Goal: Task Accomplishment & Management: Complete application form

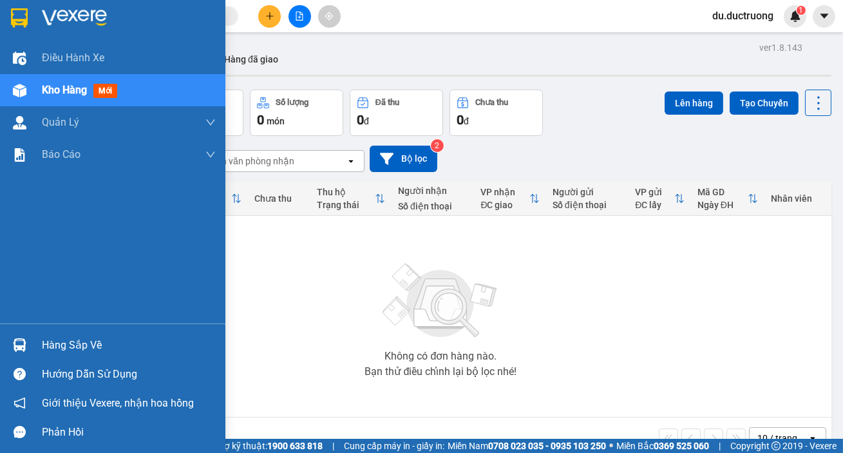
click at [3, 15] on div at bounding box center [112, 21] width 225 height 42
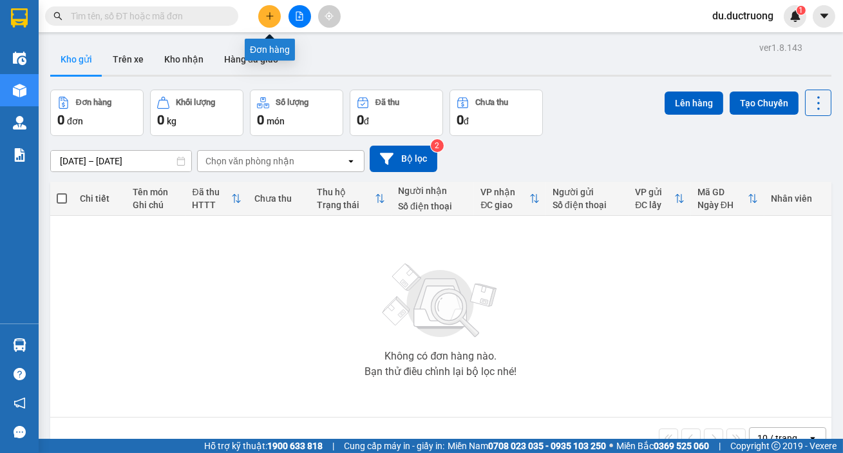
click at [264, 14] on button at bounding box center [269, 16] width 23 height 23
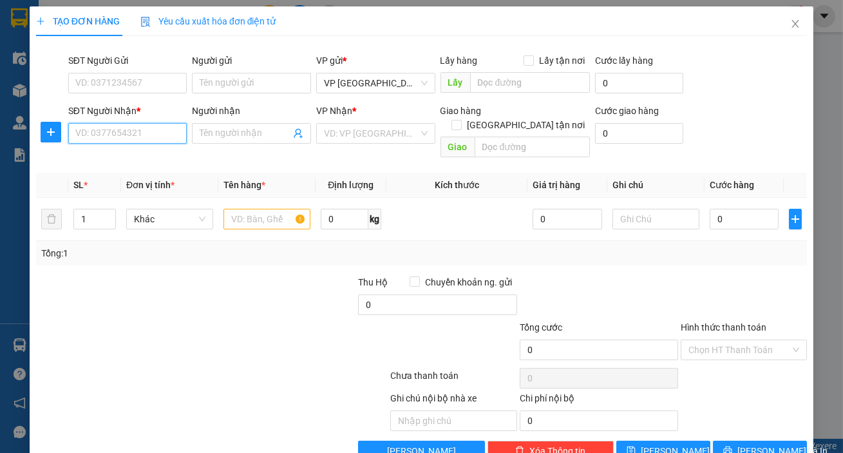
click at [131, 135] on input "SĐT Người Nhận *" at bounding box center [127, 133] width 119 height 21
click at [131, 165] on div "0977531269" at bounding box center [126, 159] width 102 height 14
type input "0977531269"
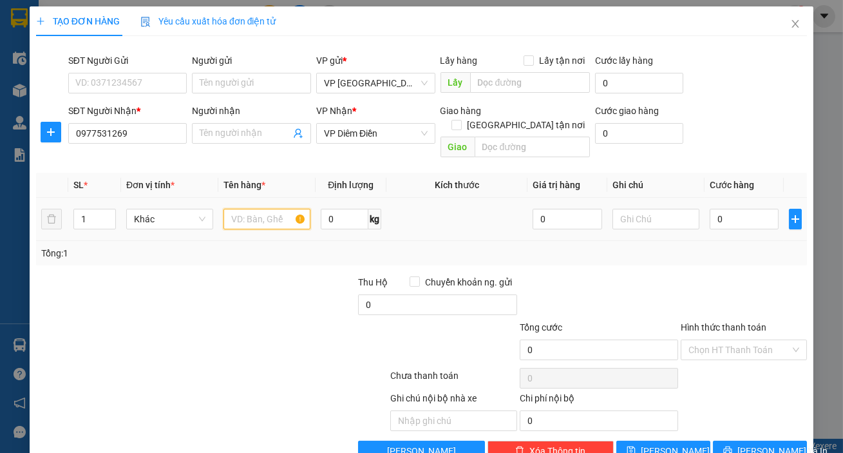
click at [243, 209] on input "text" at bounding box center [266, 219] width 87 height 21
type input "4 [PERSON_NAME]"
click at [709, 209] on input "0" at bounding box center [744, 219] width 70 height 21
type input "001"
type input "1"
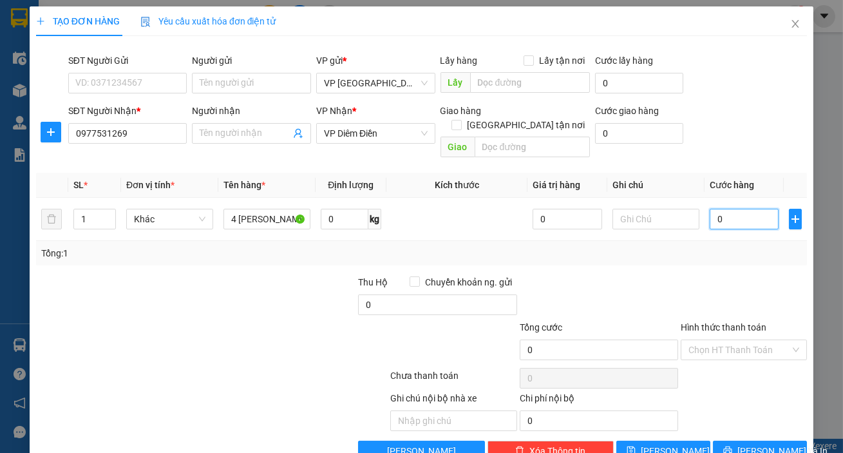
type input "1"
type input "0.012"
type input "12"
type input "00.120"
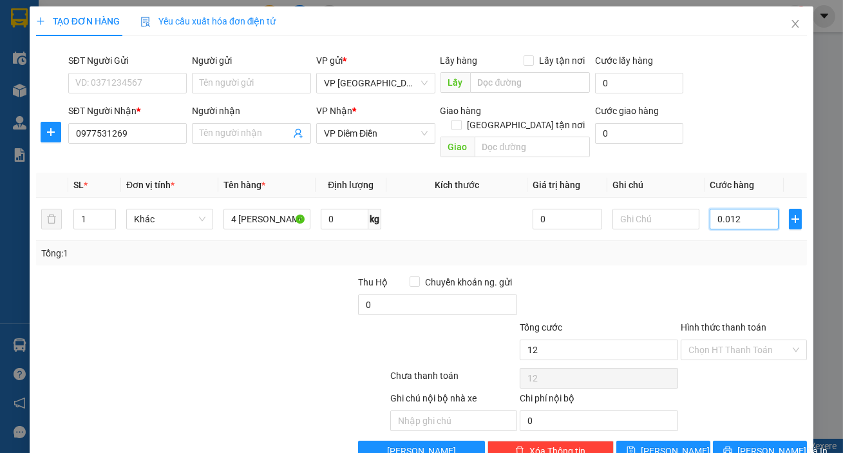
type input "120"
type input "120.000"
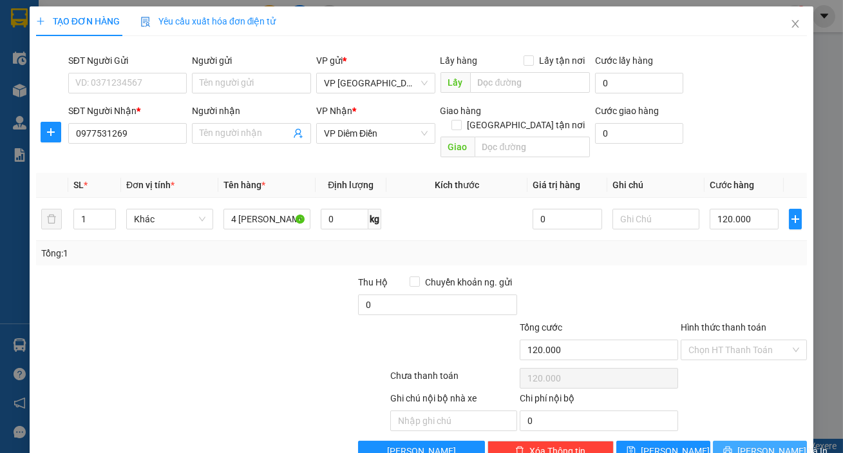
click at [758, 444] on span "[PERSON_NAME] và In" at bounding box center [782, 451] width 90 height 14
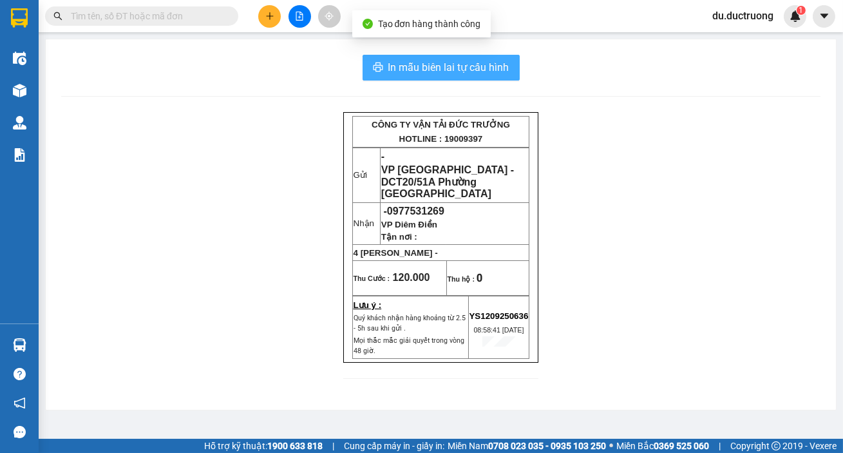
click at [455, 68] on span "In mẫu biên lai tự cấu hình" at bounding box center [448, 67] width 121 height 16
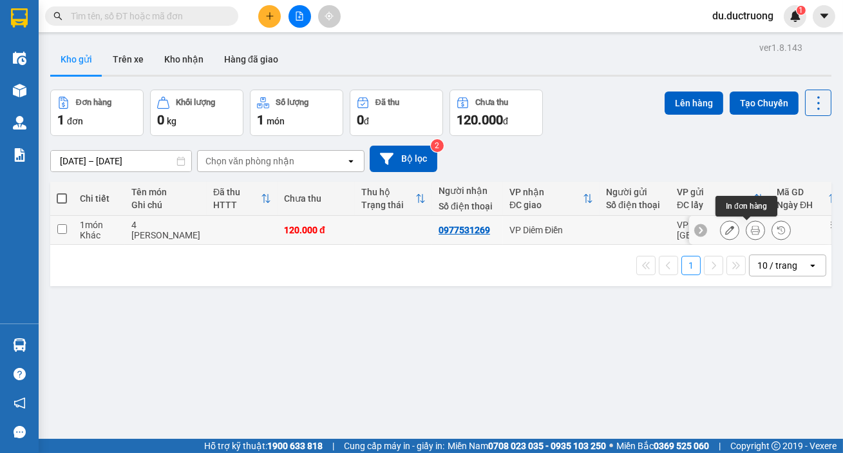
click at [751, 227] on icon at bounding box center [755, 229] width 9 height 9
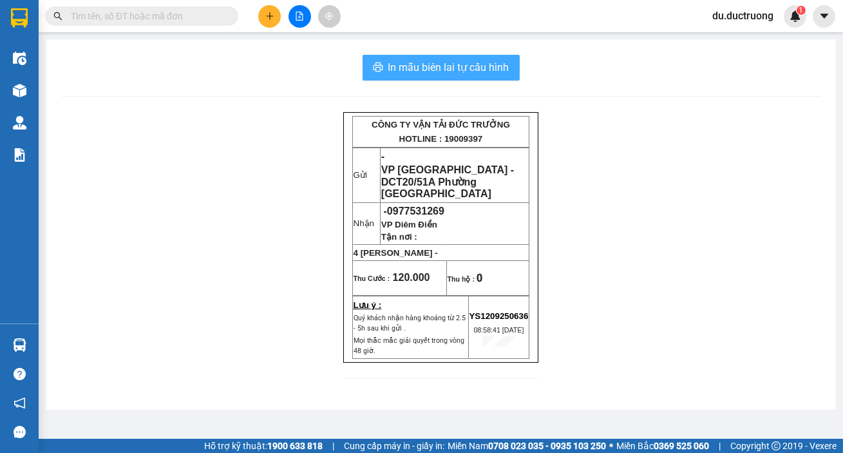
click at [418, 74] on span "In mẫu biên lai tự cấu hình" at bounding box center [448, 67] width 121 height 16
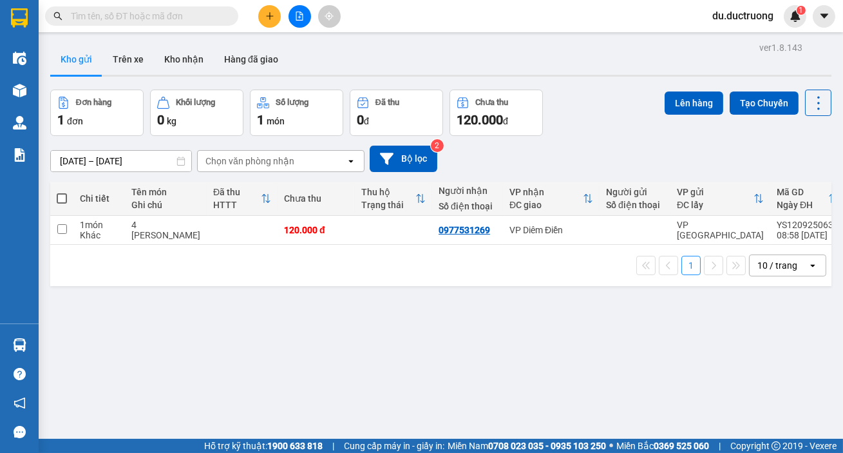
click at [61, 196] on span at bounding box center [62, 198] width 10 height 10
click at [62, 192] on input "checkbox" at bounding box center [62, 192] width 0 height 0
checkbox input "true"
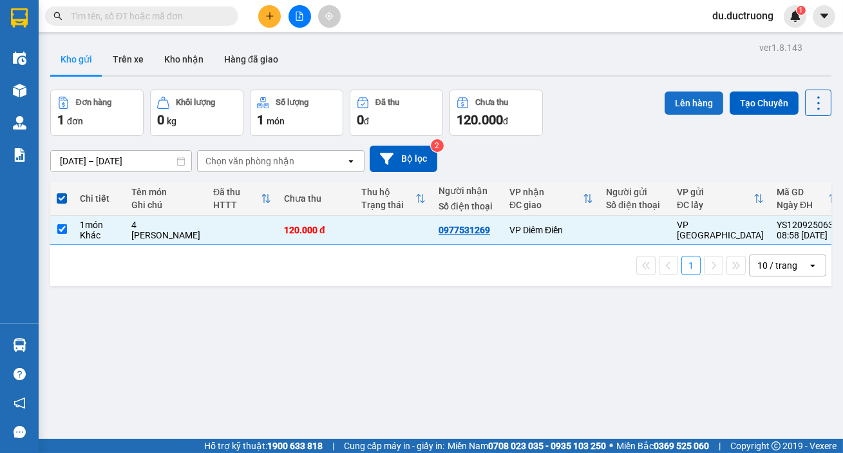
click at [667, 97] on button "Lên hàng" at bounding box center [693, 102] width 59 height 23
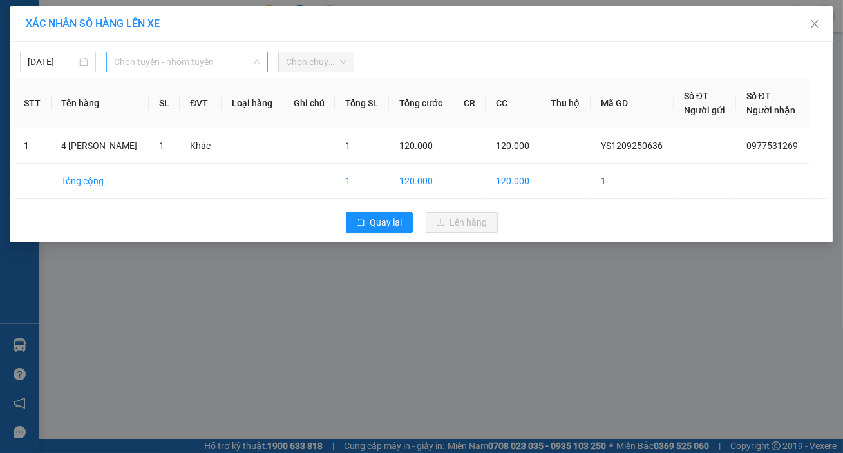
click at [215, 65] on span "Chọn tuyến - nhóm tuyến" at bounding box center [187, 61] width 146 height 19
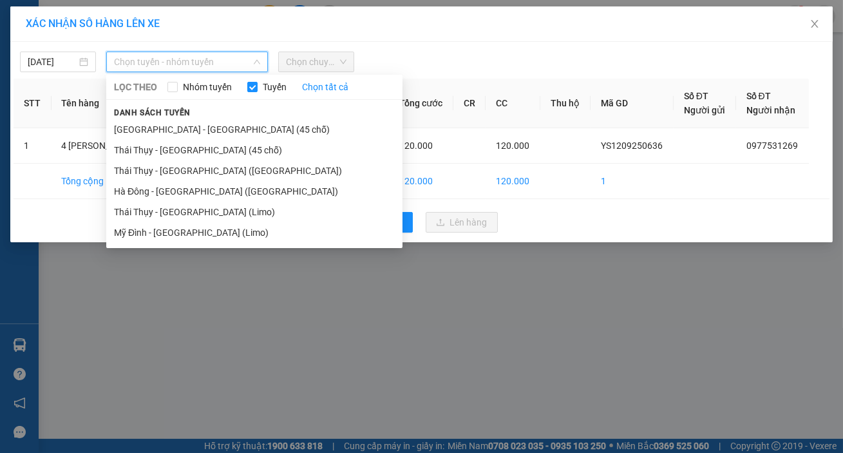
drag, startPoint x: 194, startPoint y: 129, endPoint x: 274, endPoint y: 82, distance: 93.0
click at [198, 130] on li "[GEOGRAPHIC_DATA] - [GEOGRAPHIC_DATA] (45 chỗ)" at bounding box center [254, 129] width 296 height 21
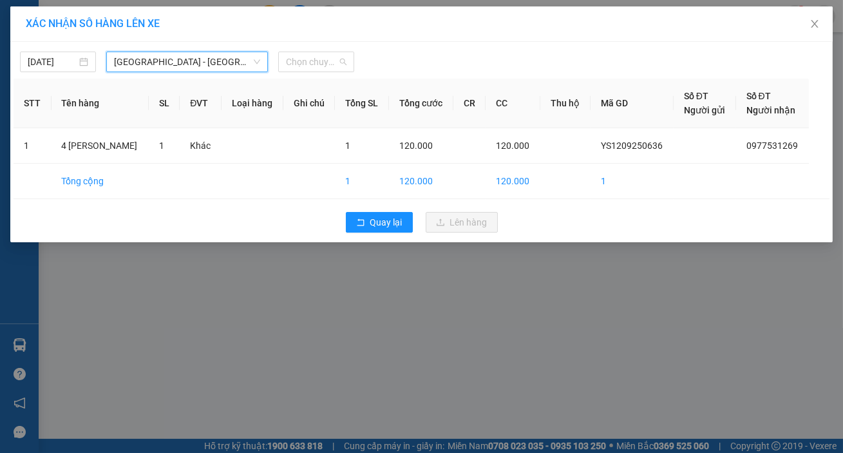
drag, startPoint x: 308, startPoint y: 64, endPoint x: 327, endPoint y: 93, distance: 33.9
click at [309, 64] on span "Chọn chuyến" at bounding box center [316, 61] width 61 height 19
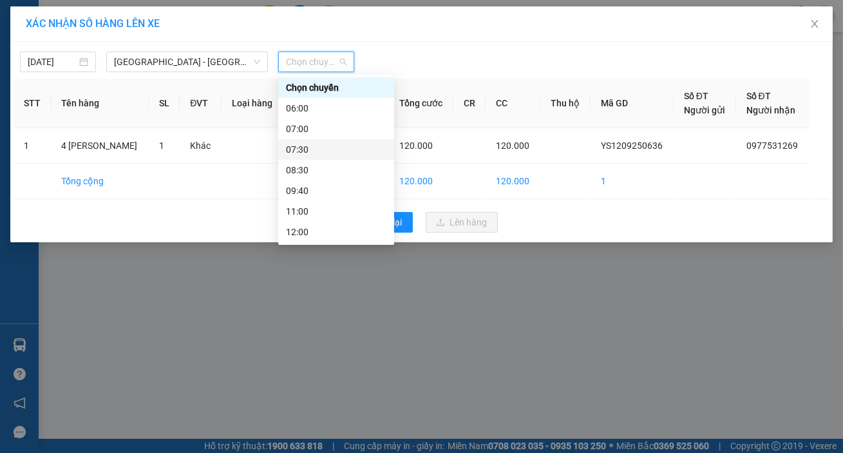
click at [318, 153] on div "07:30" at bounding box center [336, 149] width 100 height 14
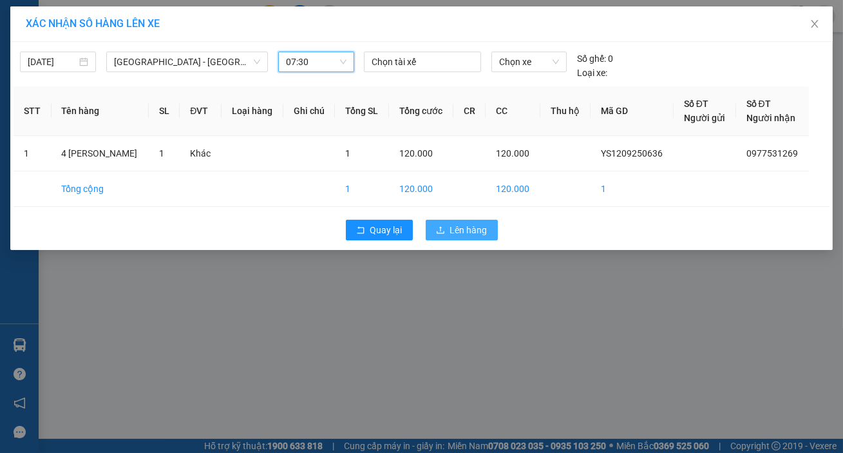
click at [450, 232] on button "Lên hàng" at bounding box center [462, 230] width 72 height 21
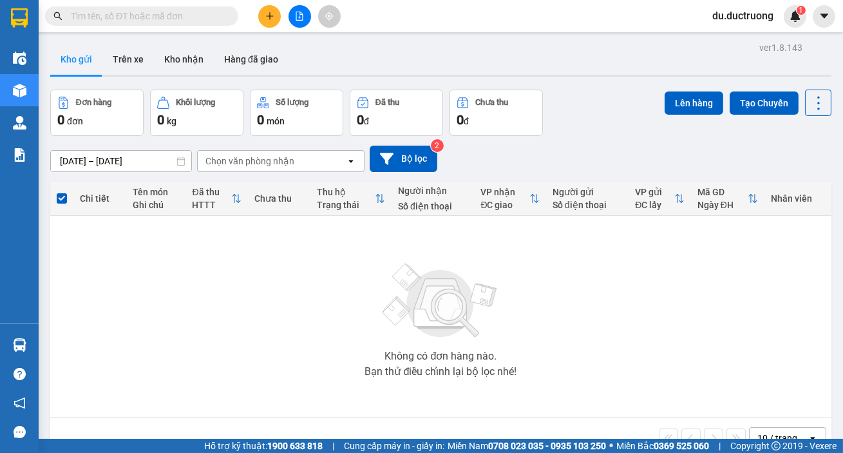
click at [268, 16] on icon "plus" at bounding box center [269, 15] width 7 height 1
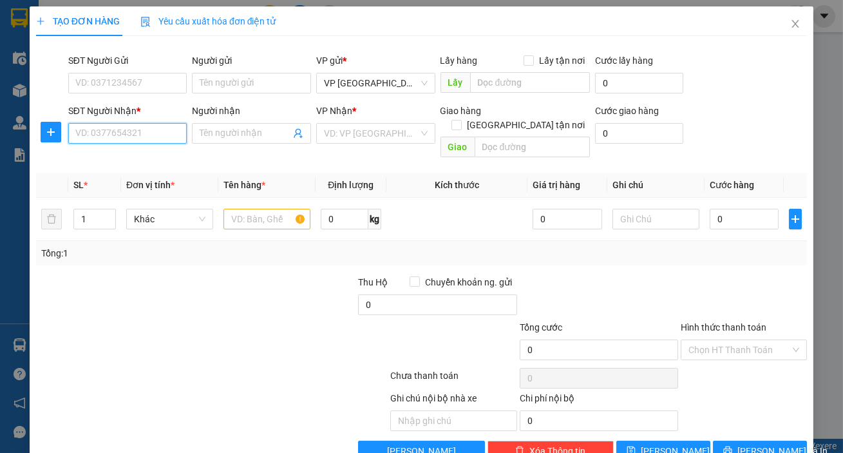
click at [144, 136] on input "SĐT Người Nhận *" at bounding box center [127, 133] width 119 height 21
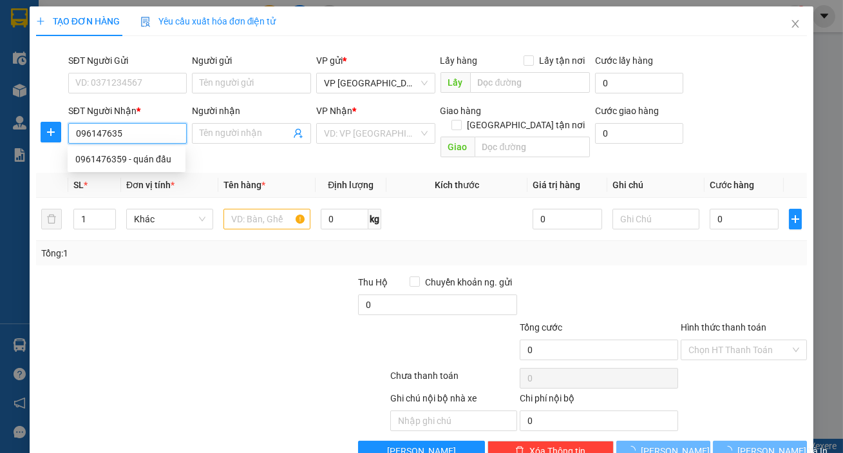
type input "0961476359"
click at [134, 155] on div "0961476359 - quán đấu" at bounding box center [126, 159] width 102 height 14
type input "quán đấu"
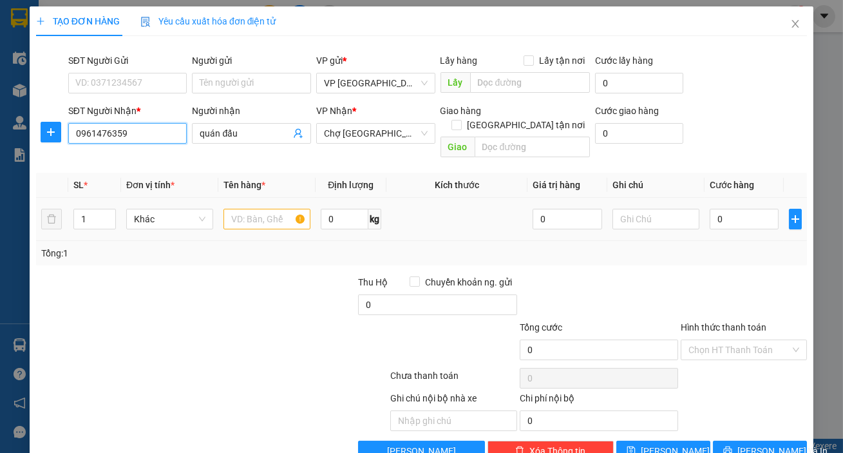
type input "0961476359"
click at [264, 209] on input "text" at bounding box center [266, 219] width 87 height 21
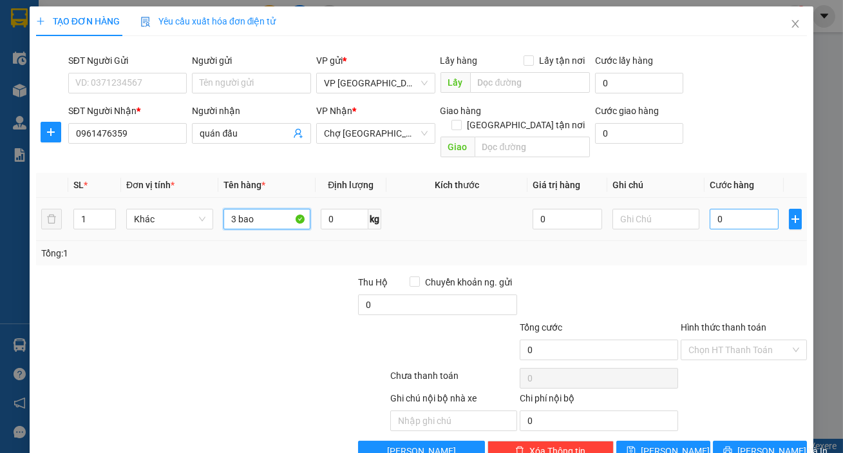
type input "3 bao"
click at [724, 209] on input "0" at bounding box center [744, 219] width 70 height 21
type input "001"
type input "1"
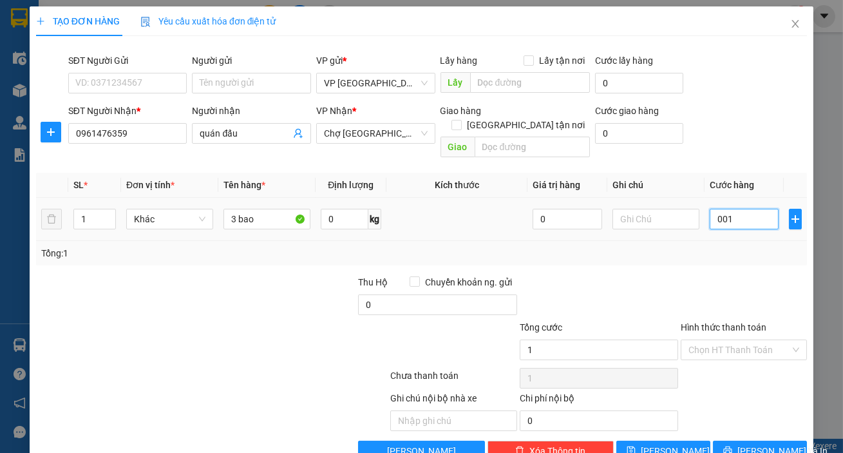
type input "0.015"
type input "15"
type input "00.150"
type input "150"
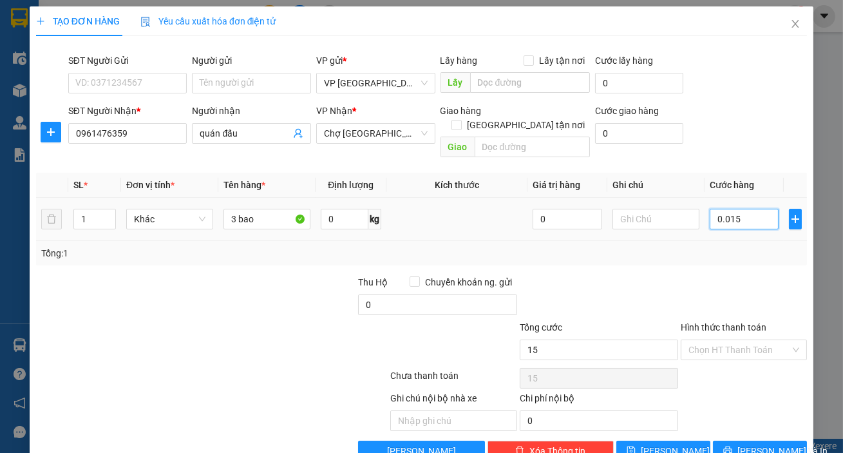
type input "150"
click at [731, 340] on input "Hình thức thanh toán" at bounding box center [739, 349] width 102 height 19
type input "150.000"
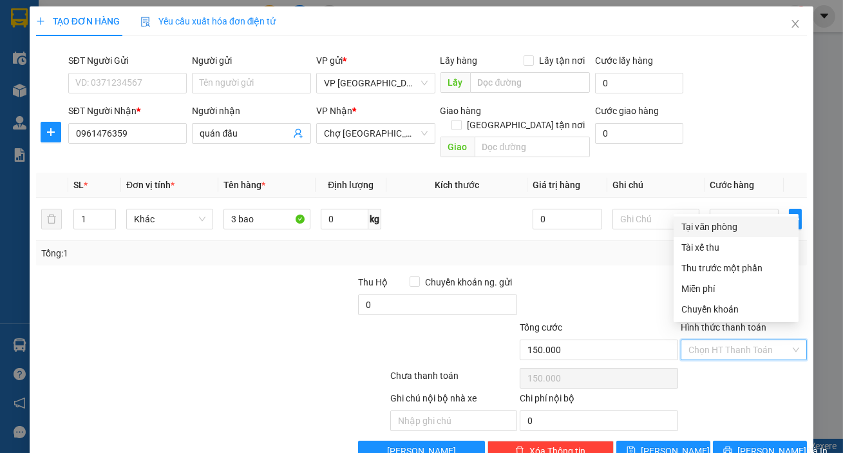
click at [706, 225] on div "Tại văn phòng" at bounding box center [735, 227] width 109 height 14
type input "0"
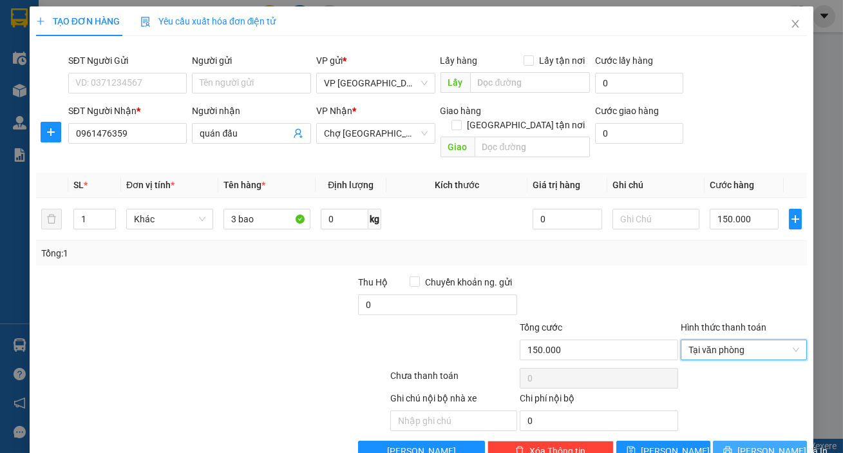
click at [755, 444] on span "[PERSON_NAME] và In" at bounding box center [782, 451] width 90 height 14
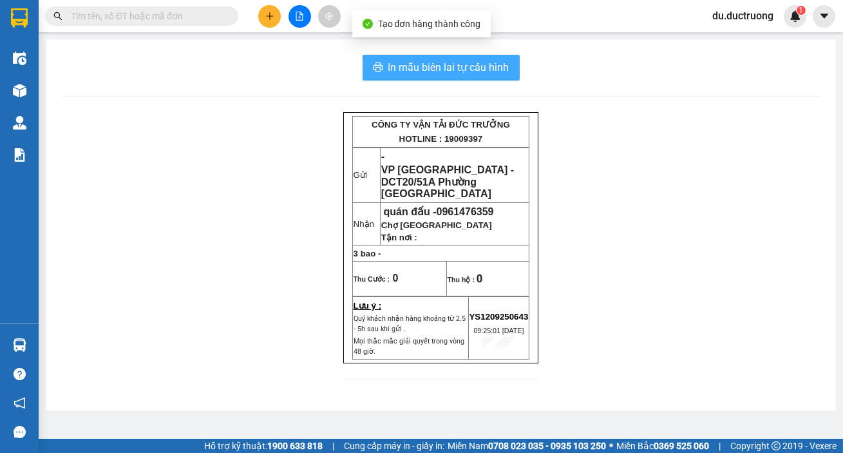
click at [446, 58] on button "In mẫu biên lai tự cấu hình" at bounding box center [440, 68] width 157 height 26
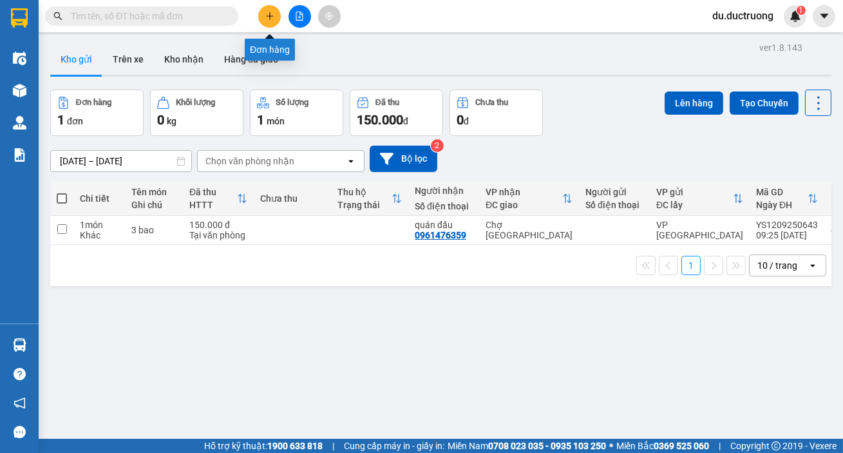
click at [267, 23] on button at bounding box center [269, 16] width 23 height 23
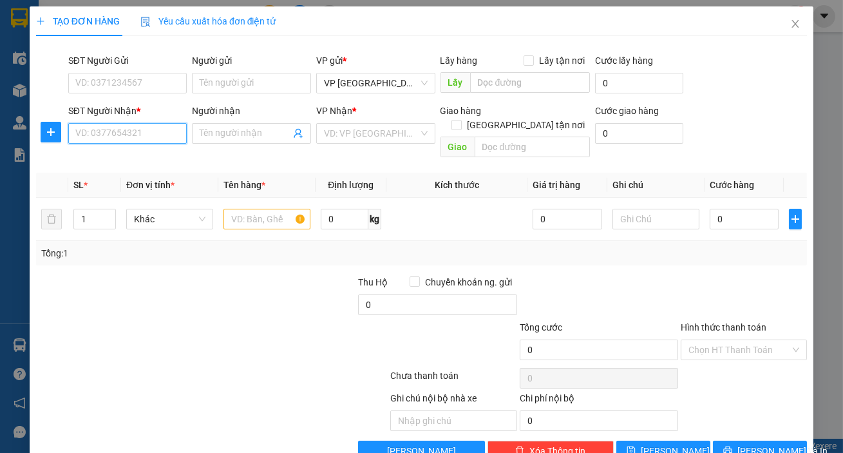
click at [121, 127] on input "SĐT Người Nhận *" at bounding box center [127, 133] width 119 height 21
type input "0377369333"
click at [332, 129] on input "search" at bounding box center [371, 133] width 95 height 19
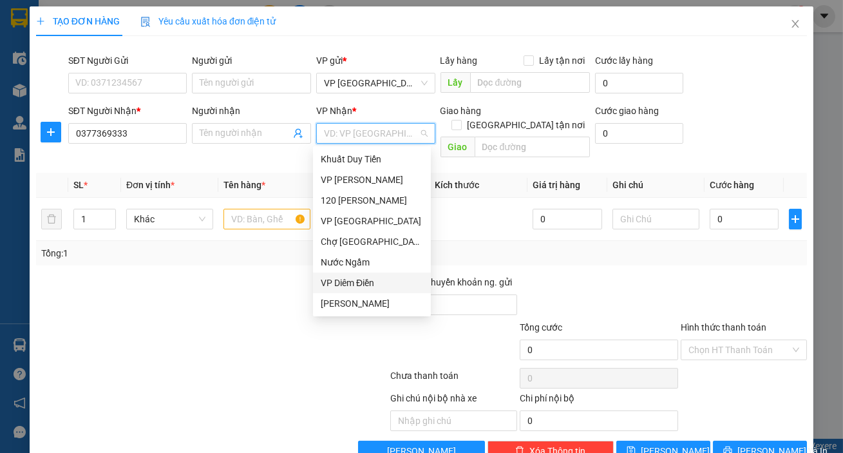
click at [368, 283] on div "VP Diêm Điền" at bounding box center [372, 283] width 102 height 14
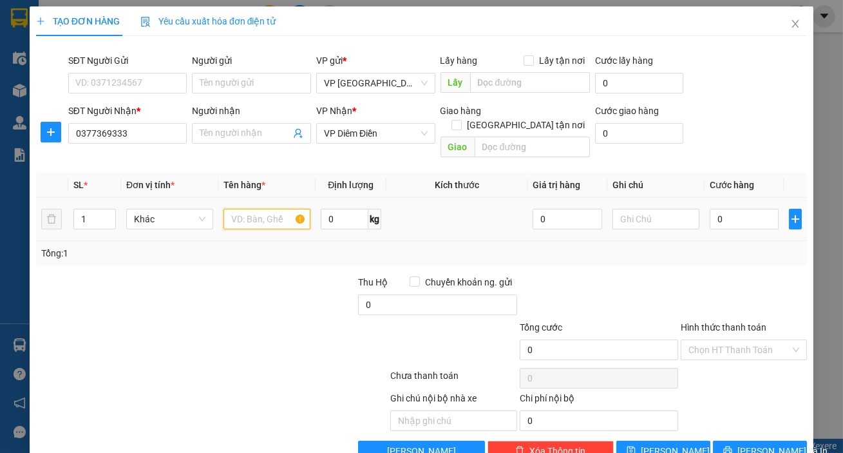
click at [241, 209] on input "text" at bounding box center [266, 219] width 87 height 21
type input "1 túi"
click at [749, 212] on input "0" at bounding box center [744, 219] width 70 height 21
type input "005"
type input "5"
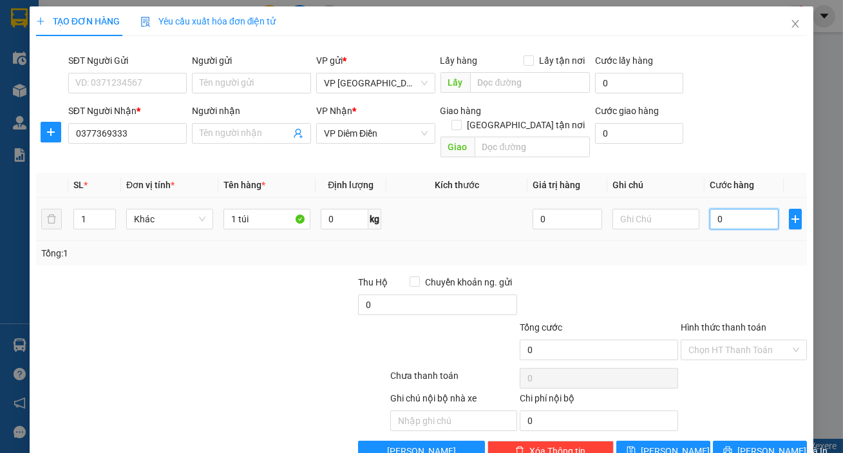
type input "5"
type input "0.050"
type input "50"
click at [748, 444] on span "[PERSON_NAME] và In" at bounding box center [782, 451] width 90 height 14
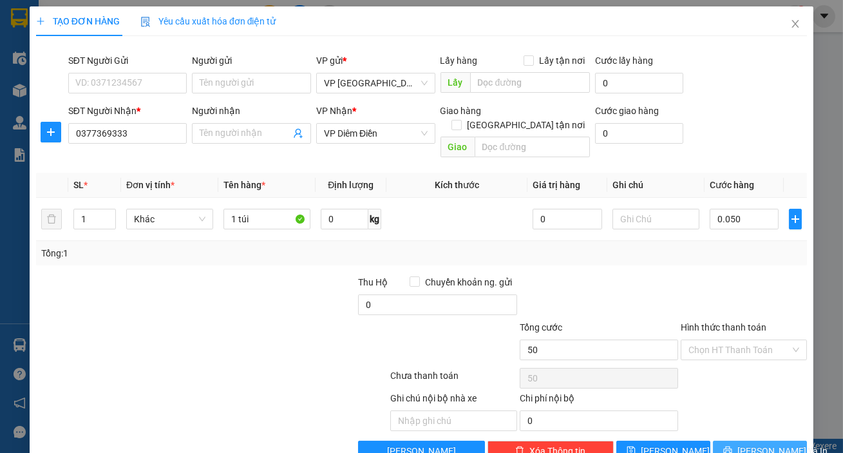
type input "50.000"
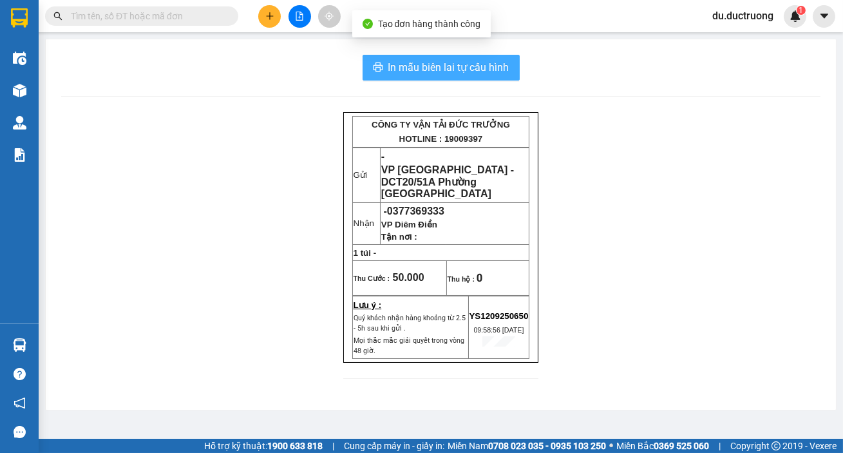
click at [439, 59] on span "In mẫu biên lai tự cấu hình" at bounding box center [448, 67] width 121 height 16
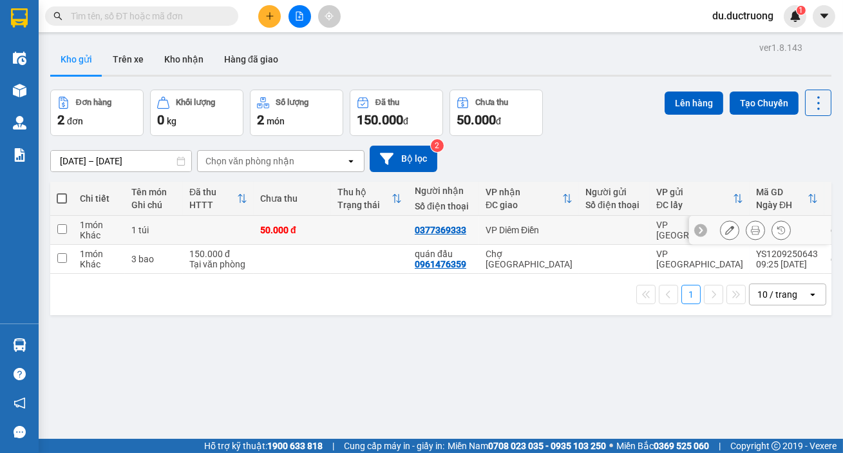
click at [752, 228] on button at bounding box center [755, 230] width 18 height 23
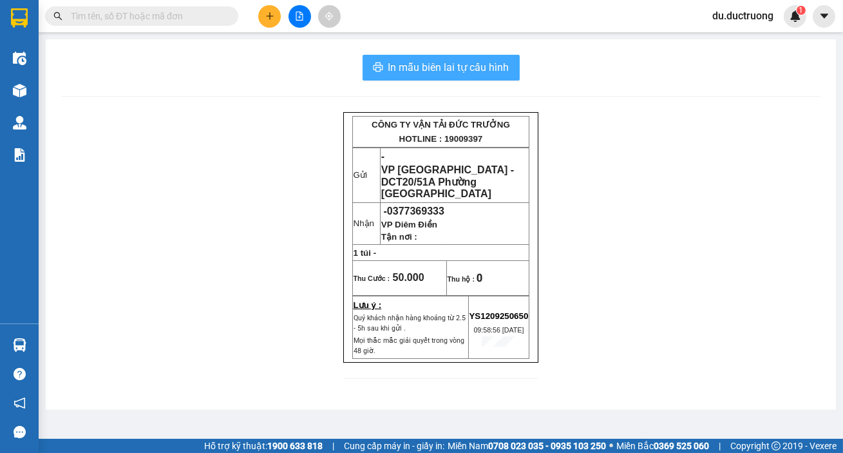
click at [465, 59] on span "In mẫu biên lai tự cấu hình" at bounding box center [448, 67] width 121 height 16
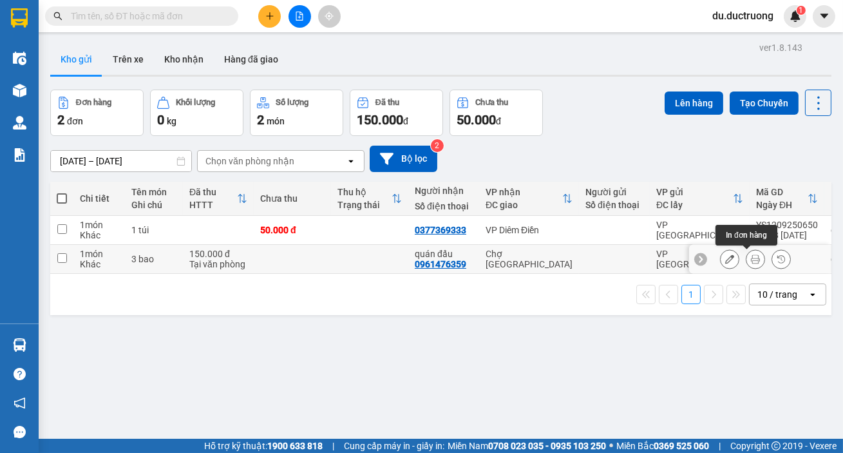
click at [751, 256] on icon at bounding box center [755, 258] width 9 height 9
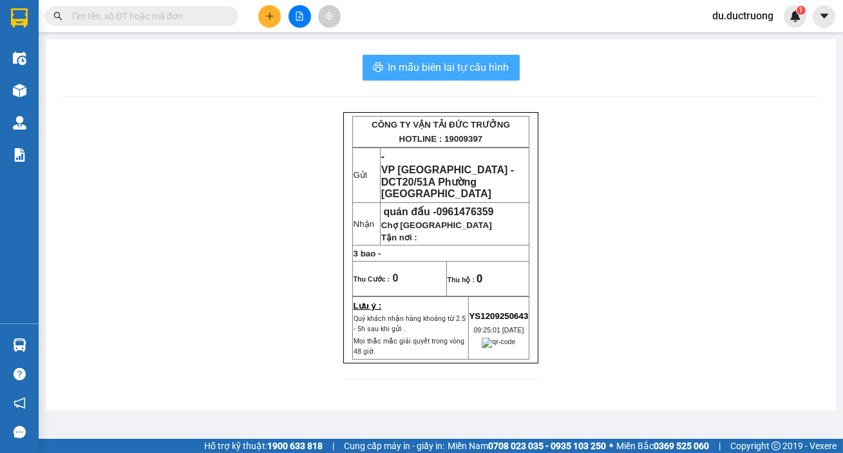
click at [431, 70] on span "In mẫu biên lai tự cấu hình" at bounding box center [448, 67] width 121 height 16
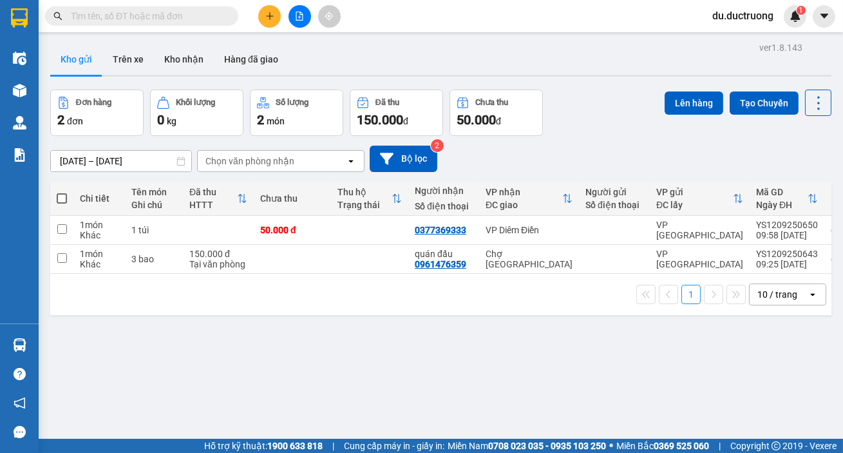
click at [70, 196] on th at bounding box center [61, 199] width 23 height 34
click at [61, 200] on span at bounding box center [62, 198] width 10 height 10
click at [62, 192] on input "checkbox" at bounding box center [62, 192] width 0 height 0
checkbox input "true"
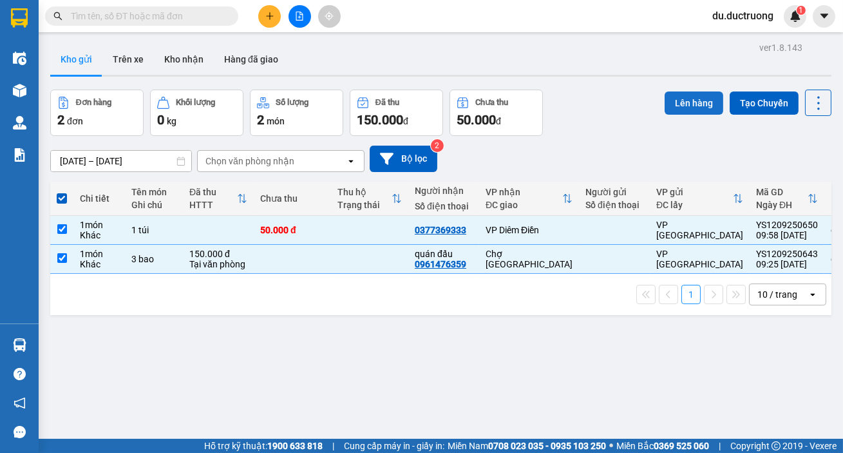
click at [669, 100] on button "Lên hàng" at bounding box center [693, 102] width 59 height 23
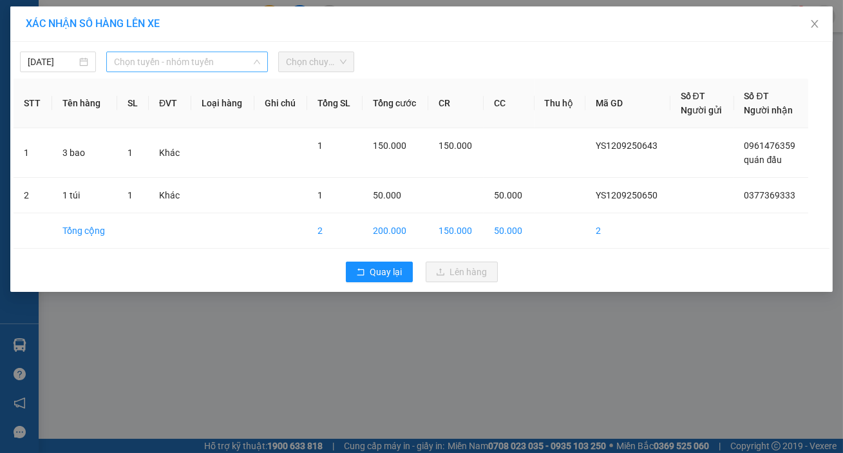
click at [185, 59] on span "Chọn tuyến - nhóm tuyến" at bounding box center [187, 61] width 146 height 19
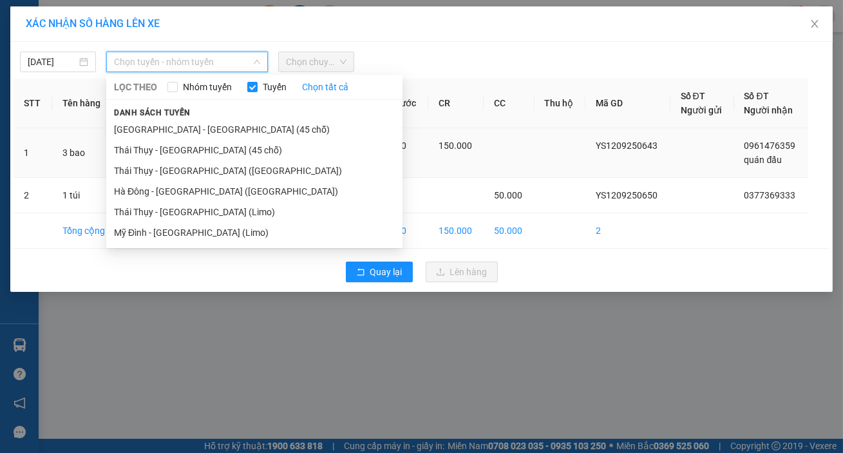
click at [172, 136] on li "[GEOGRAPHIC_DATA] - [GEOGRAPHIC_DATA] (45 chỗ)" at bounding box center [254, 129] width 296 height 21
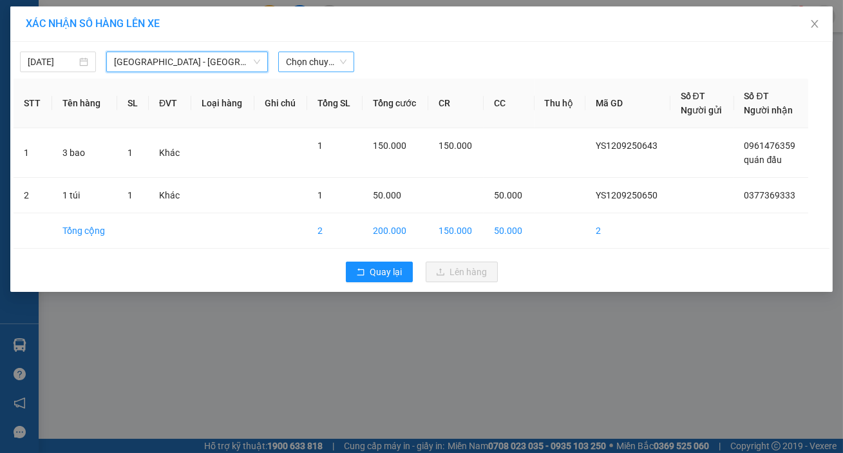
click at [311, 58] on span "Chọn chuyến" at bounding box center [316, 61] width 61 height 19
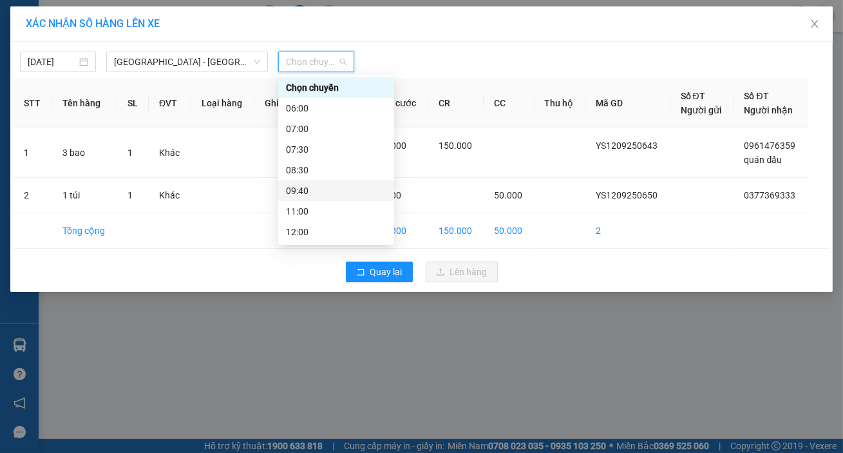
click at [326, 193] on div "09:40" at bounding box center [336, 190] width 100 height 14
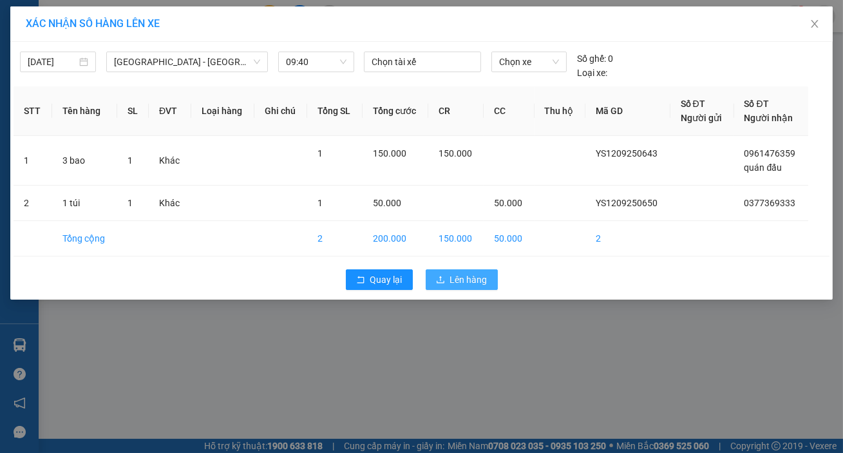
drag, startPoint x: 451, startPoint y: 279, endPoint x: 468, endPoint y: 276, distance: 17.6
click at [453, 277] on span "Lên hàng" at bounding box center [468, 279] width 37 height 14
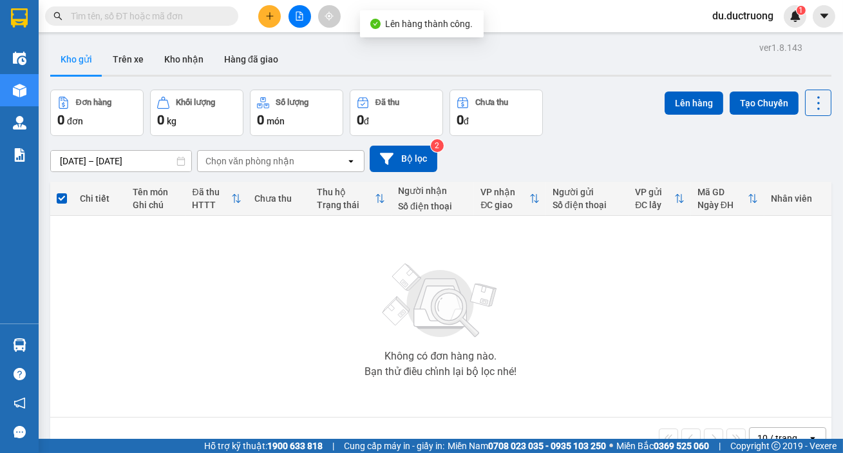
click at [265, 17] on icon "plus" at bounding box center [269, 16] width 9 height 9
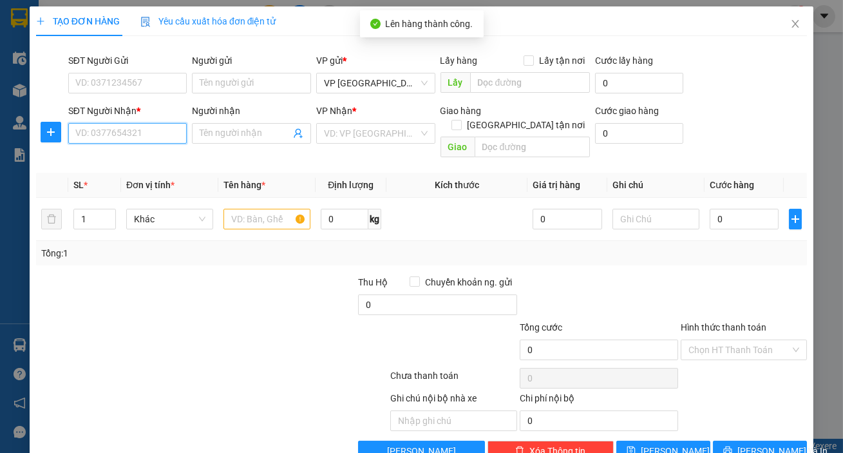
click at [160, 138] on input "SĐT Người Nhận *" at bounding box center [127, 133] width 119 height 21
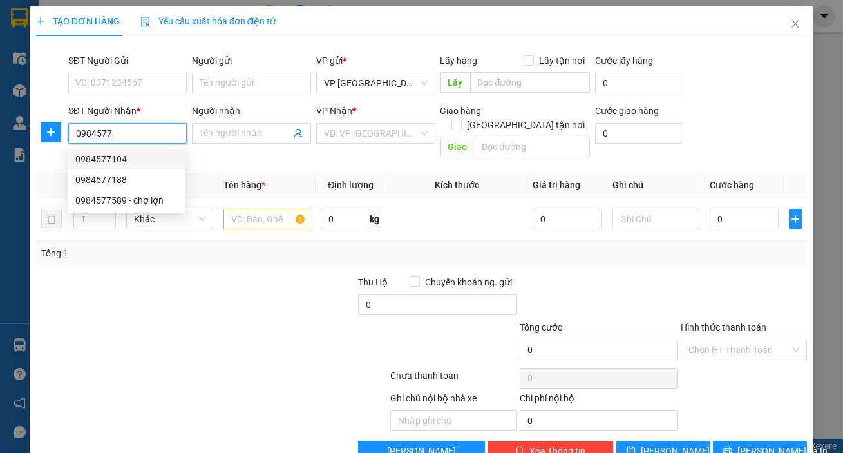
click at [145, 160] on div "0984577104" at bounding box center [126, 159] width 102 height 14
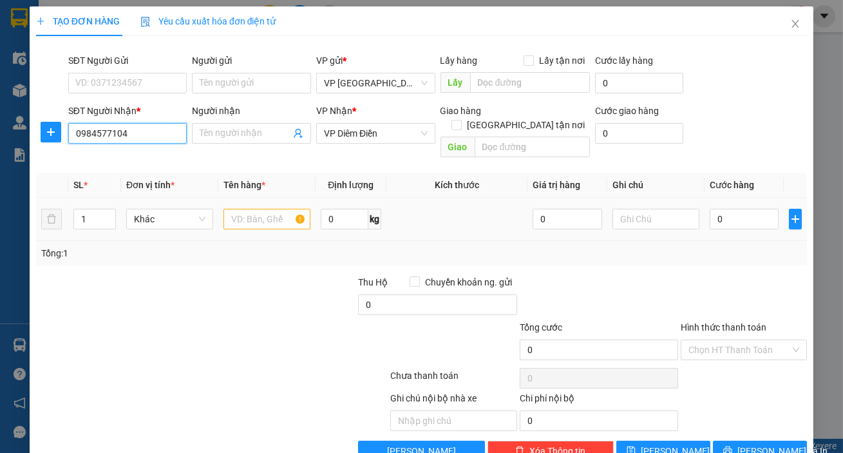
type input "0984577104"
click at [240, 209] on input "text" at bounding box center [266, 219] width 87 height 21
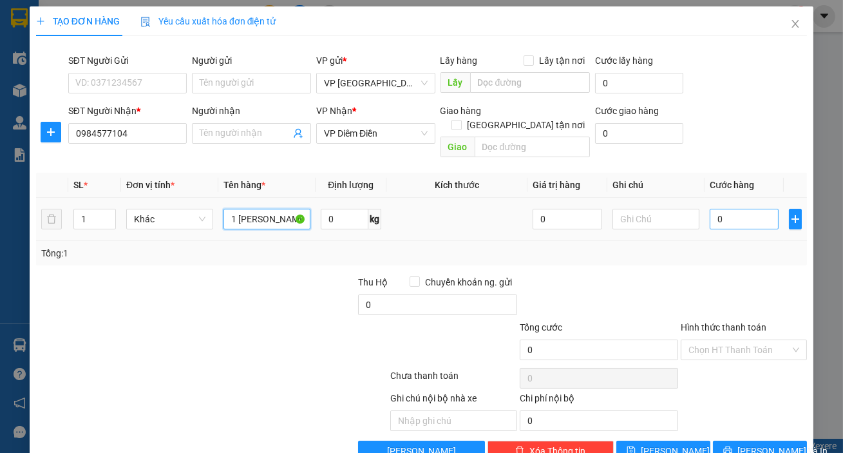
type input "1 [PERSON_NAME]"
click at [723, 209] on input "0" at bounding box center [744, 219] width 70 height 21
type input "005"
type input "5"
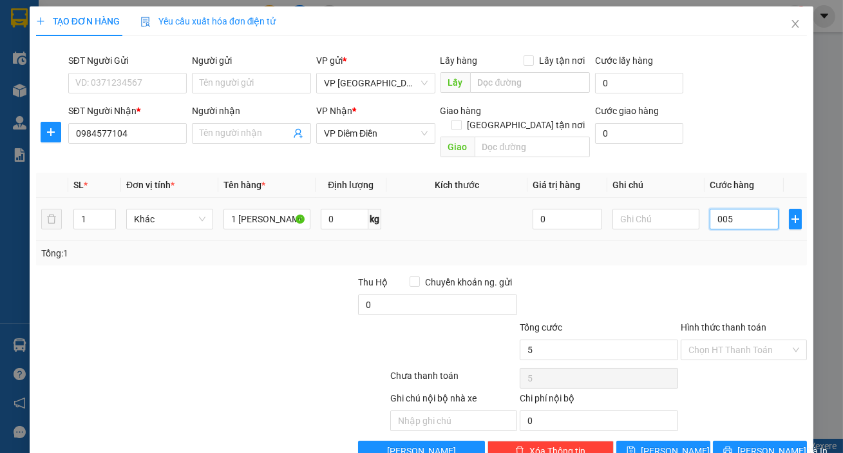
type input "0.050"
type input "50"
click at [737, 340] on input "Hình thức thanh toán" at bounding box center [739, 349] width 102 height 19
type input "50.000"
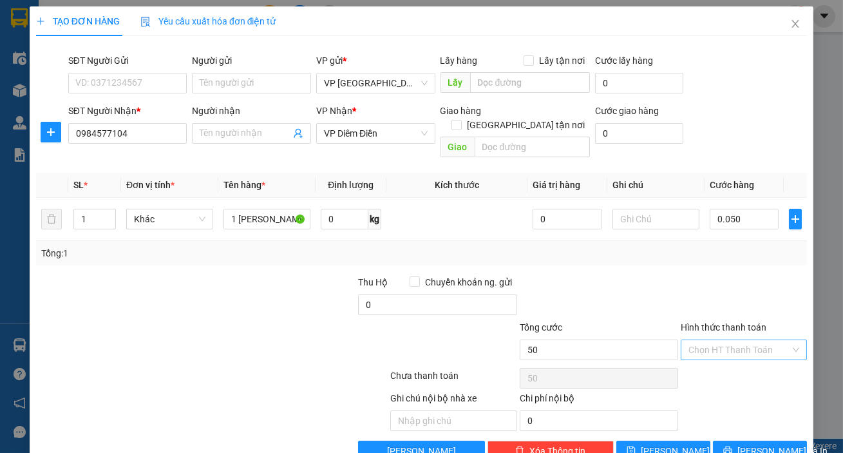
type input "50.000"
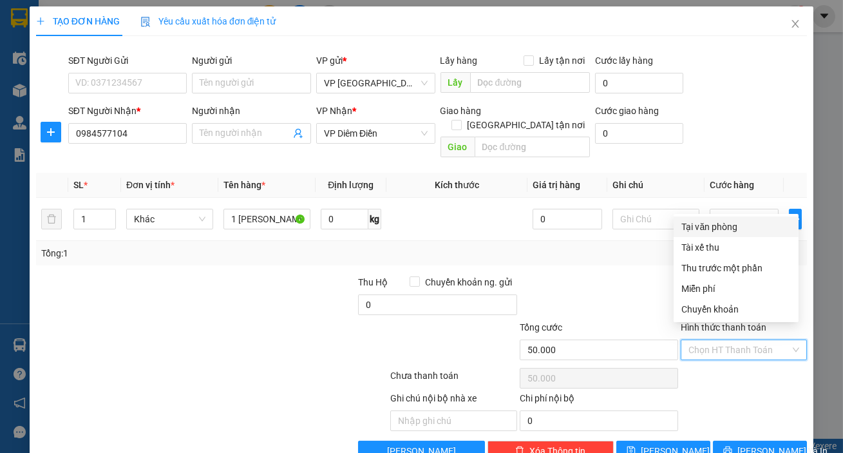
click at [728, 222] on div "Tại văn phòng" at bounding box center [735, 227] width 109 height 14
type input "0"
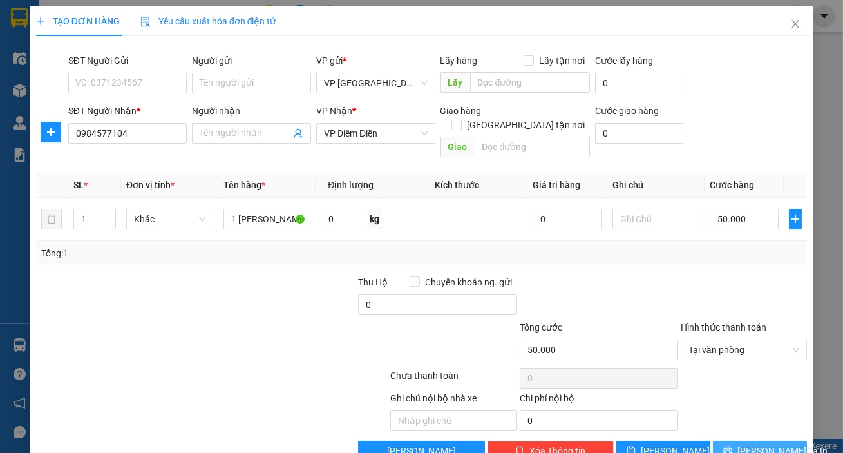
click at [754, 444] on span "[PERSON_NAME] và In" at bounding box center [782, 451] width 90 height 14
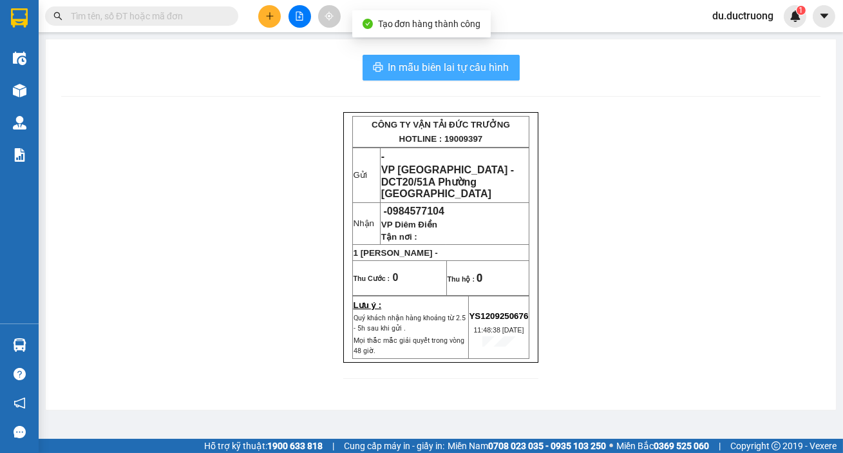
click at [478, 67] on span "In mẫu biên lai tự cấu hình" at bounding box center [448, 67] width 121 height 16
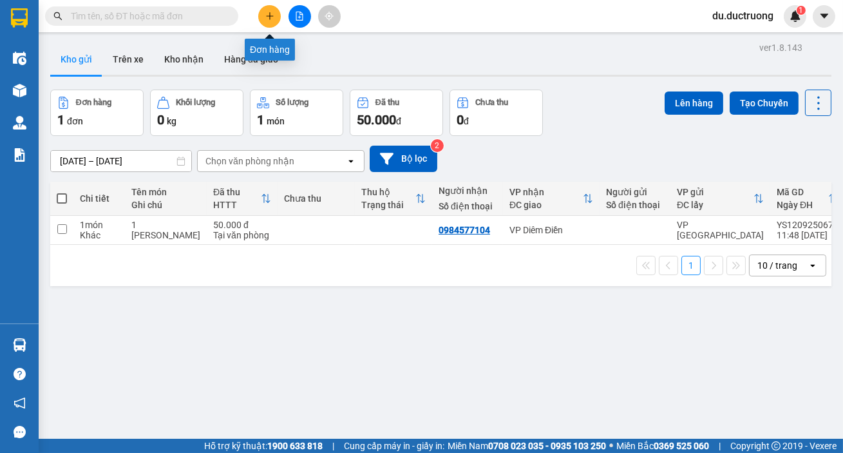
click at [270, 21] on button at bounding box center [269, 16] width 23 height 23
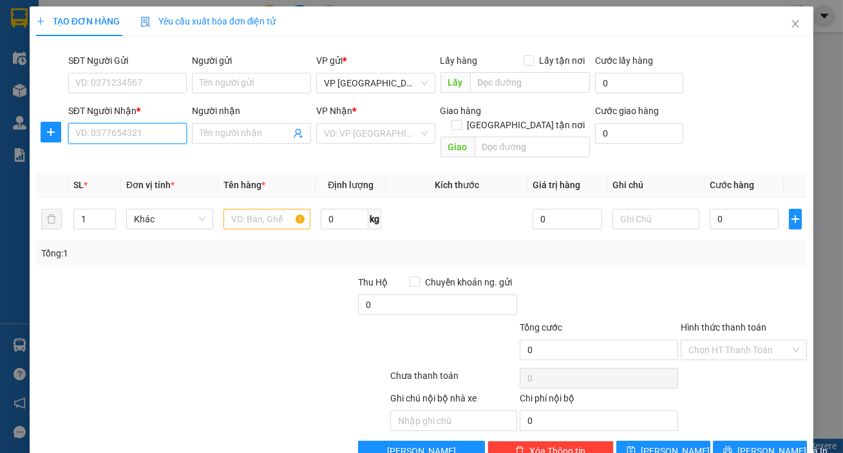
click at [133, 139] on input "SĐT Người Nhận *" at bounding box center [127, 133] width 119 height 21
click at [122, 161] on div "0967402650" at bounding box center [126, 159] width 102 height 14
type input "0967402650"
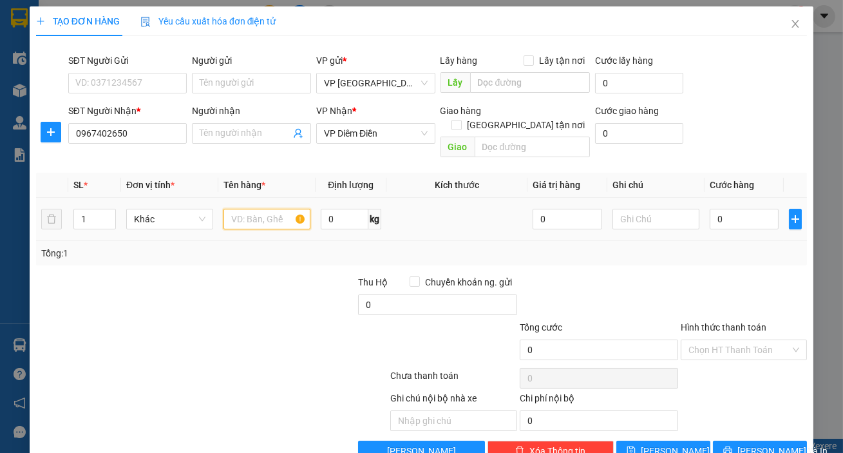
click at [251, 210] on input "text" at bounding box center [266, 219] width 87 height 21
type input "1"
type input "2 thùng+2non"
click at [715, 210] on input "0" at bounding box center [744, 219] width 70 height 21
type input "001"
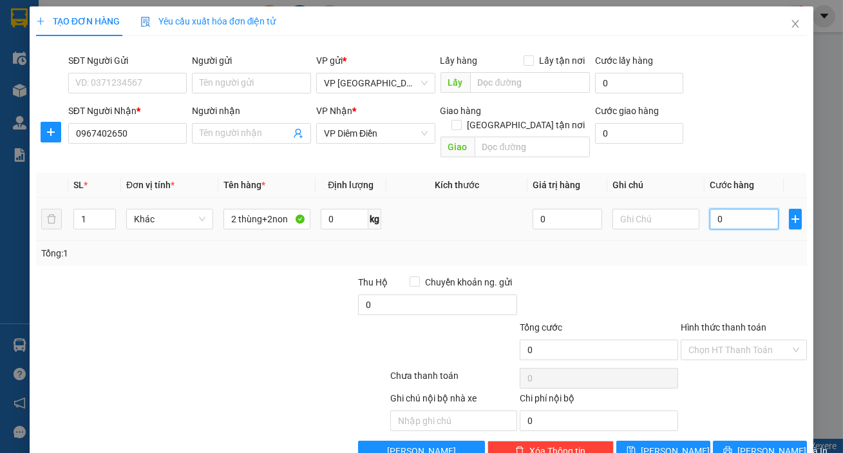
type input "1"
type input "0.010"
type input "10"
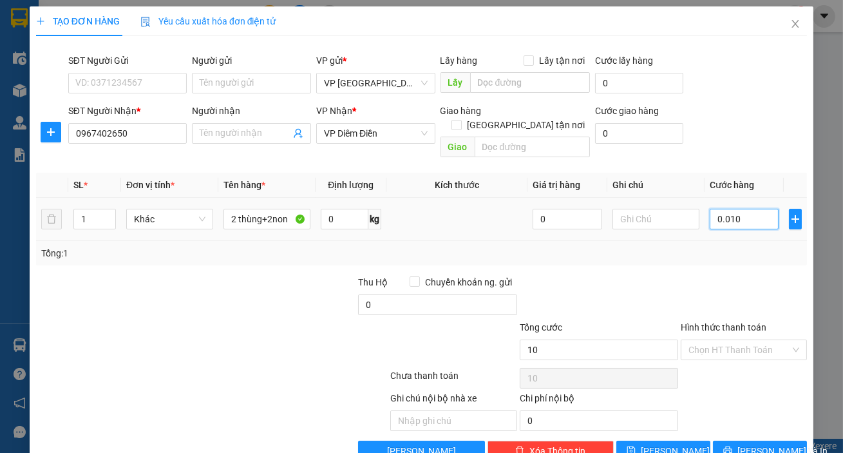
type input "00.100"
type input "100"
click at [745, 444] on span "[PERSON_NAME] và In" at bounding box center [782, 451] width 90 height 14
type input "100.000"
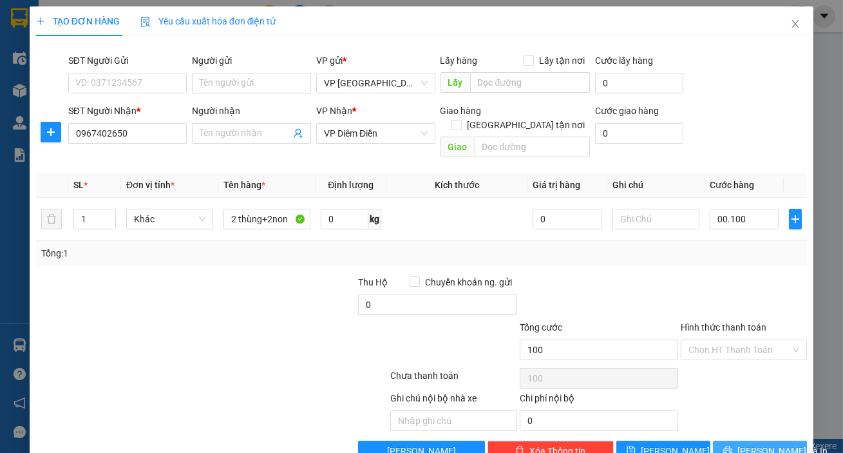
type input "100.000"
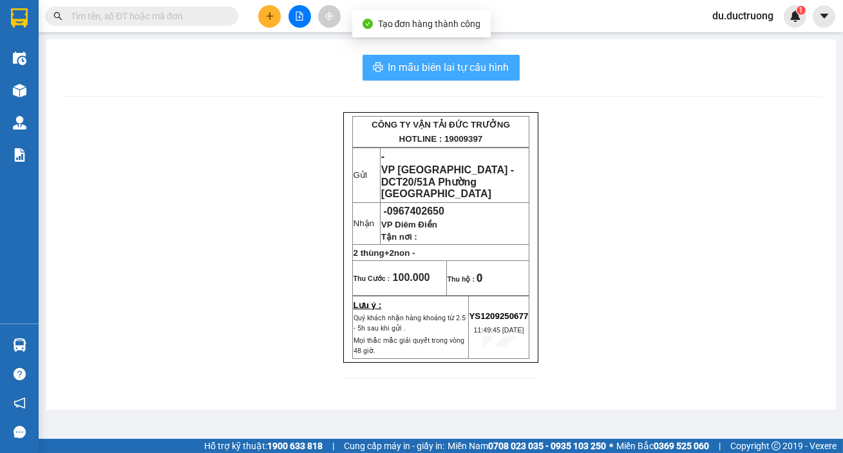
drag, startPoint x: 476, startPoint y: 68, endPoint x: 515, endPoint y: 126, distance: 69.1
click at [476, 69] on span "In mẫu biên lai tự cấu hình" at bounding box center [448, 67] width 121 height 16
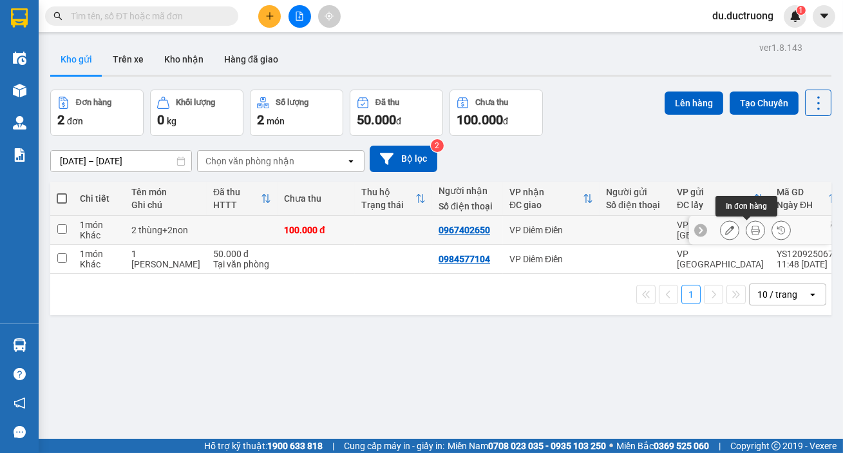
click at [751, 230] on icon at bounding box center [755, 229] width 9 height 9
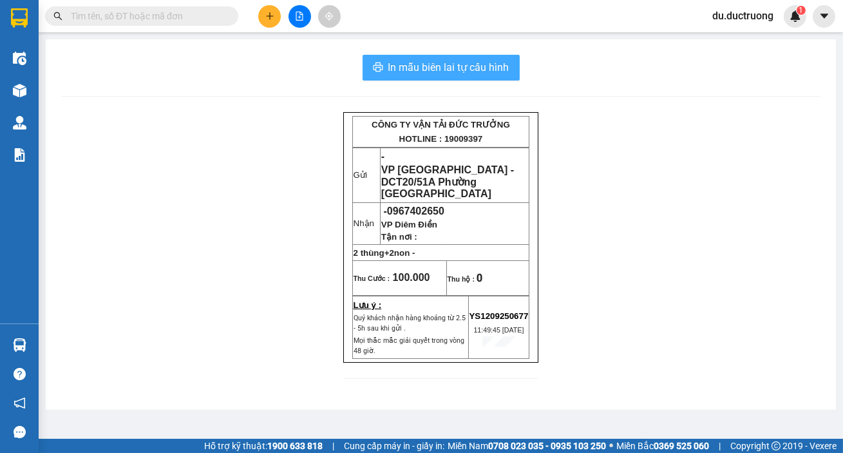
click at [490, 69] on span "In mẫu biên lai tự cấu hình" at bounding box center [448, 67] width 121 height 16
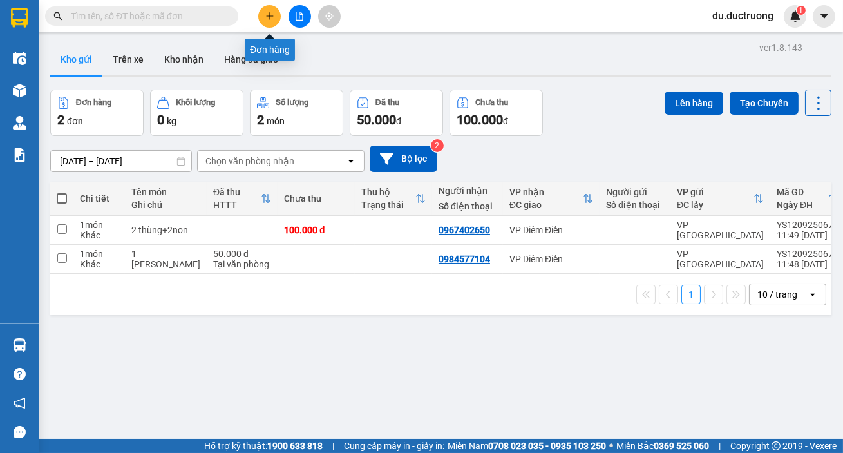
click at [266, 14] on icon "plus" at bounding box center [269, 16] width 9 height 9
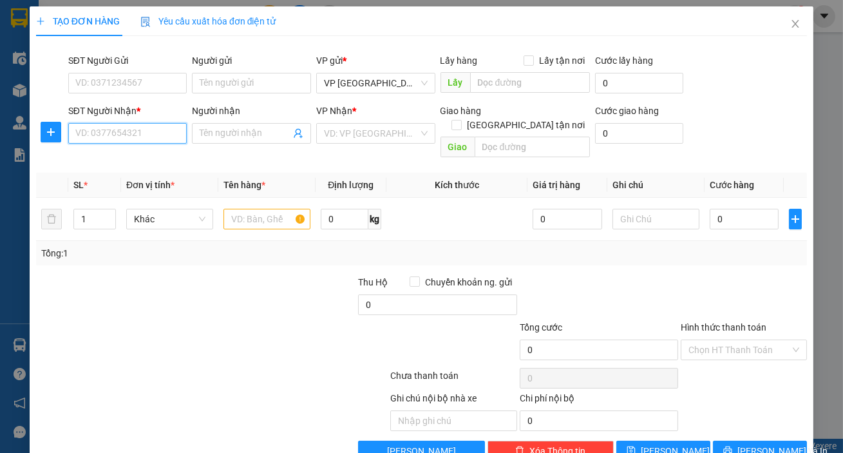
click at [154, 132] on input "SĐT Người Nhận *" at bounding box center [127, 133] width 119 height 21
click at [129, 163] on div "0983596166 - 0345205210" at bounding box center [129, 159] width 109 height 14
type input "0983596166"
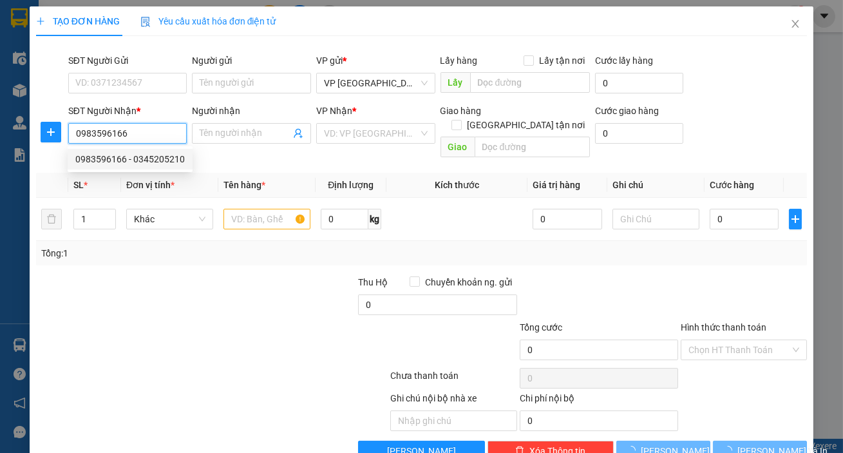
type input "0345205210"
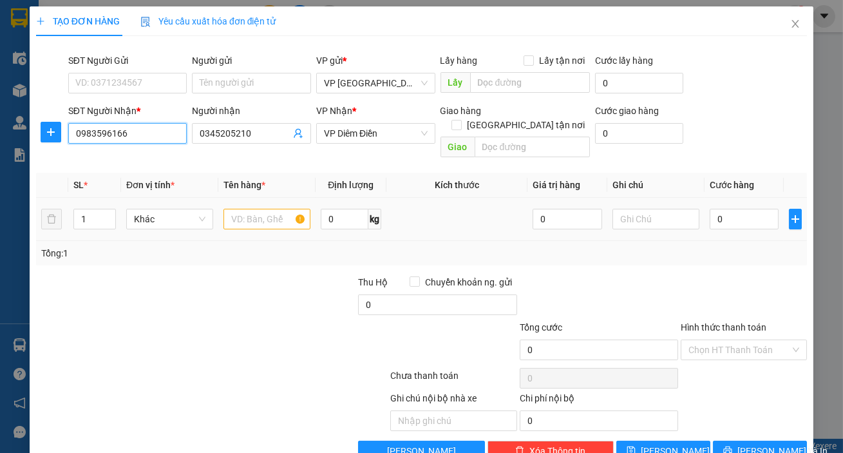
type input "0983596166"
click at [238, 209] on input "text" at bounding box center [266, 219] width 87 height 21
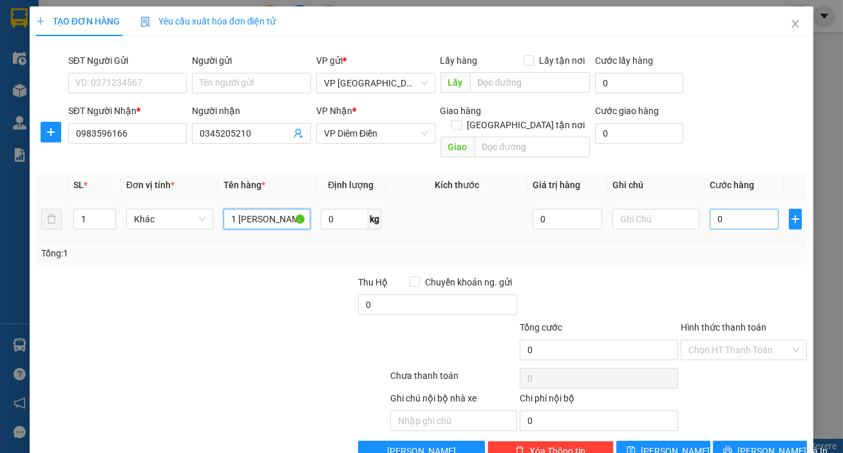
type input "1 [PERSON_NAME]"
click at [729, 209] on input "0" at bounding box center [744, 219] width 70 height 21
type input "002"
type input "2"
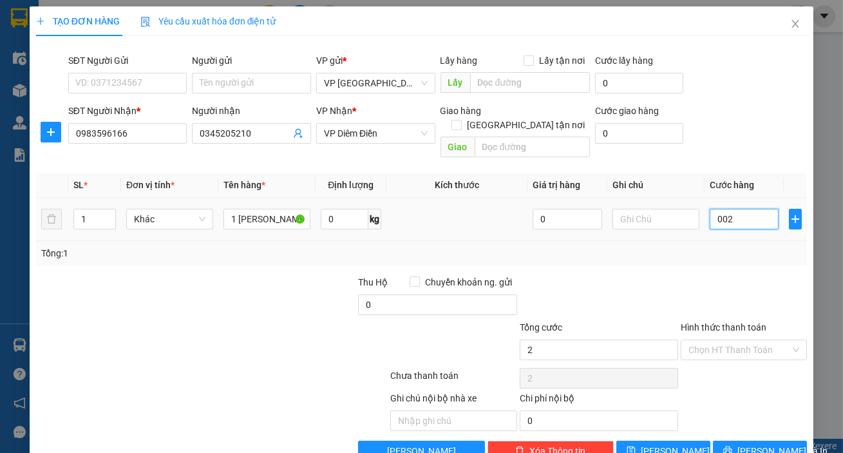
type input "00"
type input "0"
type input "005"
type input "5"
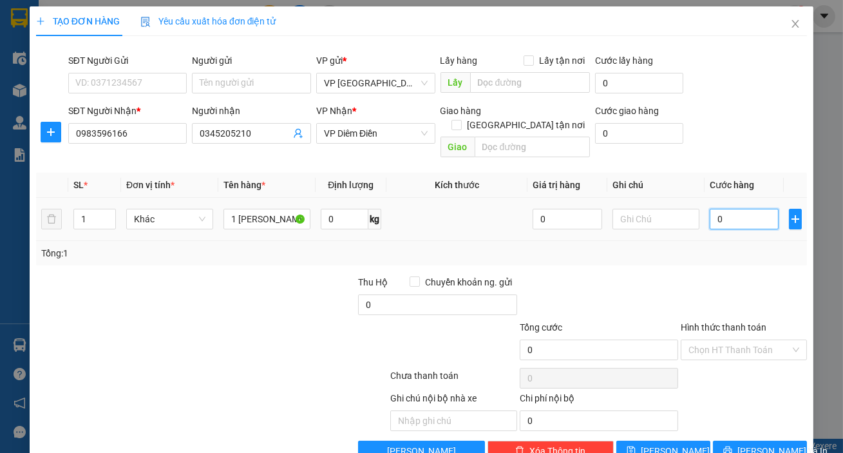
type input "5"
type input "0.050"
type input "50"
type input "50.000"
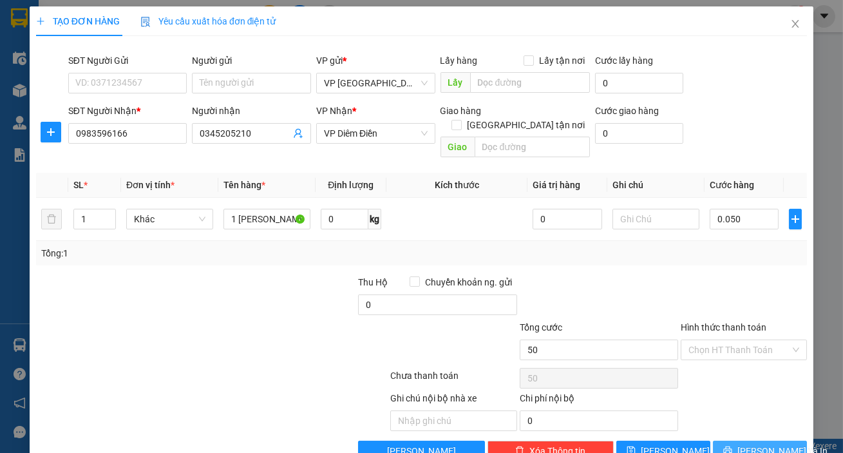
type input "50.000"
click at [734, 440] on button "[PERSON_NAME] và In" at bounding box center [760, 450] width 94 height 21
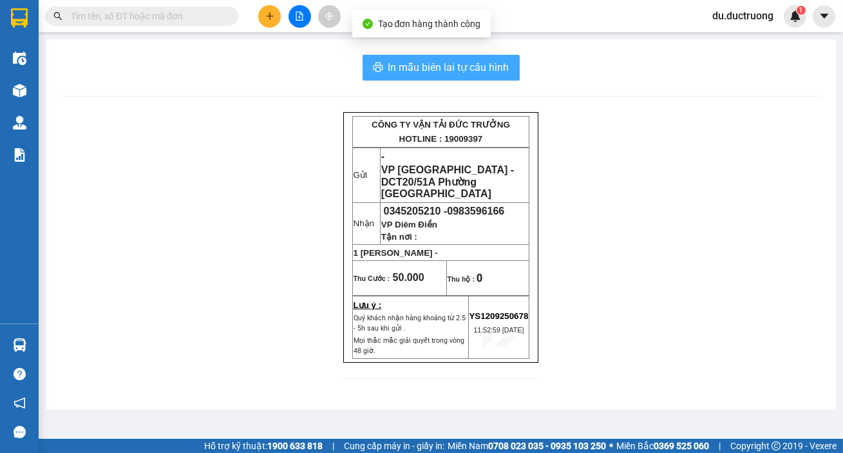
click at [463, 61] on span "In mẫu biên lai tự cấu hình" at bounding box center [448, 67] width 121 height 16
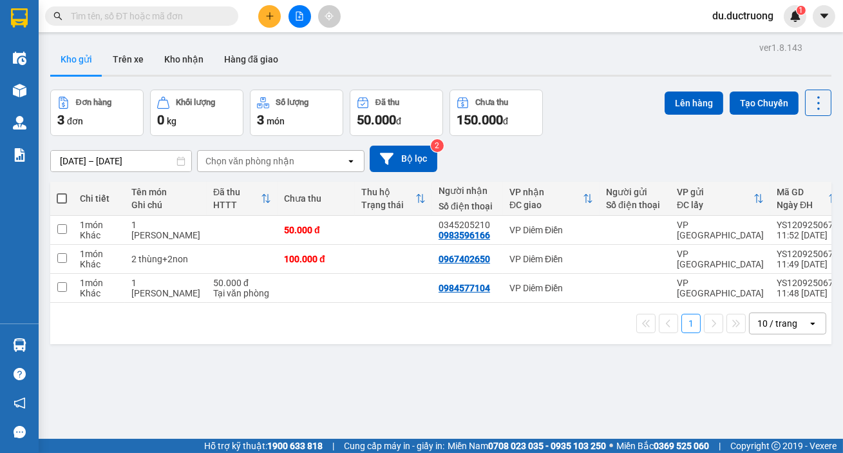
click at [645, 370] on div "ver 1.8.143 Kho gửi Trên xe Kho nhận Hàng đã giao Đơn hàng 3 đơn Khối lượng 0 k…" at bounding box center [440, 265] width 791 height 453
click at [511, 380] on div "ver 1.8.143 Kho gửi Trên xe Kho nhận Hàng đã giao Đơn hàng 3 đơn Khối lượng 0 k…" at bounding box center [440, 265] width 791 height 453
click at [270, 10] on button at bounding box center [269, 16] width 23 height 23
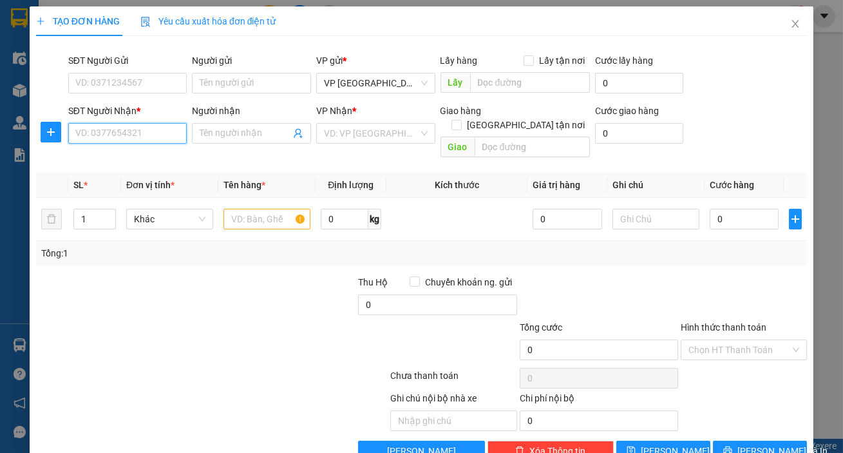
click at [147, 135] on input "SĐT Người Nhận *" at bounding box center [127, 133] width 119 height 21
click at [111, 158] on div "0815151097" at bounding box center [126, 159] width 102 height 14
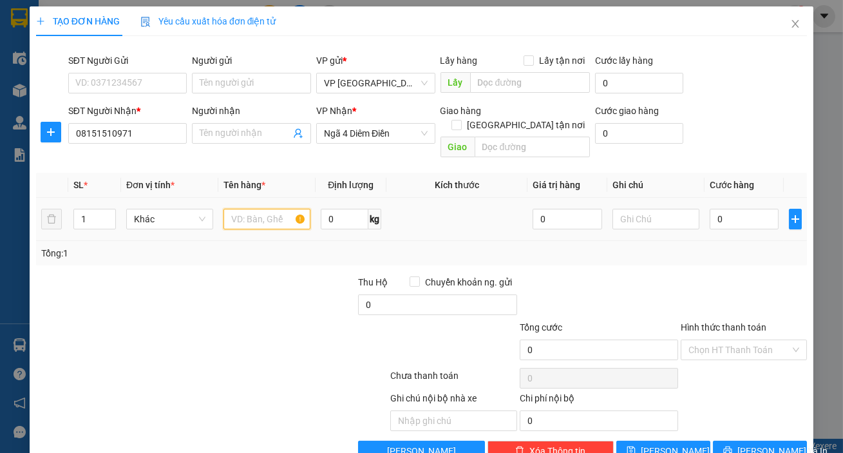
click at [250, 209] on input "text" at bounding box center [266, 219] width 87 height 21
click at [161, 141] on input "08151510971" at bounding box center [127, 133] width 119 height 21
type input "0815151097"
click at [277, 219] on td at bounding box center [266, 219] width 97 height 43
click at [282, 212] on input "text" at bounding box center [266, 219] width 87 height 21
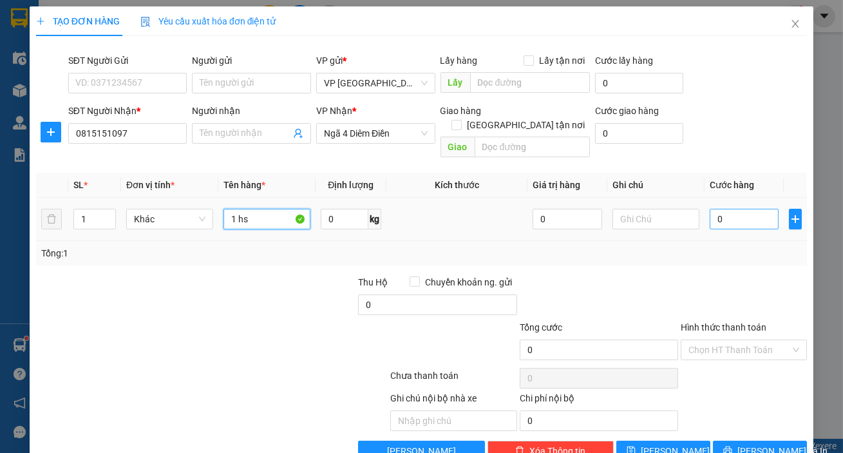
type input "1 hs"
click at [742, 209] on input "0" at bounding box center [744, 219] width 70 height 21
type input "003"
type input "3"
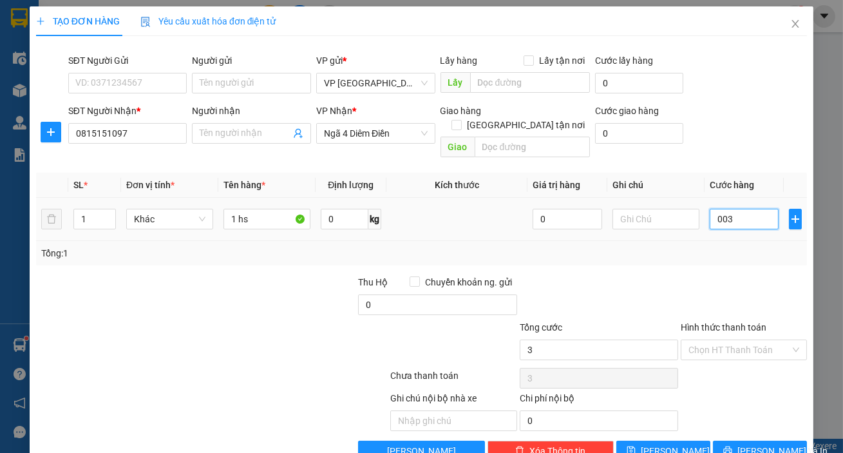
type input "0.030"
type input "30"
click at [747, 340] on input "Hình thức thanh toán" at bounding box center [739, 349] width 102 height 19
type input "30.000"
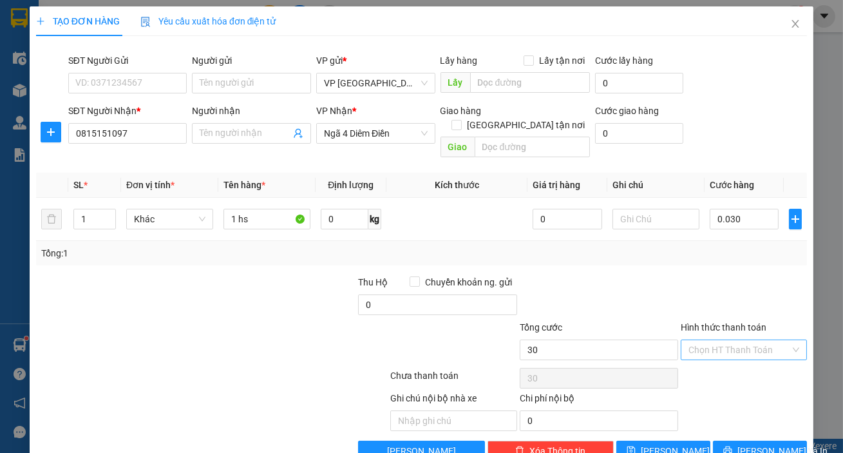
type input "30.000"
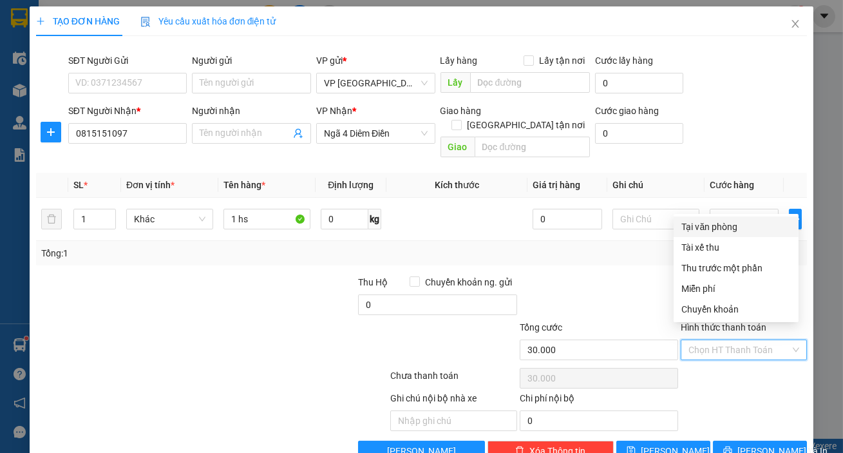
click at [728, 229] on div "Tại văn phòng" at bounding box center [735, 227] width 109 height 14
type input "0"
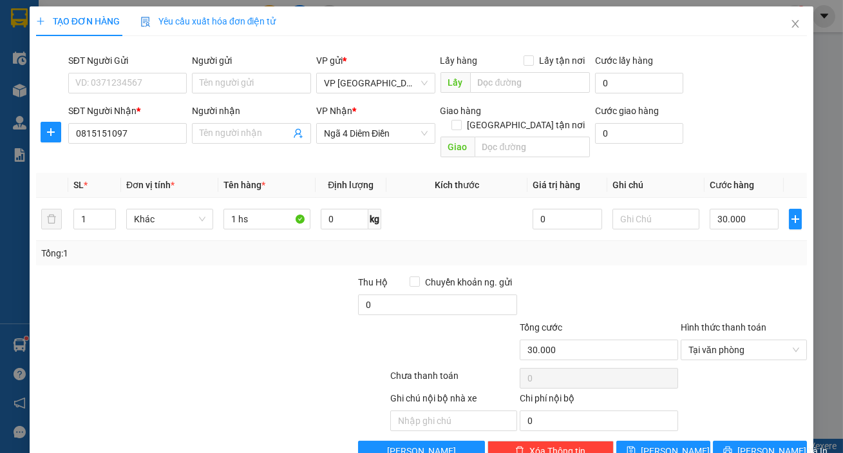
click at [752, 424] on div "Transit Pickup Surcharge Ids Transit Deliver Surcharge Ids Transit Deliver Surc…" at bounding box center [421, 253] width 771 height 415
click at [762, 444] on span "[PERSON_NAME] và In" at bounding box center [782, 451] width 90 height 14
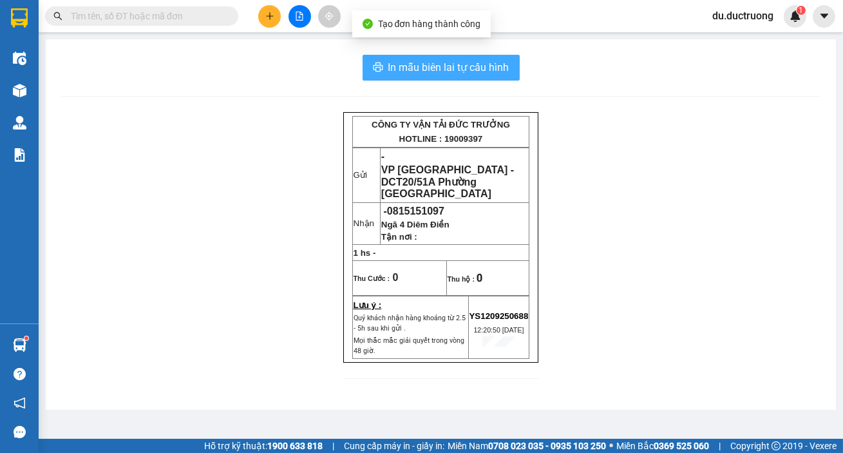
click at [469, 64] on span "In mẫu biên lai tự cấu hình" at bounding box center [448, 67] width 121 height 16
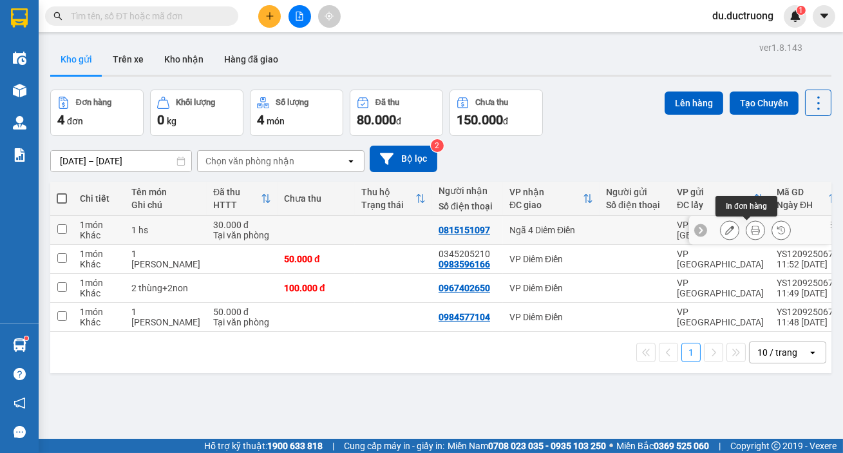
click at [751, 232] on icon at bounding box center [755, 229] width 9 height 9
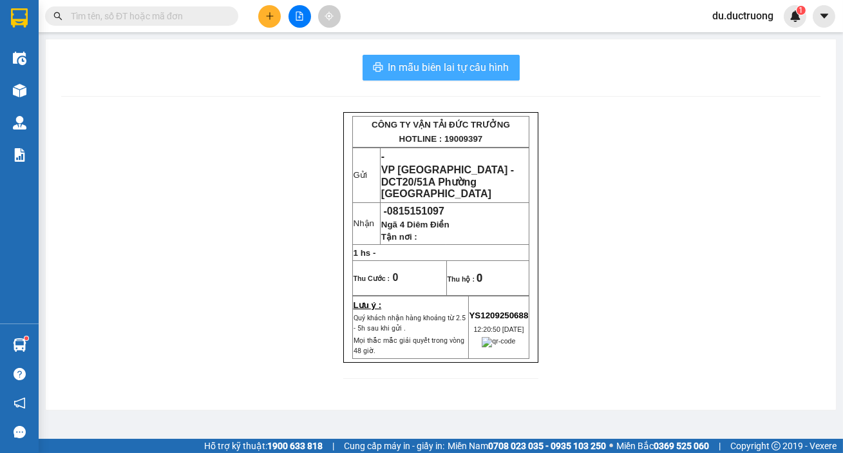
click at [450, 59] on button "In mẫu biên lai tự cấu hình" at bounding box center [440, 68] width 157 height 26
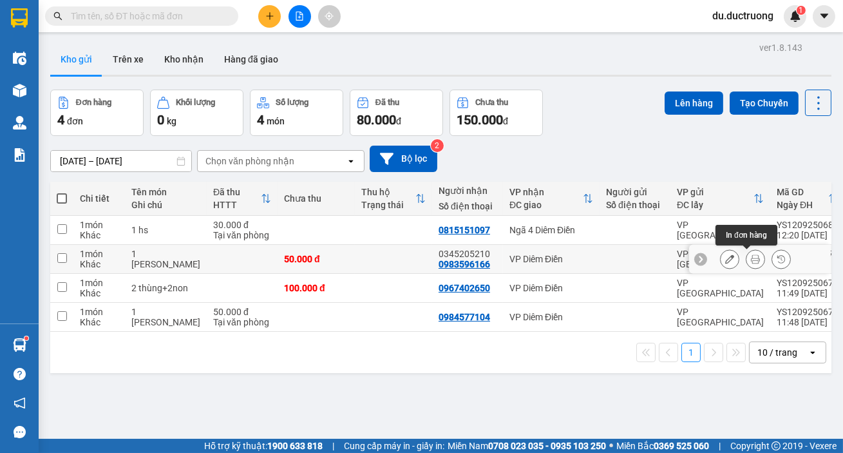
click at [749, 264] on button at bounding box center [755, 259] width 18 height 23
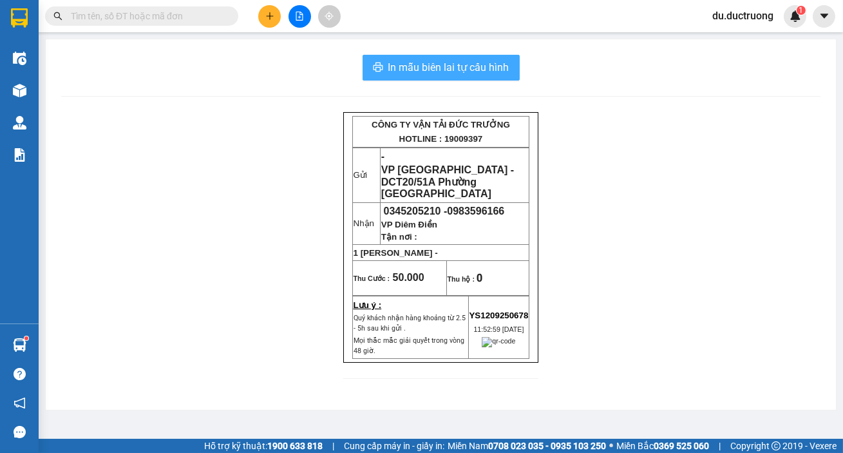
click at [414, 59] on span "In mẫu biên lai tự cấu hình" at bounding box center [448, 67] width 121 height 16
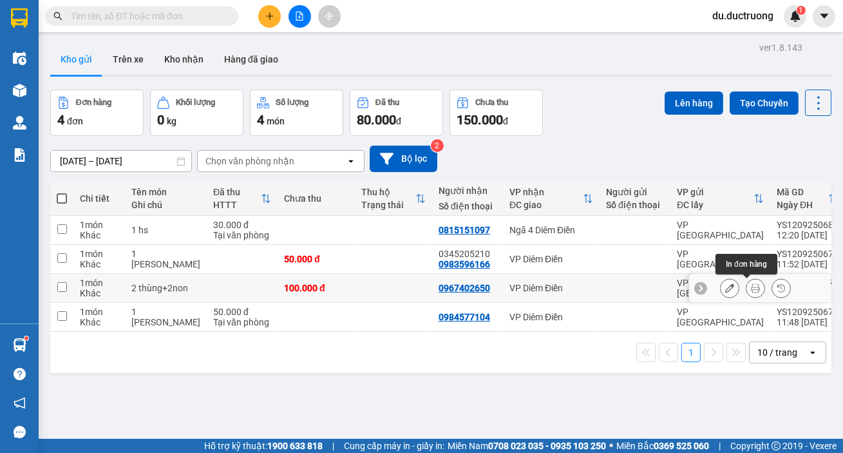
click at [751, 289] on icon at bounding box center [755, 287] width 9 height 9
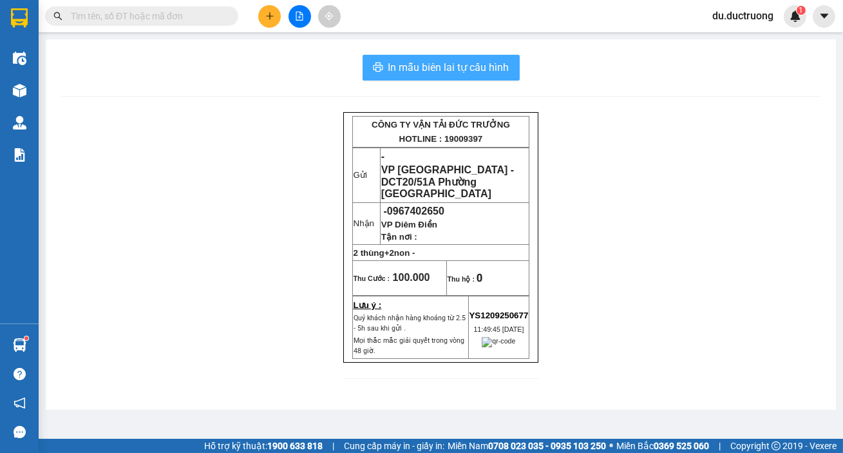
click at [469, 77] on button "In mẫu biên lai tự cấu hình" at bounding box center [440, 68] width 157 height 26
click at [475, 64] on span "In mẫu biên lai tự cấu hình" at bounding box center [448, 67] width 121 height 16
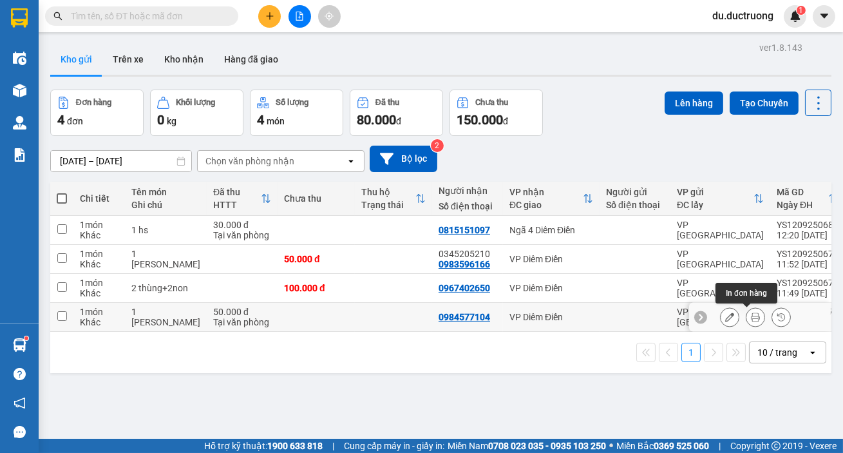
click at [753, 317] on button at bounding box center [755, 317] width 18 height 23
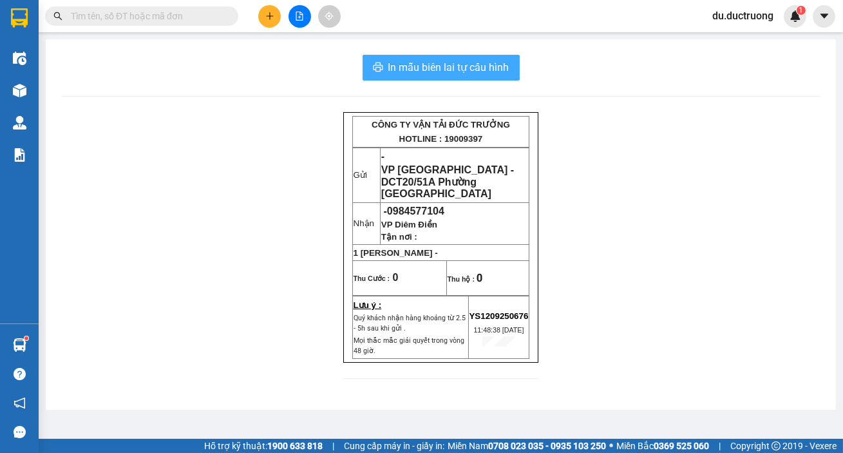
click at [453, 68] on span "In mẫu biên lai tự cấu hình" at bounding box center [448, 67] width 121 height 16
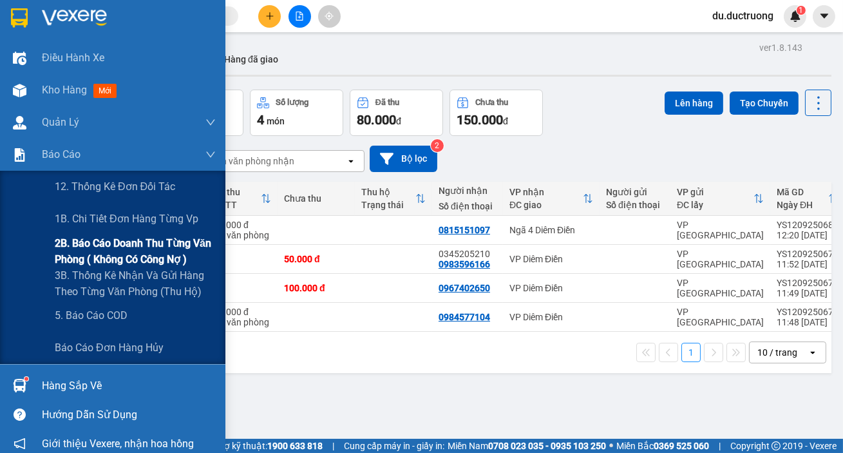
click at [124, 250] on span "2B. Báo cáo doanh thu từng văn phòng ( không có công nợ )" at bounding box center [135, 251] width 161 height 32
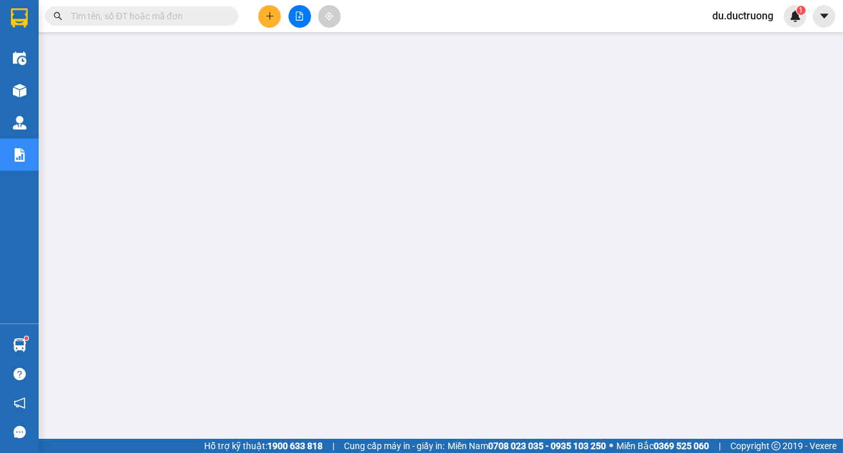
click at [147, 14] on input "text" at bounding box center [147, 16] width 152 height 14
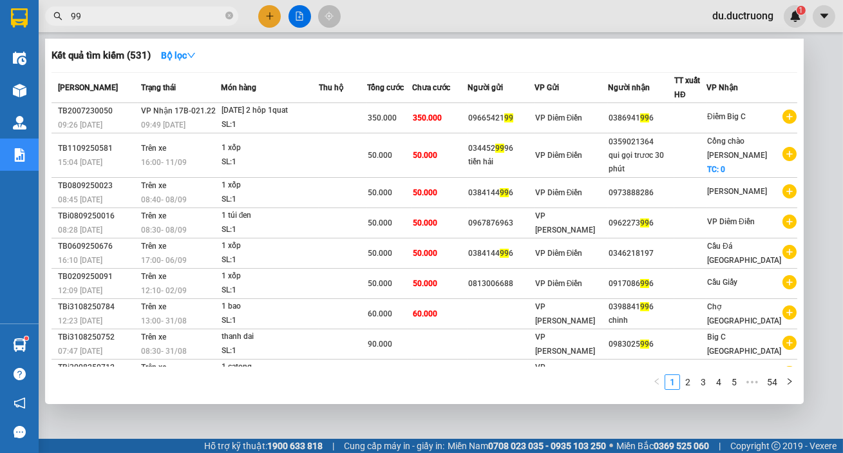
type input "9"
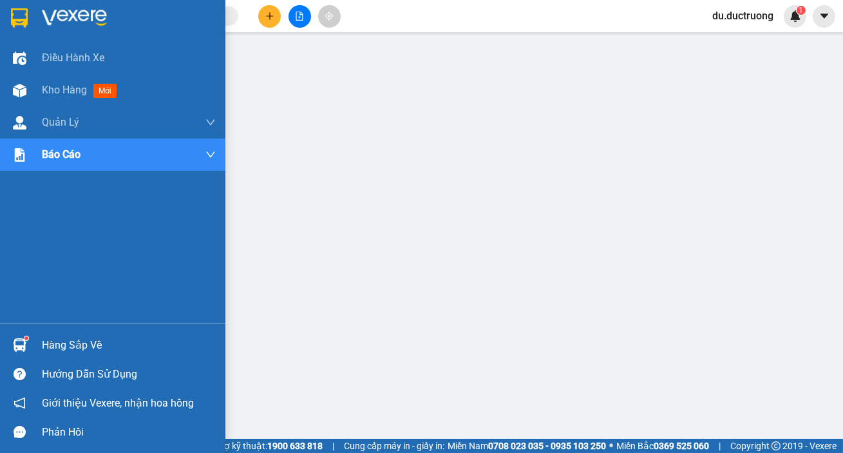
click at [13, 5] on div at bounding box center [112, 21] width 225 height 42
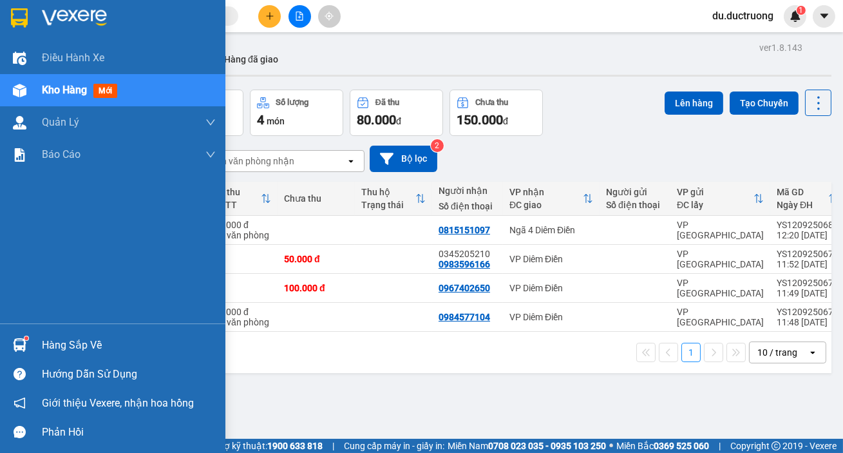
click at [22, 19] on img at bounding box center [19, 17] width 17 height 19
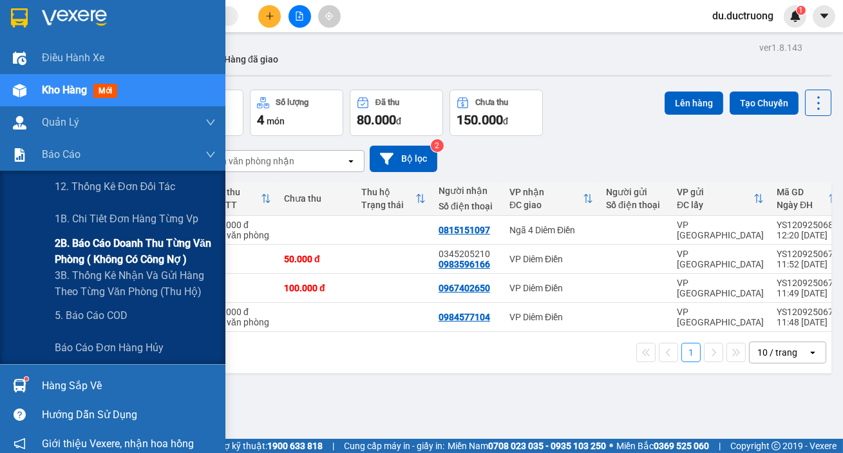
click at [107, 254] on span "2B. Báo cáo doanh thu từng văn phòng ( không có công nợ )" at bounding box center [135, 251] width 161 height 32
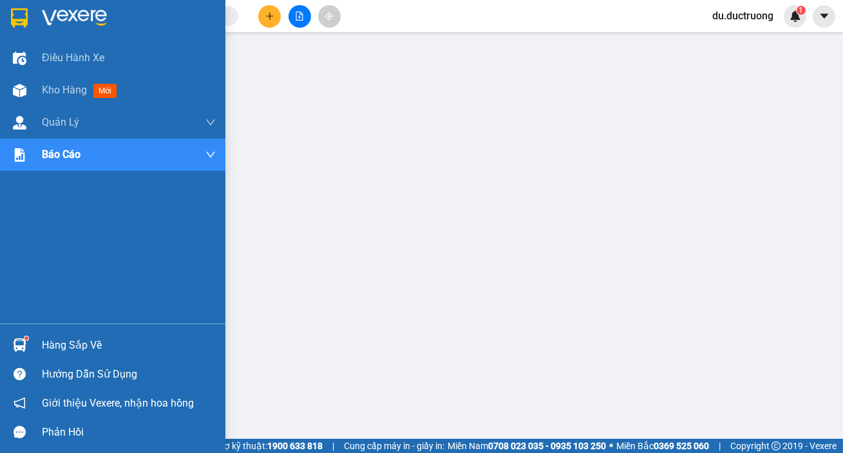
click at [20, 21] on img at bounding box center [19, 17] width 17 height 19
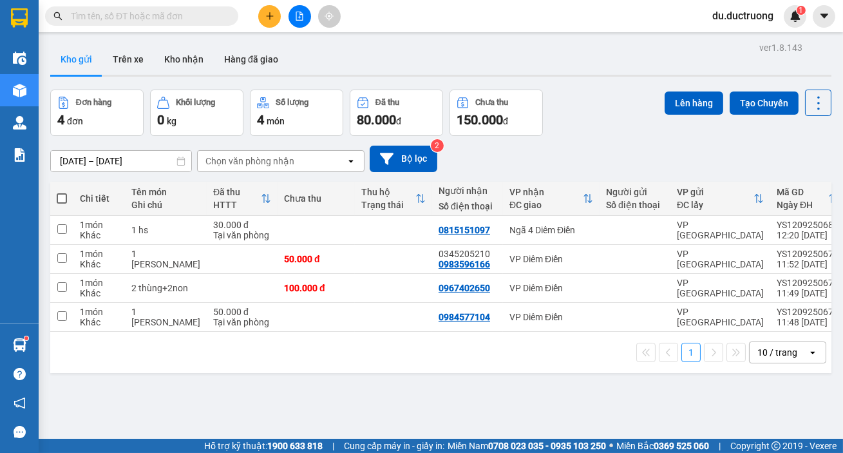
click at [68, 151] on input "[DATE] – [DATE]" at bounding box center [121, 161] width 140 height 21
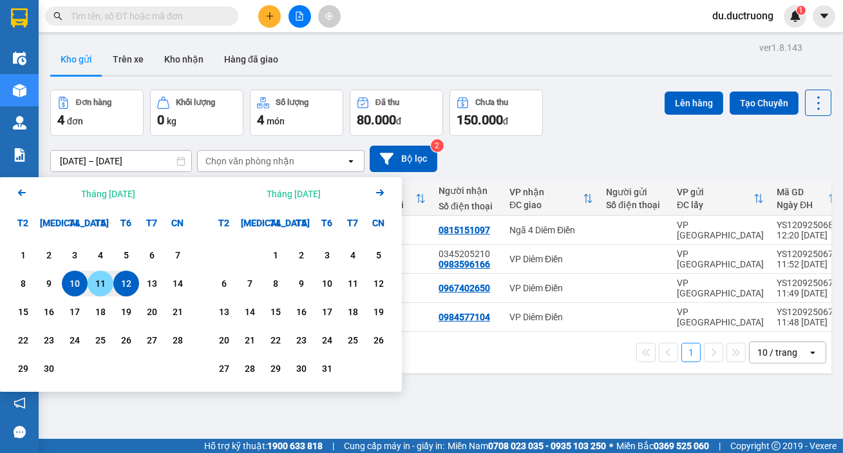
click at [108, 276] on div "11" at bounding box center [100, 283] width 18 height 15
drag, startPoint x: 104, startPoint y: 251, endPoint x: 93, endPoint y: 251, distance: 10.9
click at [98, 276] on div "11" at bounding box center [100, 283] width 18 height 15
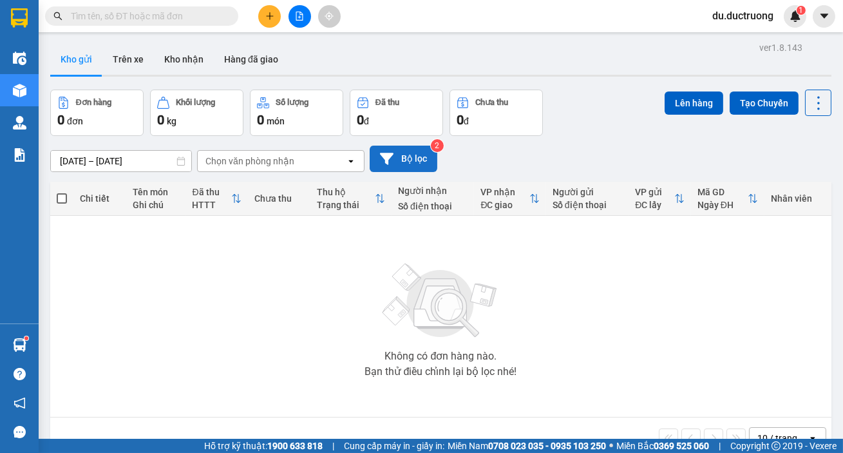
click at [388, 146] on button "Bộ lọc" at bounding box center [404, 159] width 68 height 26
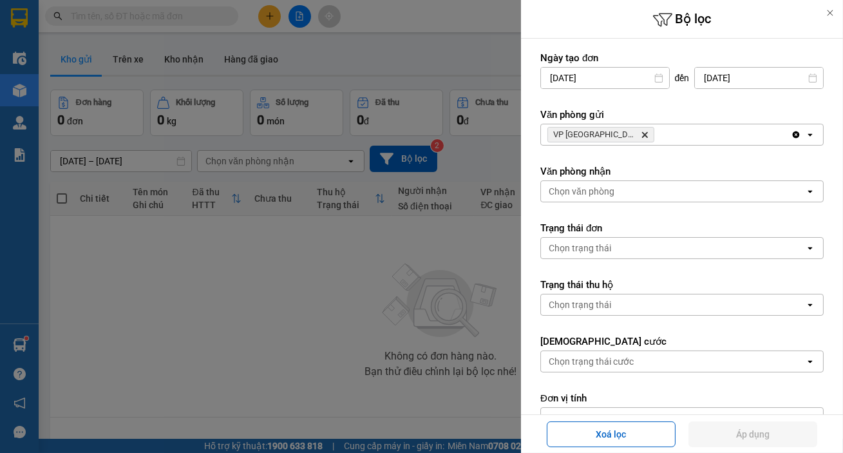
click at [389, 129] on div at bounding box center [421, 226] width 843 height 453
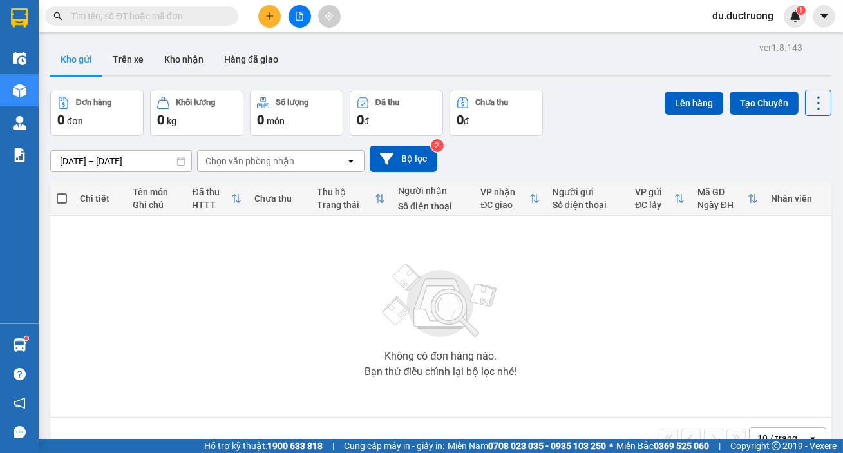
click at [89, 111] on div "0 đơn" at bounding box center [96, 120] width 79 height 18
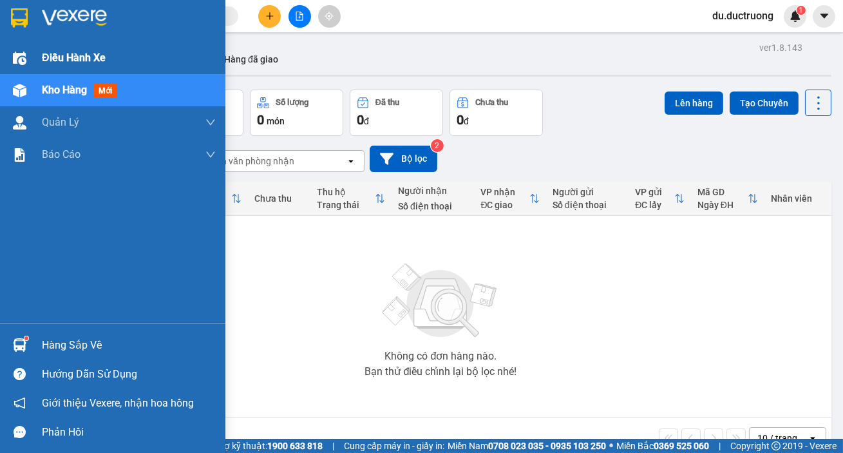
drag, startPoint x: 29, startPoint y: 19, endPoint x: 212, endPoint y: 42, distance: 184.9
click at [29, 17] on div at bounding box center [19, 17] width 23 height 23
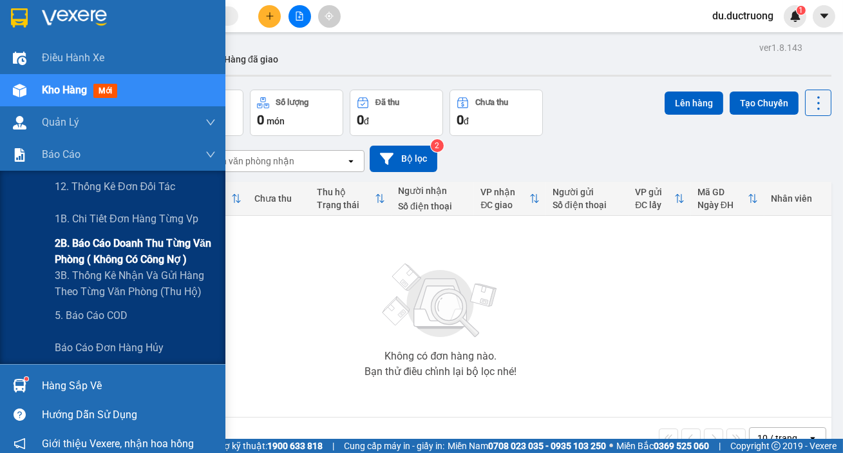
click at [127, 248] on span "2B. Báo cáo doanh thu từng văn phòng ( không có công nợ )" at bounding box center [135, 251] width 161 height 32
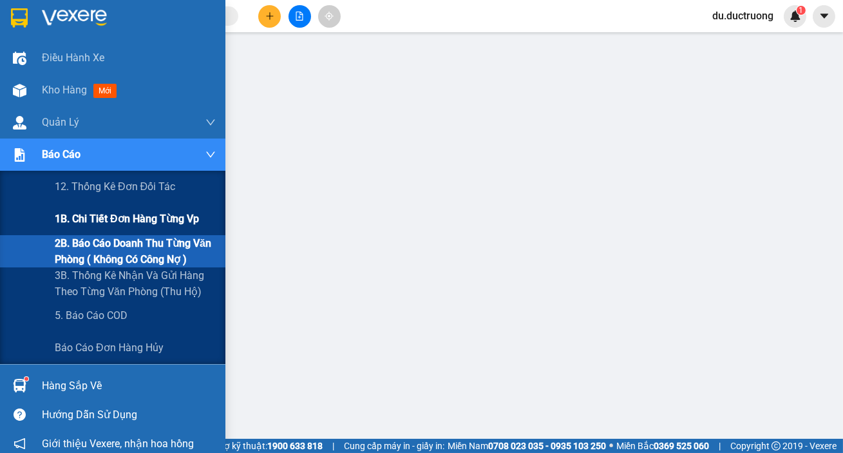
click at [130, 221] on span "1B. Chi tiết đơn hàng từng vp" at bounding box center [127, 219] width 144 height 16
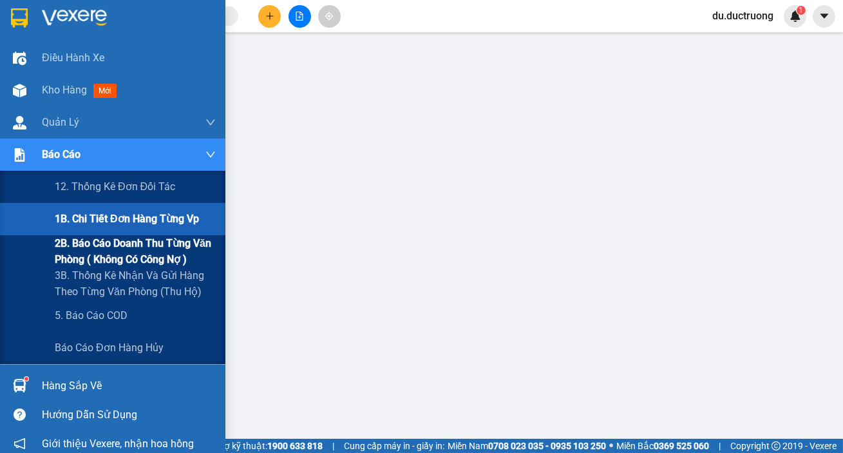
click at [117, 252] on span "2B. Báo cáo doanh thu từng văn phòng ( không có công nợ )" at bounding box center [135, 251] width 161 height 32
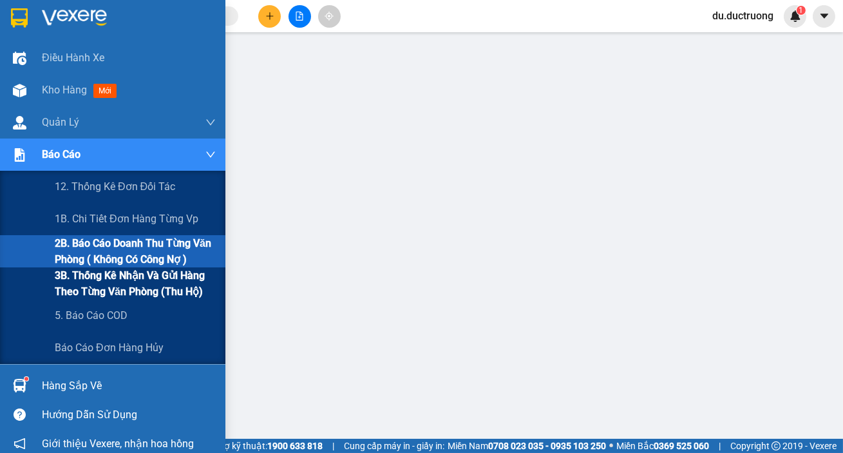
click at [135, 279] on span "3B. Thống kê nhận và gửi hàng theo từng văn phòng (thu hộ)" at bounding box center [135, 283] width 161 height 32
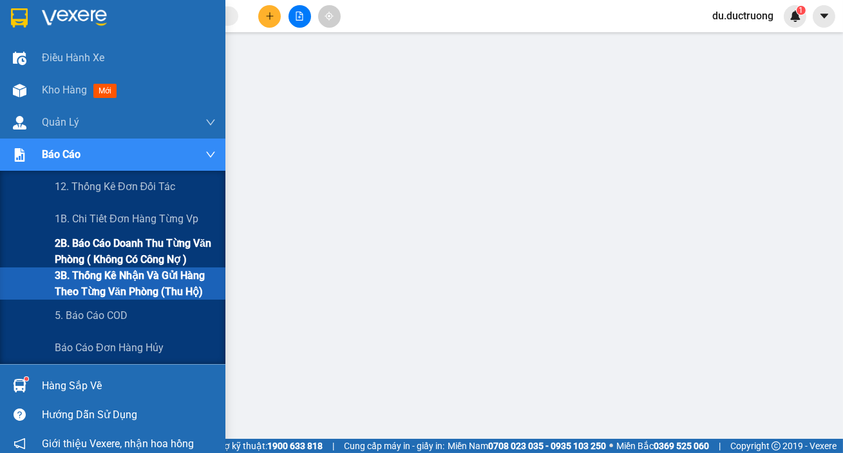
click at [113, 241] on span "2B. Báo cáo doanh thu từng văn phòng ( không có công nợ )" at bounding box center [135, 251] width 161 height 32
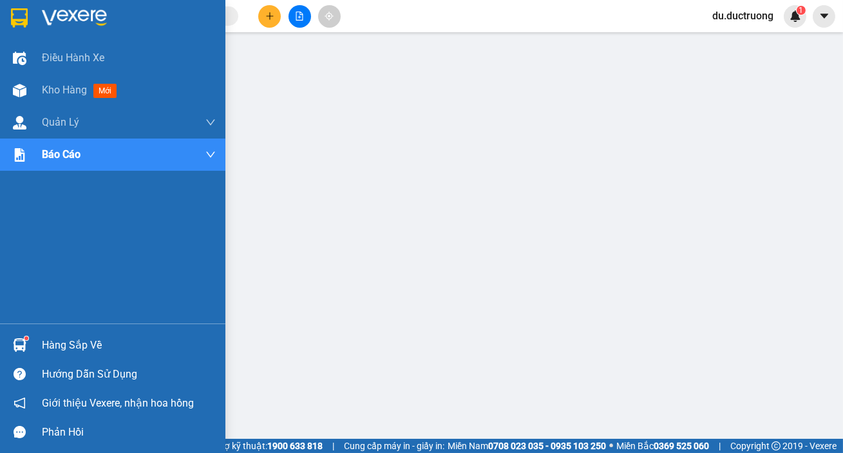
click at [15, 20] on img at bounding box center [19, 17] width 17 height 19
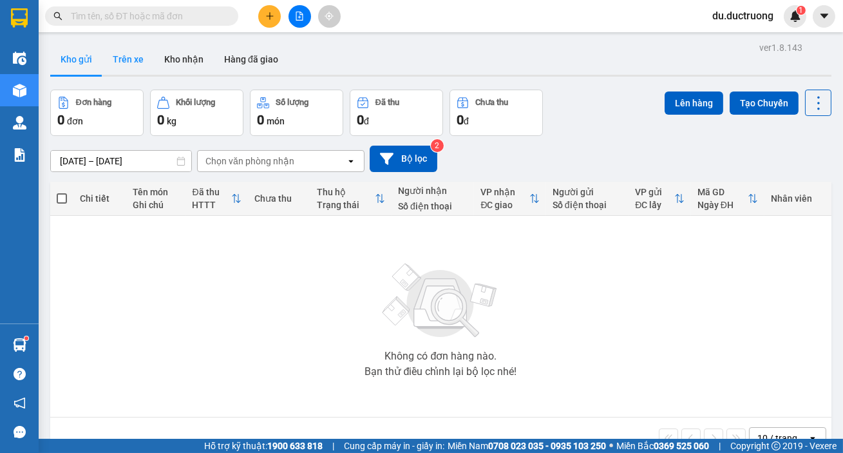
click at [121, 59] on button "Trên xe" at bounding box center [128, 59] width 52 height 31
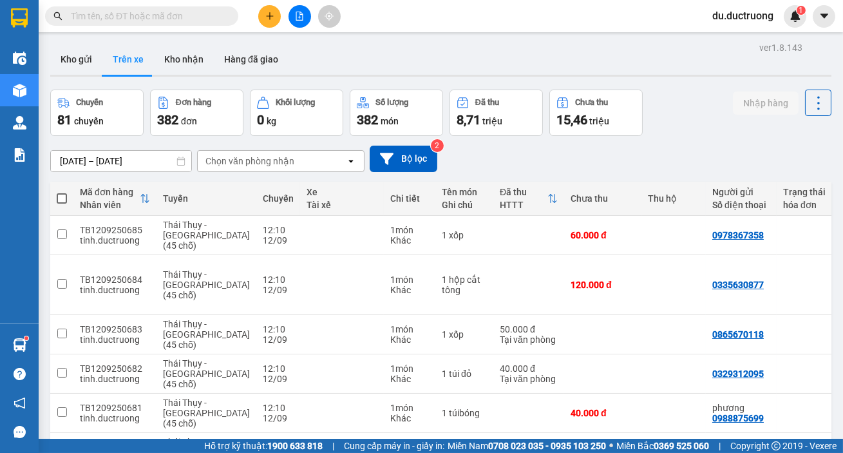
click at [64, 161] on input "[DATE] – [DATE]" at bounding box center [121, 161] width 140 height 21
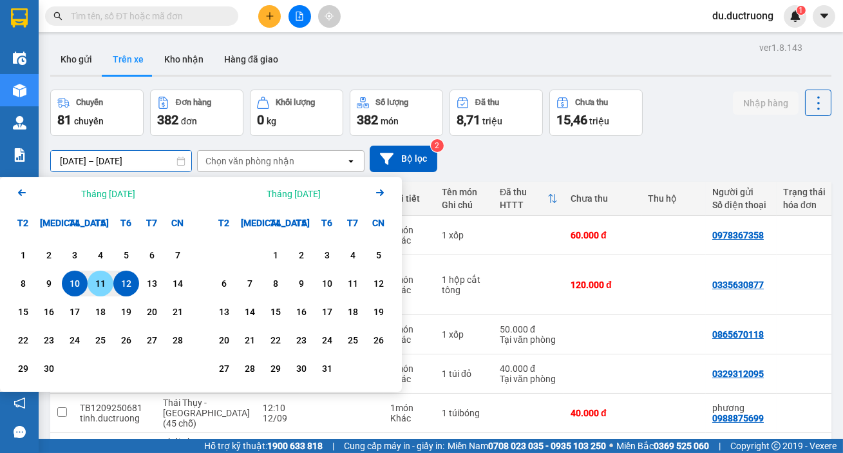
click at [108, 283] on div "11" at bounding box center [100, 283] width 18 height 15
click at [106, 283] on div "11" at bounding box center [100, 283] width 18 height 15
type input "[DATE] – [DATE]"
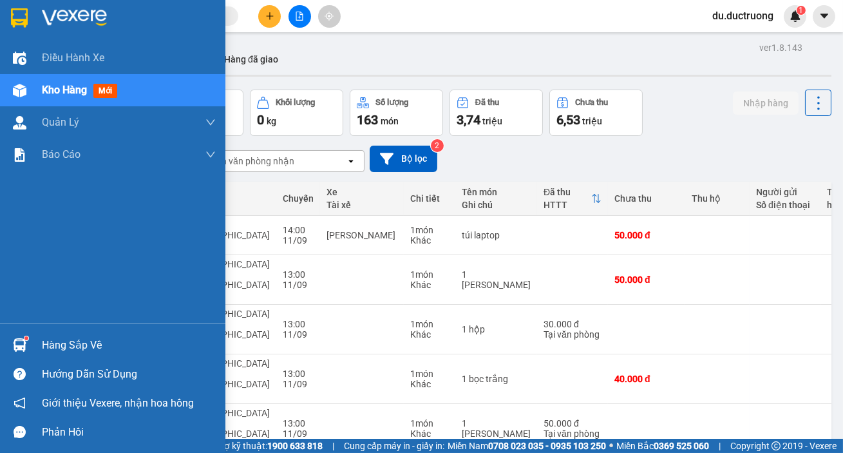
click at [31, 15] on div at bounding box center [112, 21] width 225 height 42
click at [24, 10] on img at bounding box center [19, 17] width 17 height 19
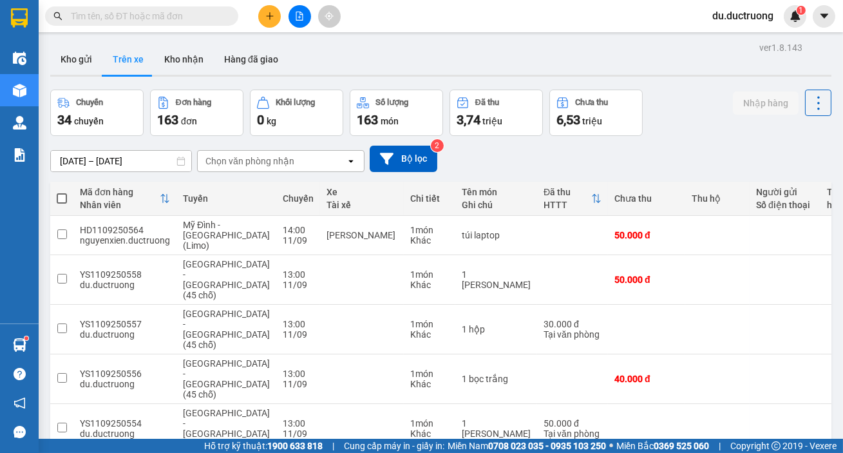
drag, startPoint x: 63, startPoint y: 57, endPoint x: 559, endPoint y: 161, distance: 506.5
click at [558, 182] on table "Mã đơn hàng Nhân viên Tuyến Chuyến Xe Tài xế Chi tiết Tên món Ghi chú Đã thu HT…" at bounding box center [635, 436] width 1171 height 509
click at [71, 46] on button "Kho gửi" at bounding box center [76, 59] width 52 height 31
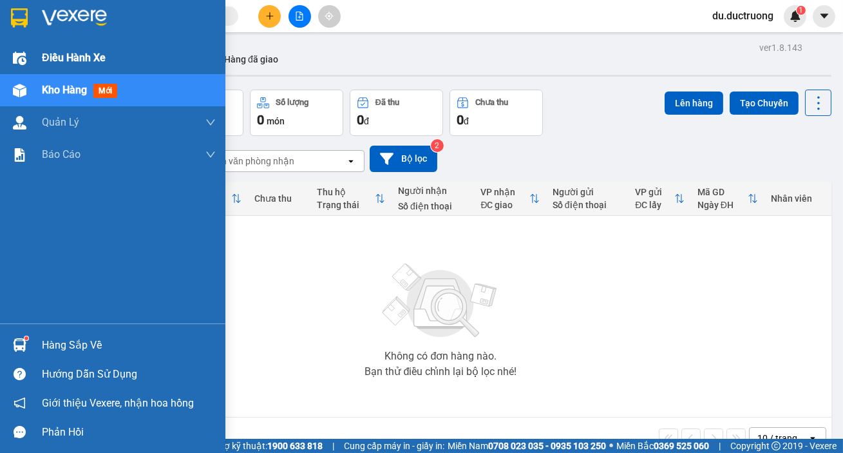
click at [3, 50] on div "Điều hành xe" at bounding box center [112, 58] width 225 height 32
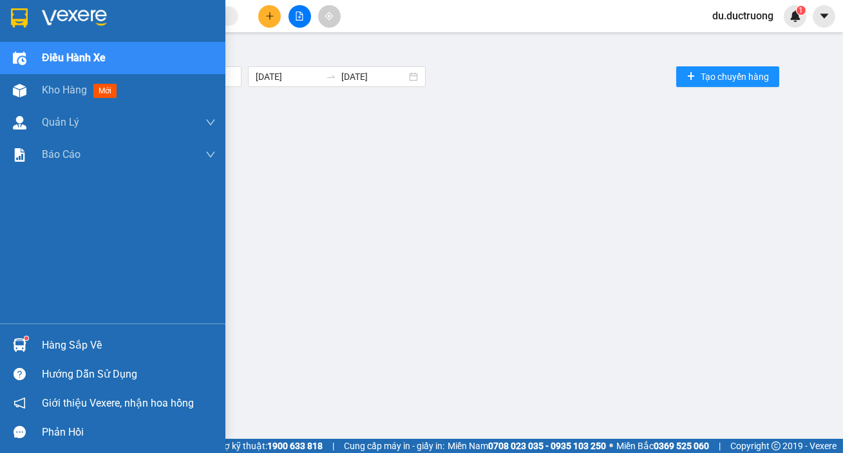
drag, startPoint x: 17, startPoint y: 20, endPoint x: 59, endPoint y: 17, distance: 42.0
click at [16, 21] on img at bounding box center [19, 17] width 17 height 19
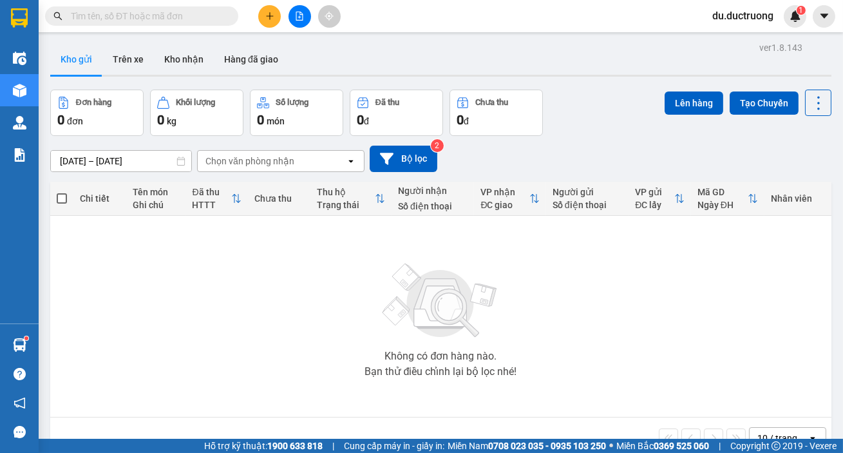
click at [68, 157] on input "[DATE] – [DATE]" at bounding box center [121, 161] width 140 height 21
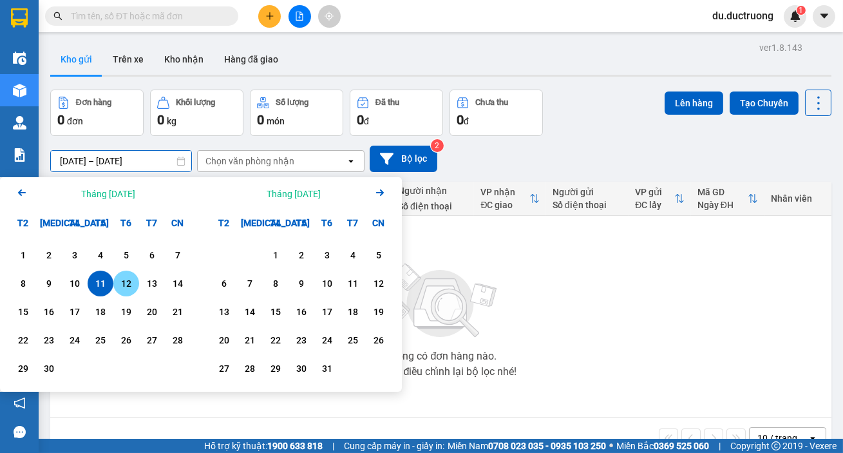
click at [124, 276] on div "12" at bounding box center [126, 283] width 18 height 15
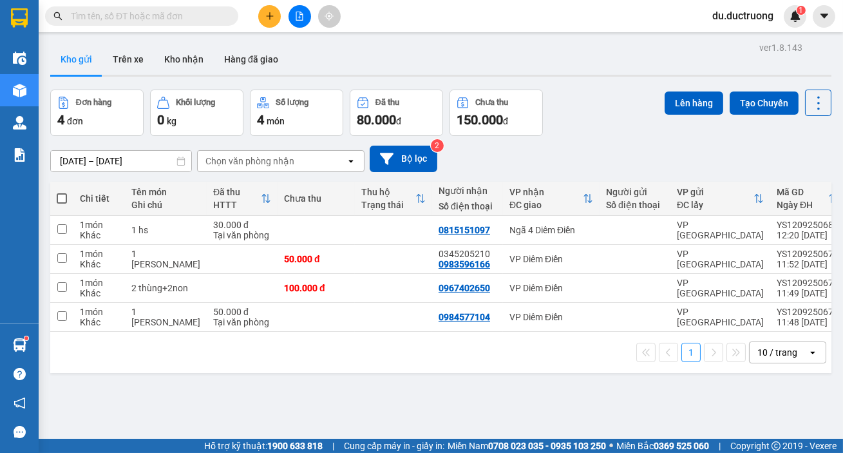
click at [63, 198] on span at bounding box center [62, 198] width 10 height 10
click at [62, 192] on input "checkbox" at bounding box center [62, 192] width 0 height 0
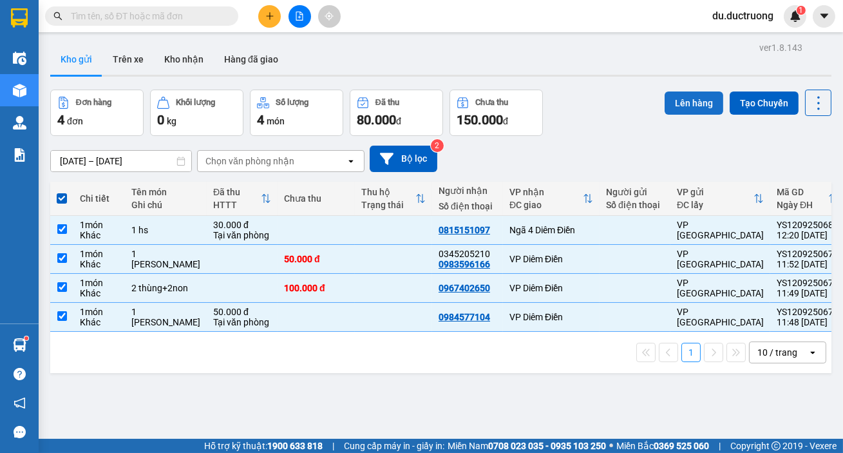
click at [673, 97] on button "Lên hàng" at bounding box center [693, 102] width 59 height 23
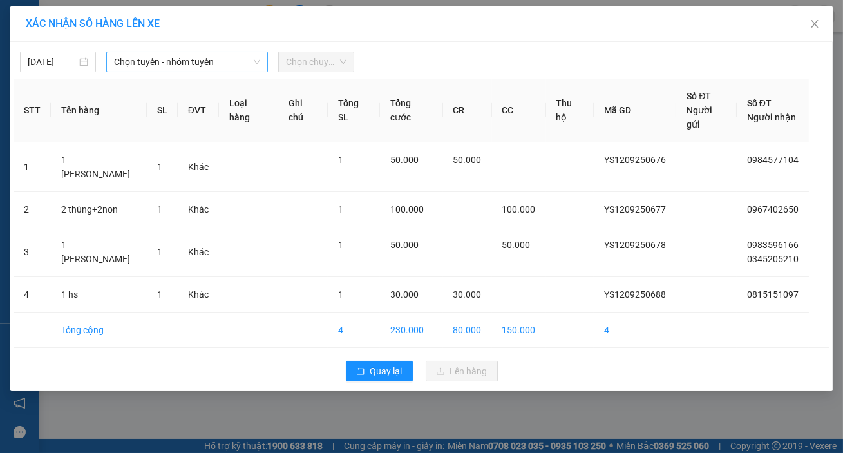
click at [213, 62] on span "Chọn tuyến - nhóm tuyến" at bounding box center [187, 61] width 146 height 19
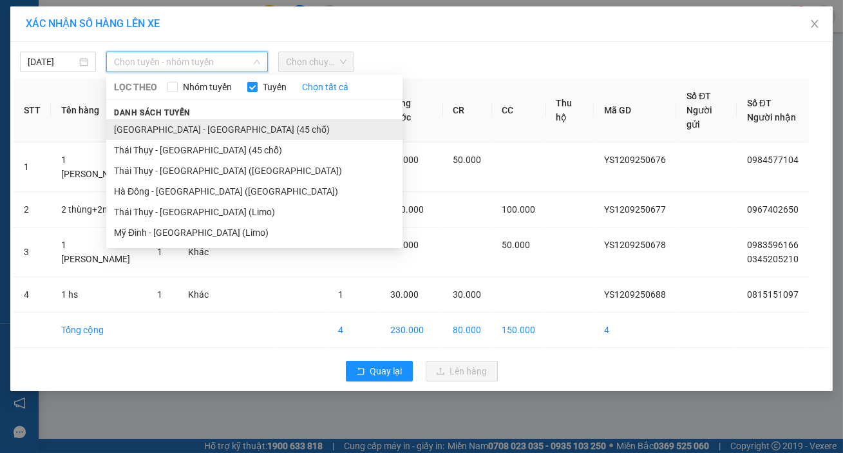
click at [193, 129] on li "[GEOGRAPHIC_DATA] - [GEOGRAPHIC_DATA] (45 chỗ)" at bounding box center [254, 129] width 296 height 21
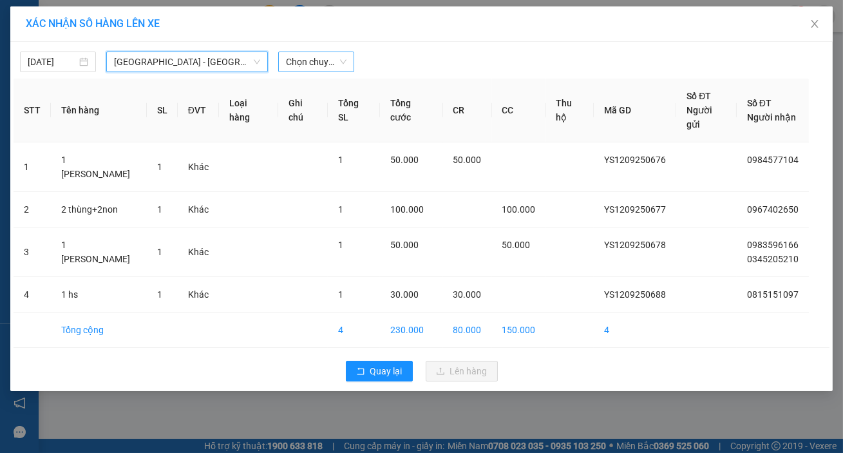
click at [310, 53] on span "Chọn chuyến" at bounding box center [316, 61] width 61 height 19
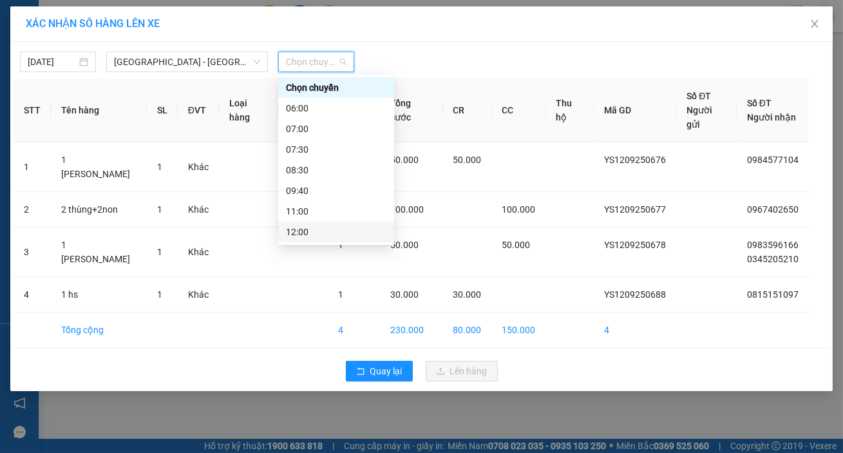
click at [314, 232] on div "12:00" at bounding box center [336, 232] width 100 height 14
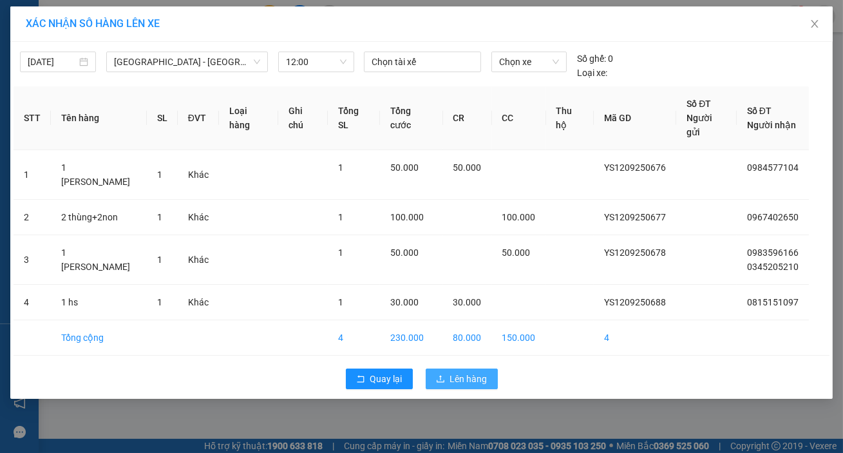
click at [487, 368] on button "Lên hàng" at bounding box center [462, 378] width 72 height 21
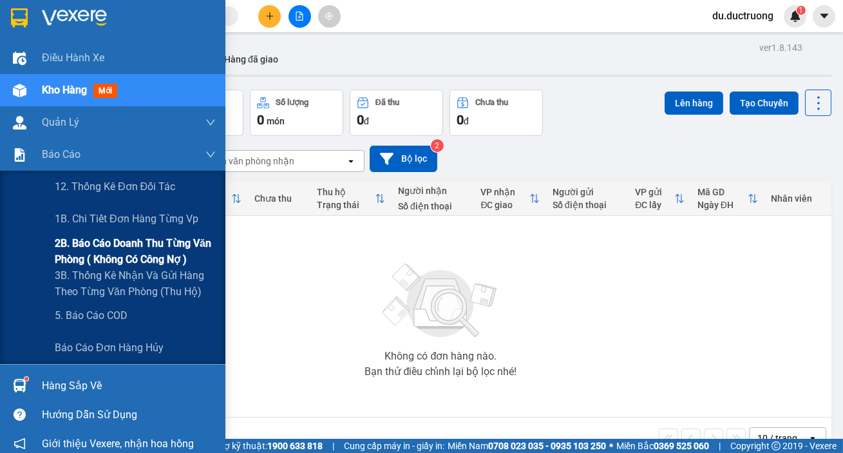
click at [104, 253] on span "2B. Báo cáo doanh thu từng văn phòng ( không có công nợ )" at bounding box center [135, 251] width 161 height 32
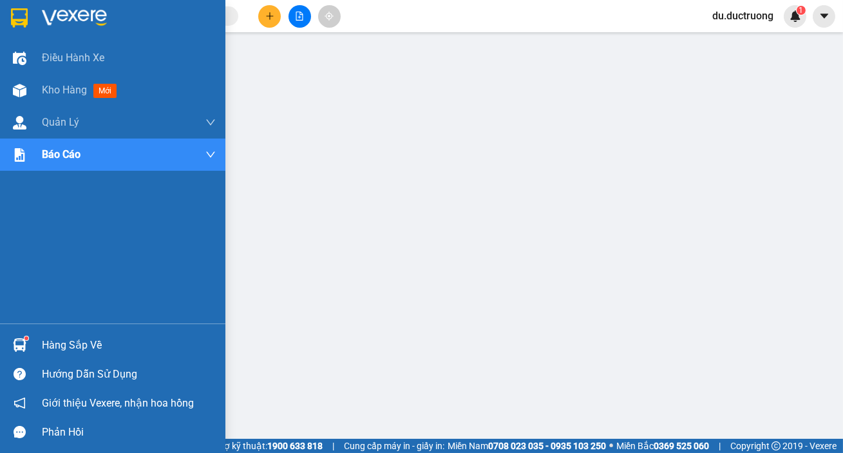
click at [12, 15] on img at bounding box center [19, 17] width 17 height 19
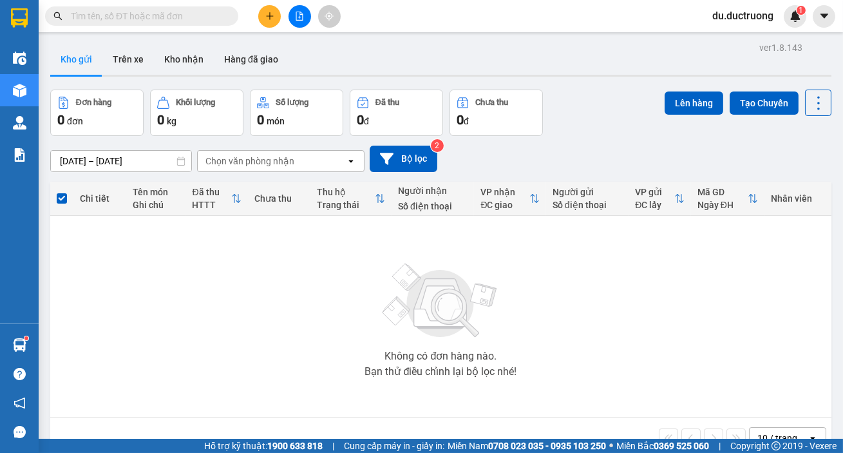
click at [67, 163] on input "[DATE] – [DATE]" at bounding box center [121, 161] width 140 height 21
click at [125, 49] on button "Trên xe" at bounding box center [128, 59] width 52 height 31
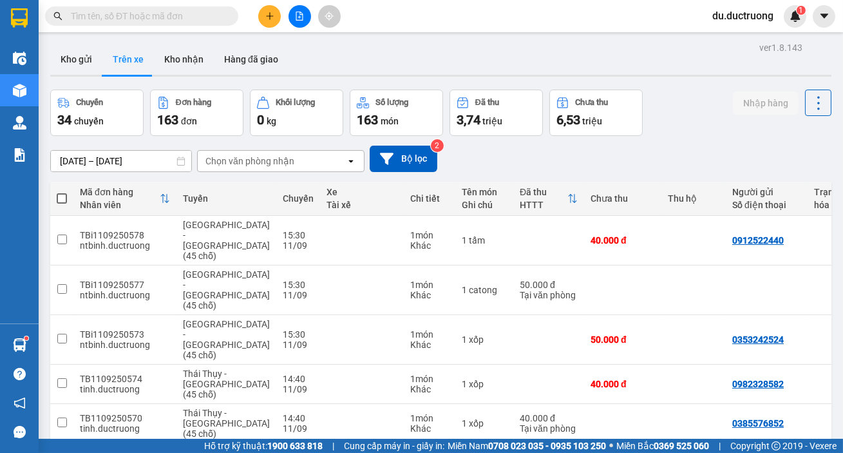
drag, startPoint x: 588, startPoint y: 422, endPoint x: 579, endPoint y: 431, distance: 12.3
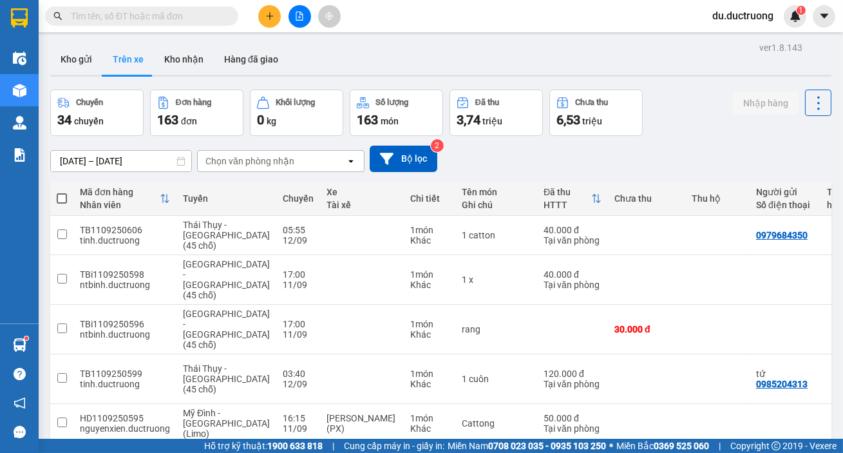
drag, startPoint x: 576, startPoint y: 407, endPoint x: 599, endPoint y: 406, distance: 22.6
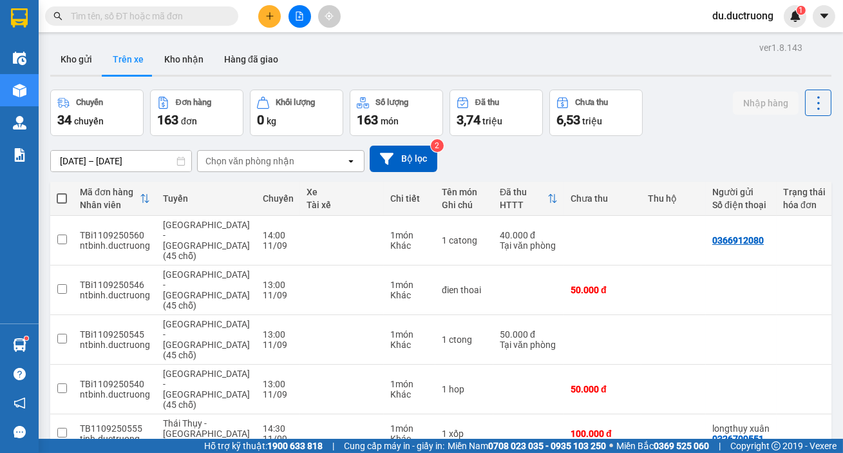
click at [240, 155] on div "Chọn văn phòng nhận" at bounding box center [249, 161] width 89 height 13
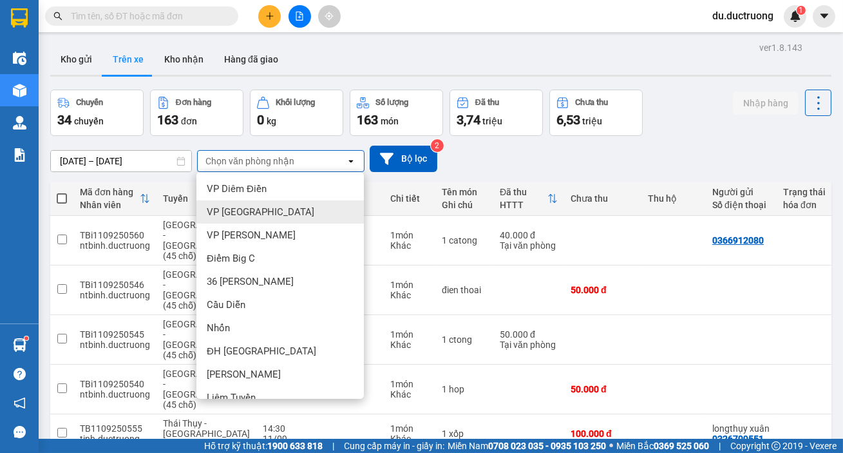
click at [249, 205] on span "VP [GEOGRAPHIC_DATA]" at bounding box center [261, 211] width 108 height 13
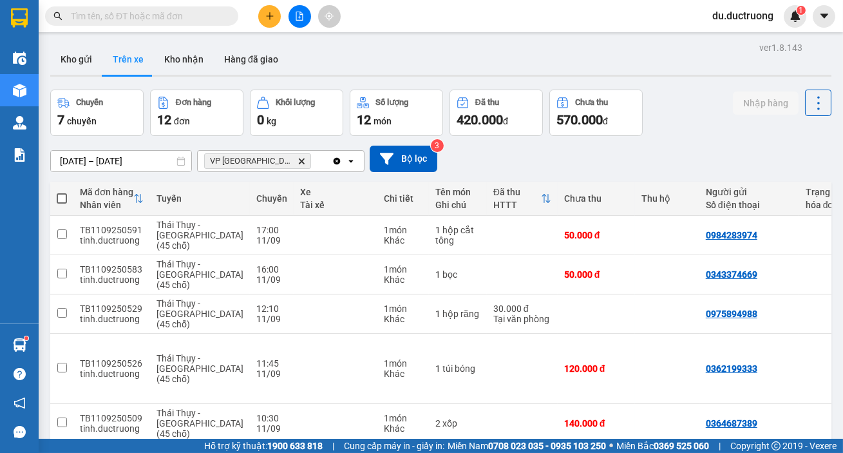
drag, startPoint x: 831, startPoint y: 260, endPoint x: 841, endPoint y: 311, distance: 51.8
click at [841, 311] on main "ver 1.8.143 Kho gửi Trên xe Kho nhận Hàng đã giao Chuyến 7 chuyến Đơn hàng 12 đ…" at bounding box center [421, 219] width 843 height 438
click at [737, 146] on div "[DATE] – [DATE] Press the down arrow key to interact with the calendar and sele…" at bounding box center [440, 159] width 781 height 26
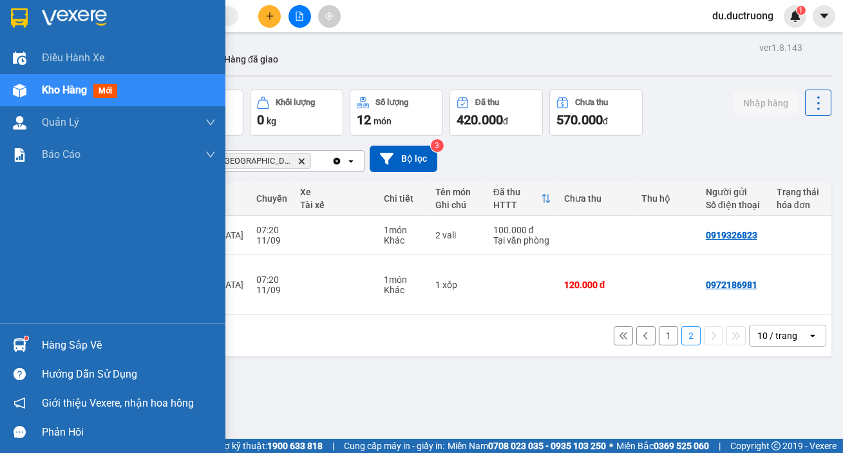
click at [24, 17] on img at bounding box center [19, 17] width 17 height 19
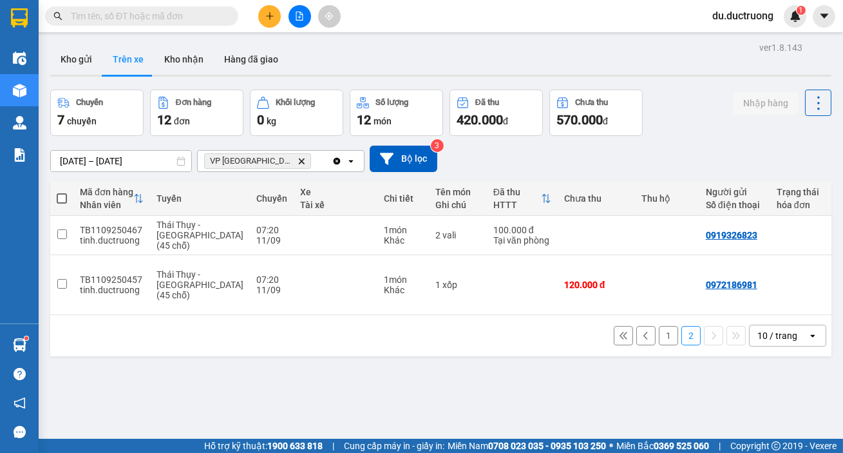
click at [659, 326] on button "1" at bounding box center [668, 335] width 19 height 19
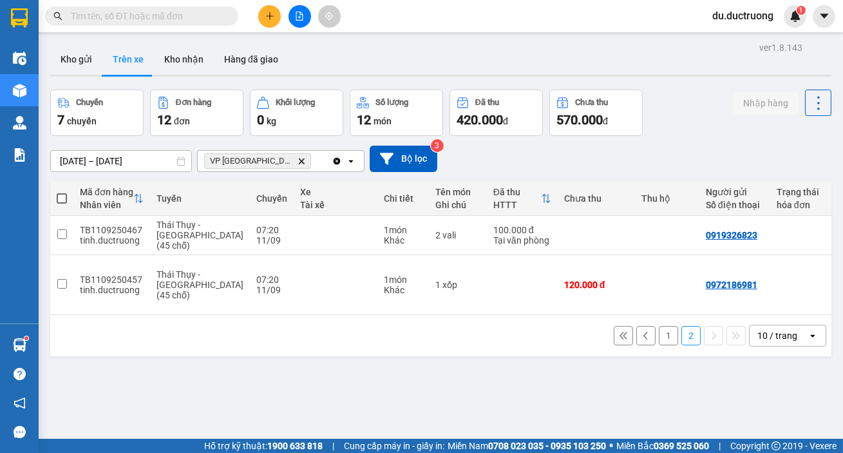
click at [659, 326] on button "1" at bounding box center [668, 335] width 19 height 19
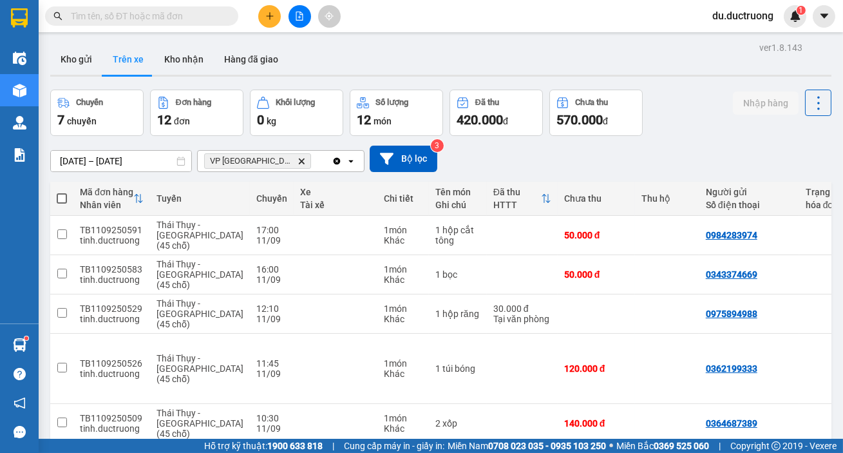
click at [334, 157] on icon "Clear all" at bounding box center [337, 160] width 7 height 7
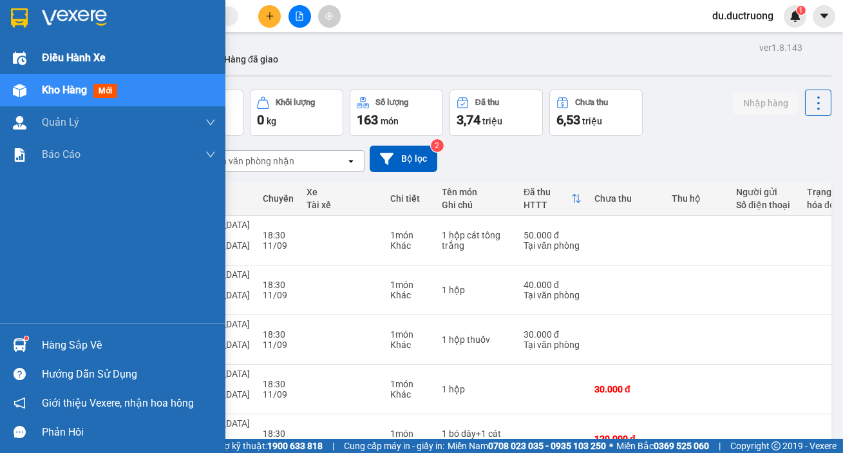
click at [26, 50] on div at bounding box center [19, 58] width 23 height 23
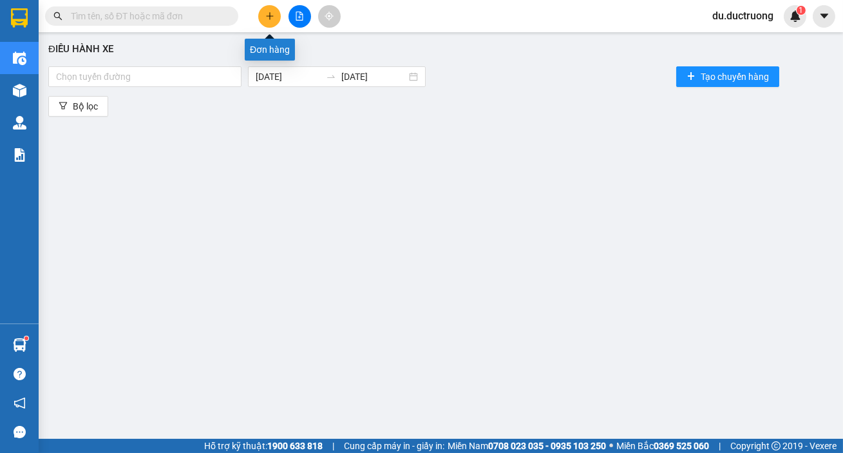
click at [270, 15] on icon "plus" at bounding box center [269, 15] width 7 height 1
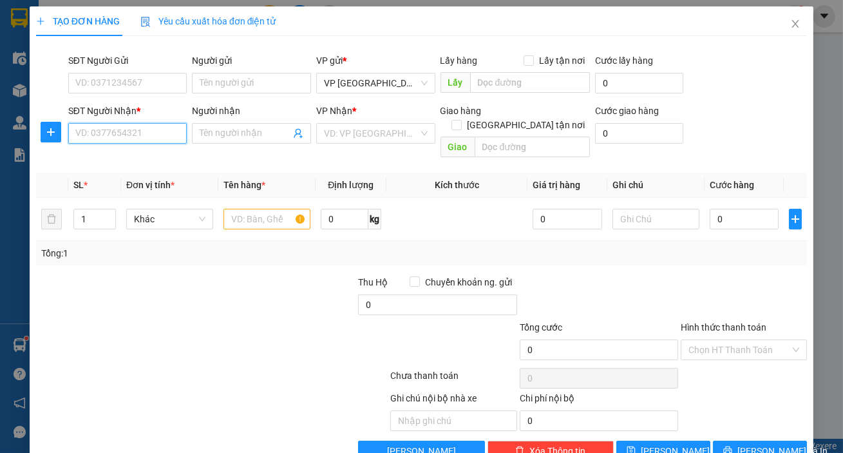
click at [118, 136] on input "SĐT Người Nhận *" at bounding box center [127, 133] width 119 height 21
type input "0339266289"
click at [368, 133] on input "search" at bounding box center [371, 133] width 95 height 19
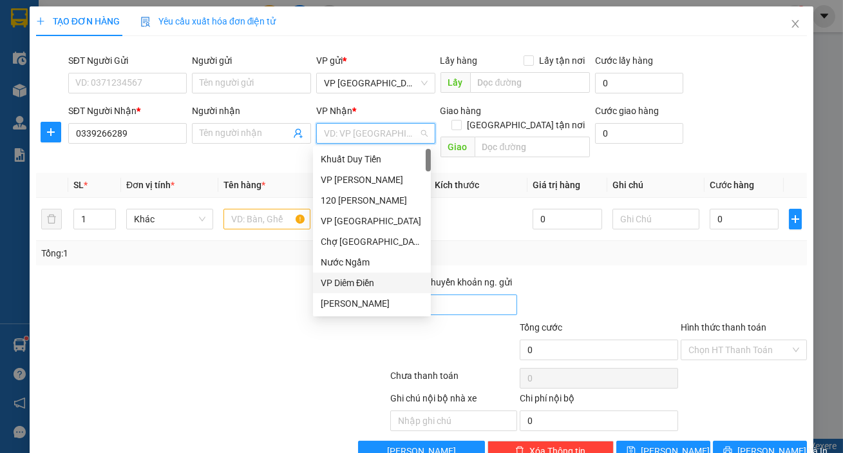
click at [361, 280] on div "VP Diêm Điền" at bounding box center [372, 283] width 102 height 14
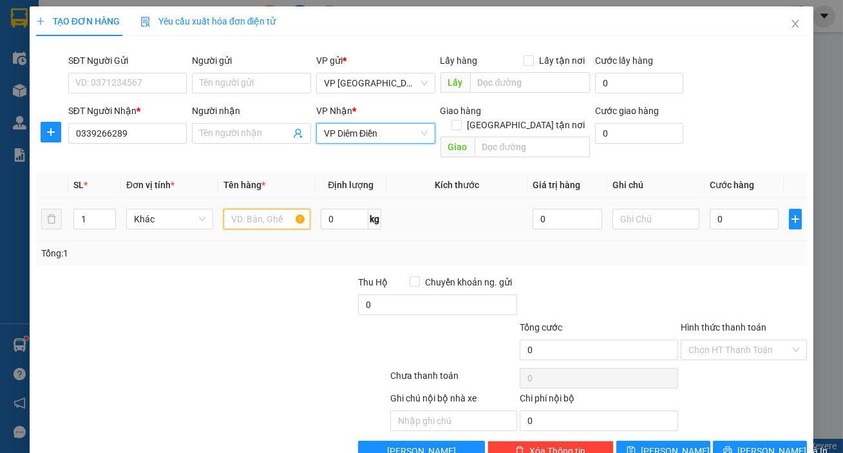
click at [258, 209] on input "text" at bounding box center [266, 219] width 87 height 21
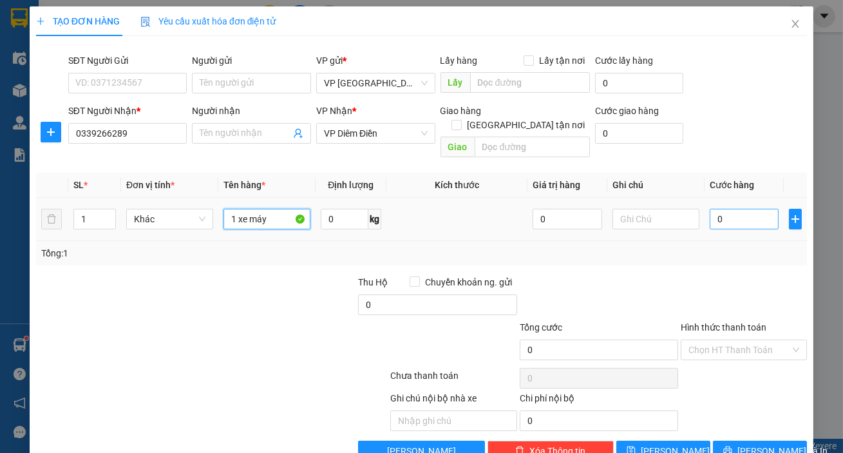
type input "1 xe máy"
click at [740, 209] on input "0" at bounding box center [744, 219] width 70 height 21
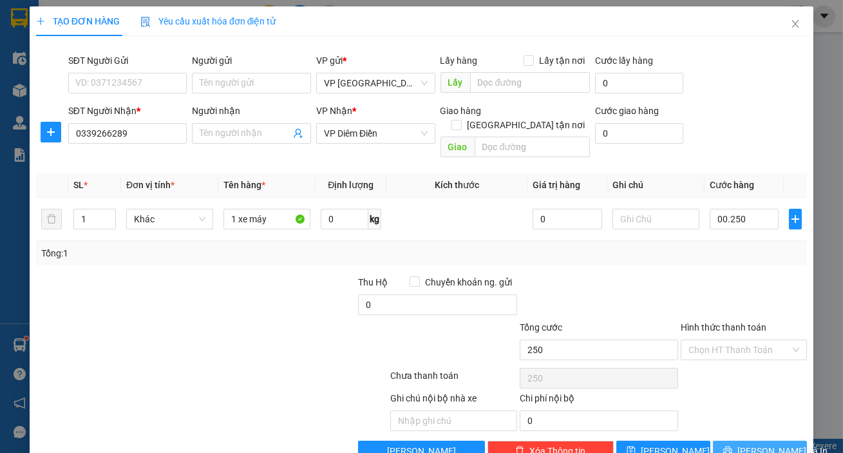
click at [738, 440] on button "[PERSON_NAME] và In" at bounding box center [760, 450] width 94 height 21
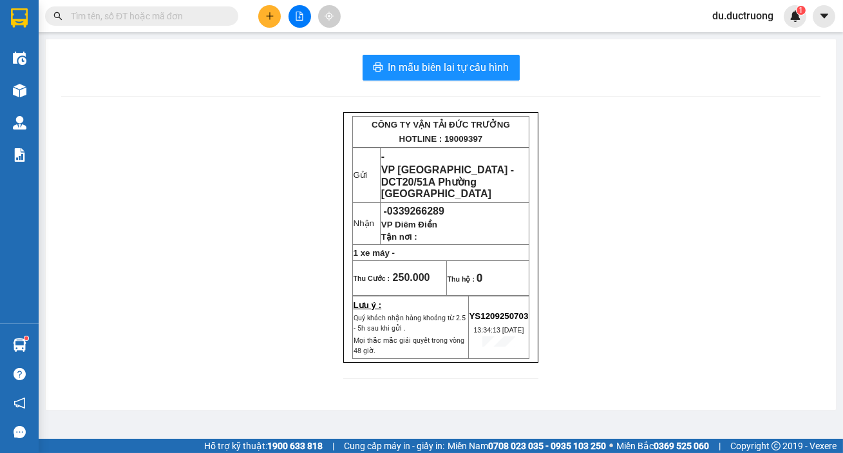
click at [637, 185] on div "CÔNG TY VẬN TẢI ĐỨC TRƯỞNG HOTLINE : 19009397 Gửi - VP [GEOGRAPHIC_DATA] - DCT2…" at bounding box center [440, 253] width 759 height 282
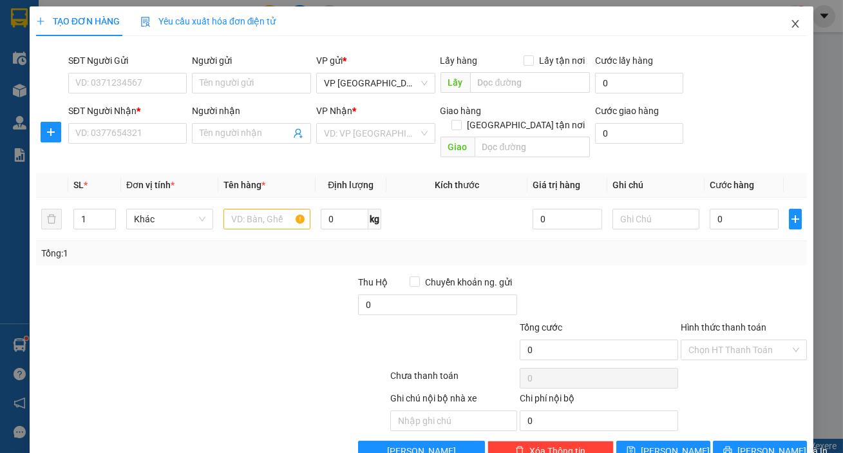
click at [790, 26] on icon "close" at bounding box center [795, 24] width 10 height 10
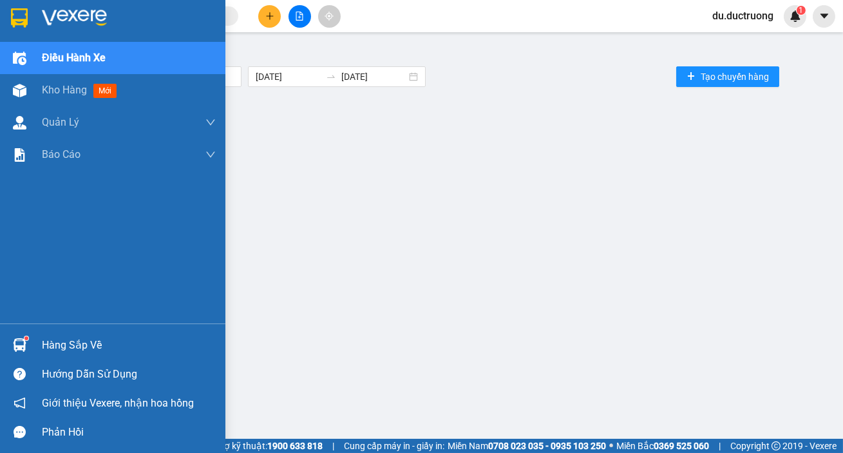
click at [24, 17] on img at bounding box center [19, 17] width 17 height 19
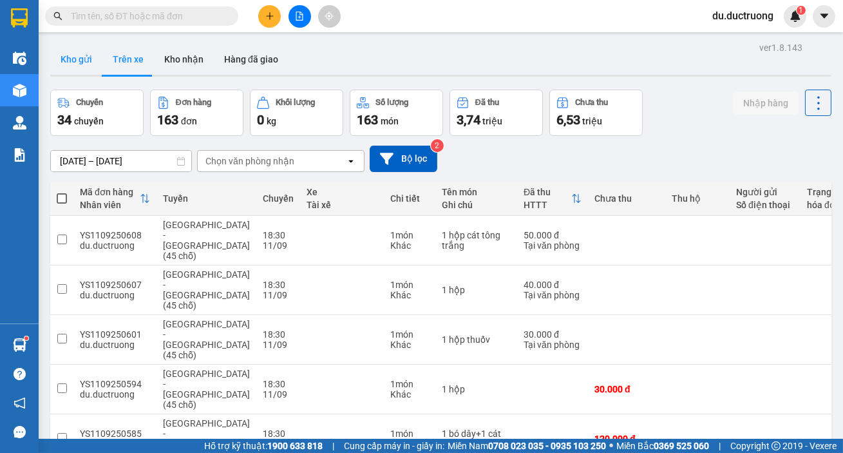
click at [84, 57] on button "Kho gửi" at bounding box center [76, 59] width 52 height 31
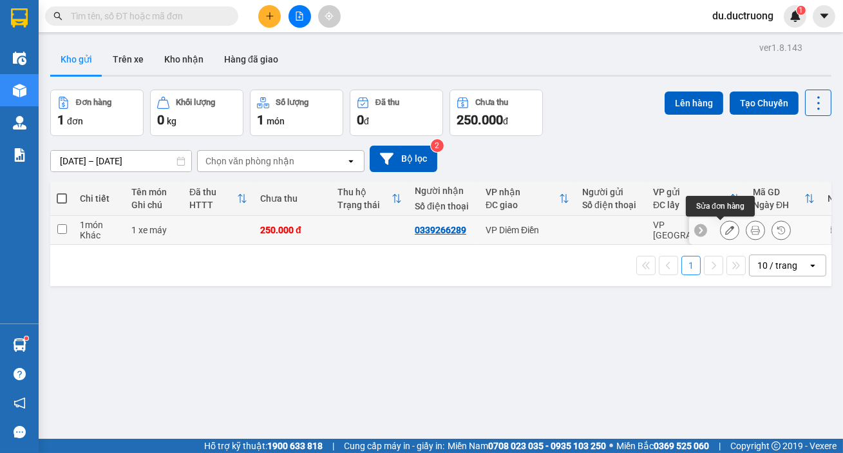
click at [726, 229] on button at bounding box center [729, 230] width 18 height 23
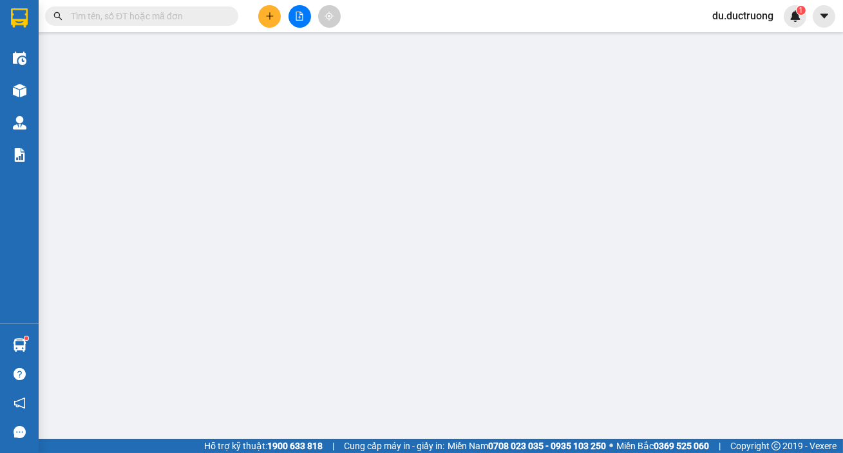
type input "0339266289"
type input "250.000"
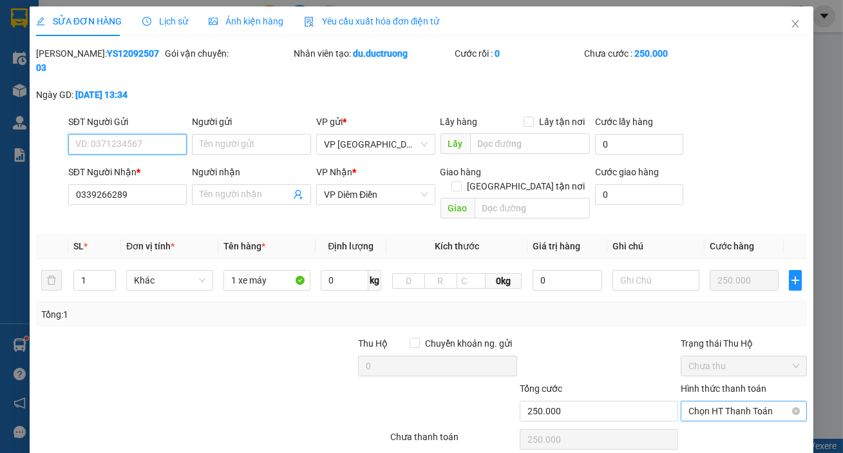
click at [735, 401] on span "Chọn HT Thanh Toán" at bounding box center [743, 410] width 111 height 19
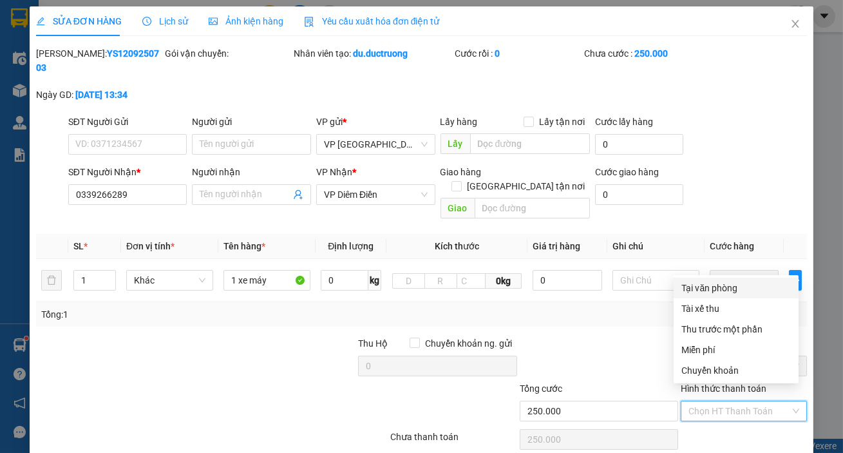
drag, startPoint x: 724, startPoint y: 293, endPoint x: 732, endPoint y: 297, distance: 9.2
click at [725, 292] on div "Tại văn phòng" at bounding box center [735, 288] width 109 height 14
type input "0"
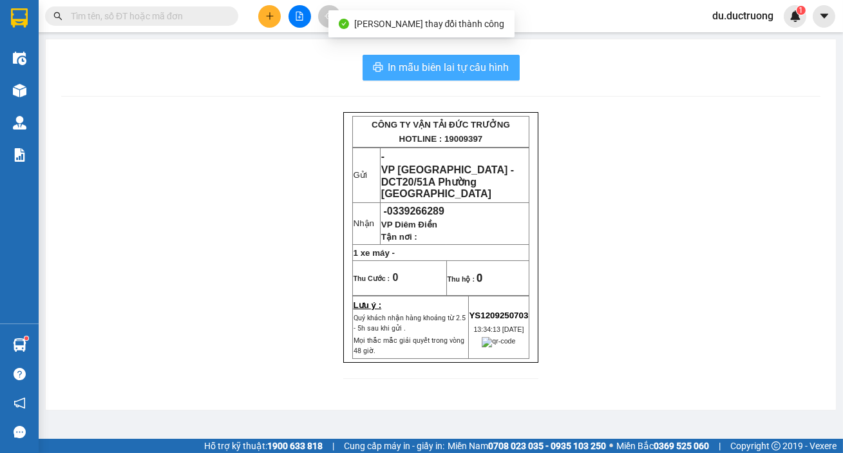
click at [465, 70] on span "In mẫu biên lai tự cấu hình" at bounding box center [448, 67] width 121 height 16
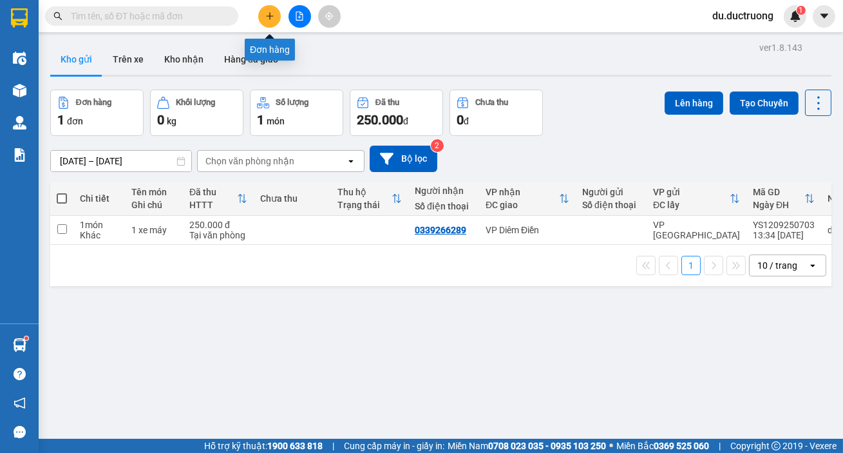
click at [270, 12] on icon "plus" at bounding box center [269, 16] width 9 height 9
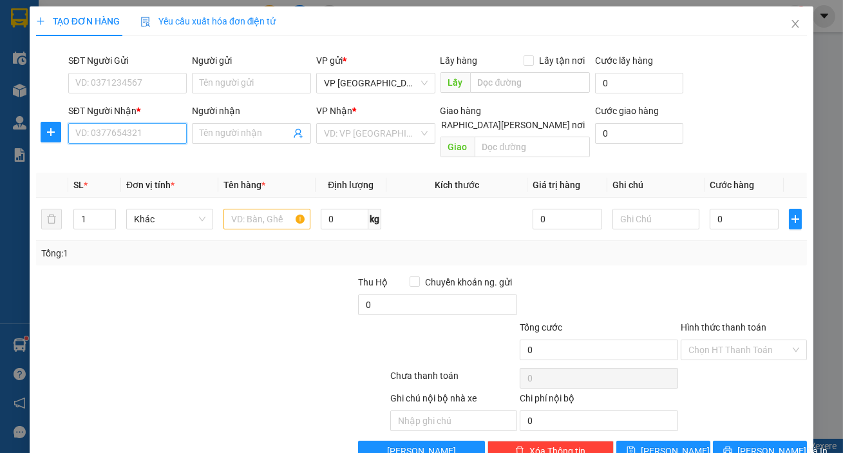
click at [133, 129] on input "SĐT Người Nhận *" at bounding box center [127, 133] width 119 height 21
click at [112, 156] on div "0928126126" at bounding box center [126, 159] width 102 height 14
type input "0928126126"
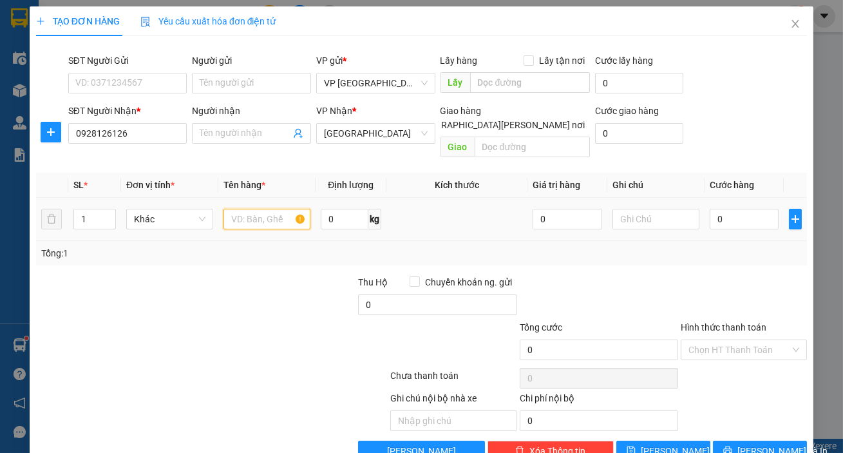
click at [244, 209] on input "text" at bounding box center [266, 219] width 87 height 21
type input "1 hs"
click at [724, 209] on input "0" at bounding box center [744, 219] width 70 height 21
type input "003"
type input "3"
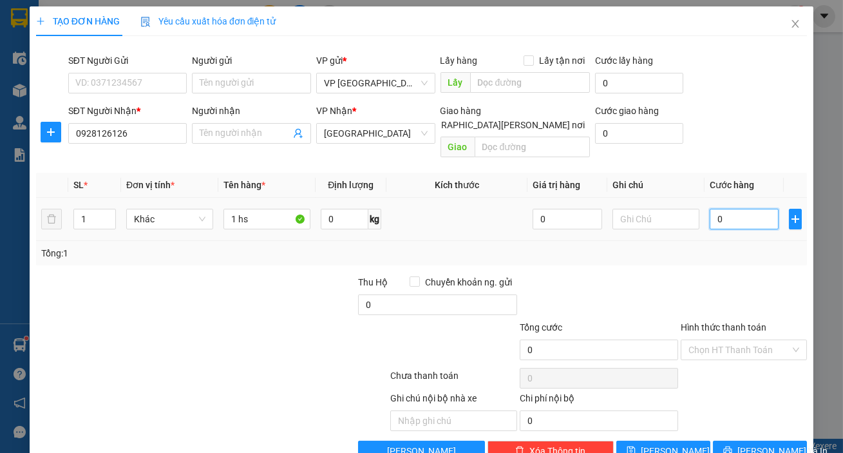
type input "3"
type input "0.030"
type input "30"
click at [722, 341] on input "Hình thức thanh toán" at bounding box center [739, 349] width 102 height 19
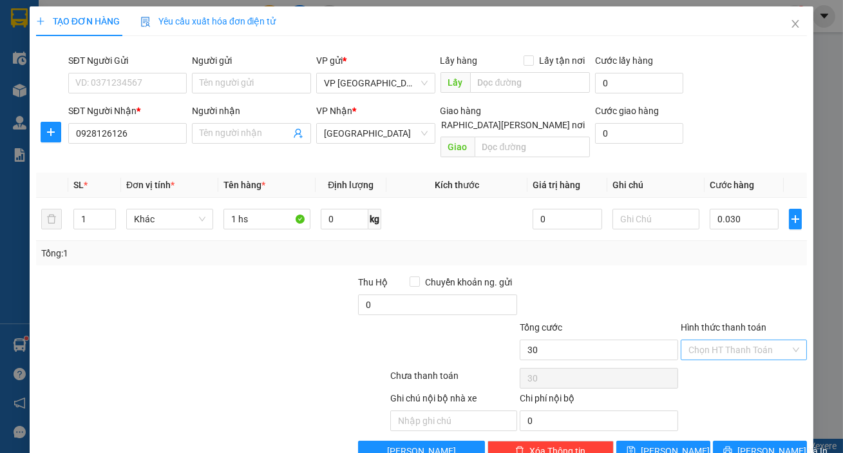
type input "30.000"
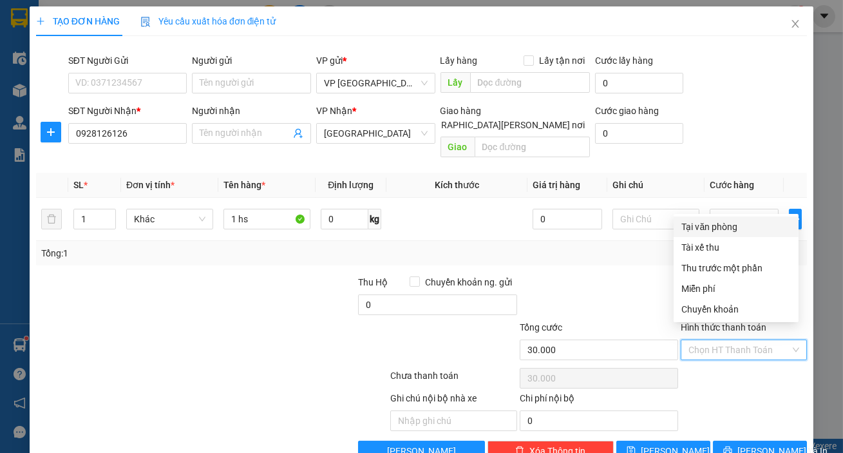
click at [717, 226] on div "Tại văn phòng" at bounding box center [735, 227] width 109 height 14
type input "0"
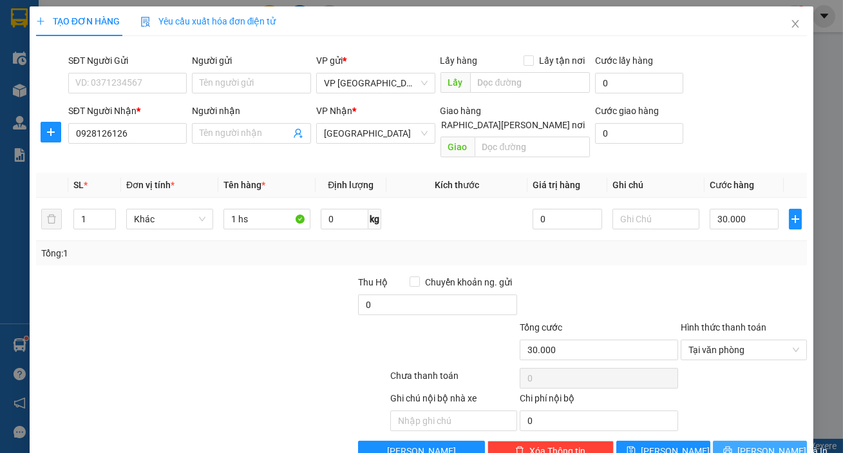
click at [754, 444] on span "[PERSON_NAME] và In" at bounding box center [782, 451] width 90 height 14
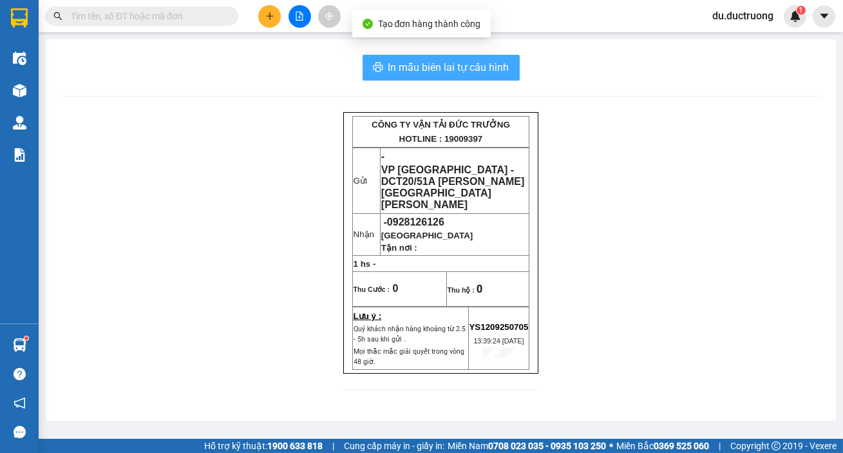
click at [458, 66] on span "In mẫu biên lai tự cấu hình" at bounding box center [448, 67] width 121 height 16
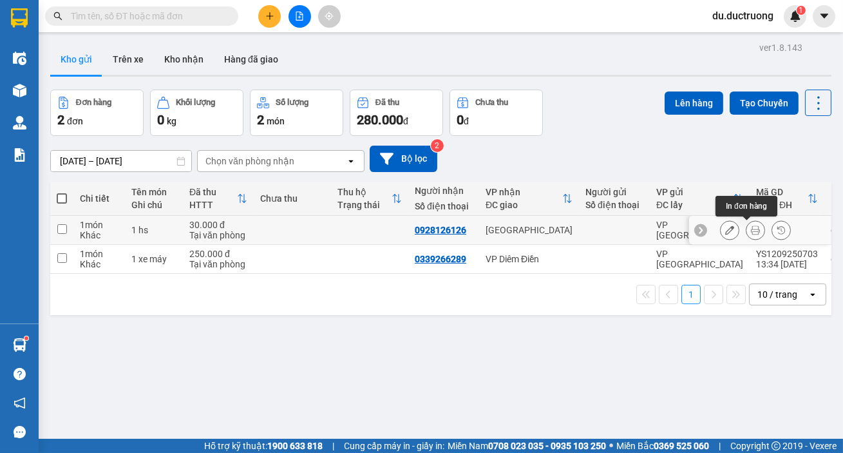
click at [751, 227] on icon at bounding box center [755, 229] width 9 height 9
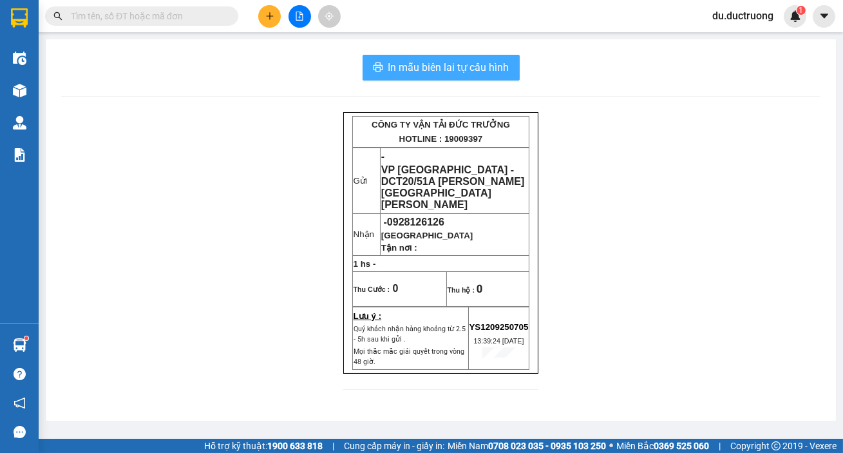
click at [473, 59] on span "In mẫu biên lai tự cấu hình" at bounding box center [448, 67] width 121 height 16
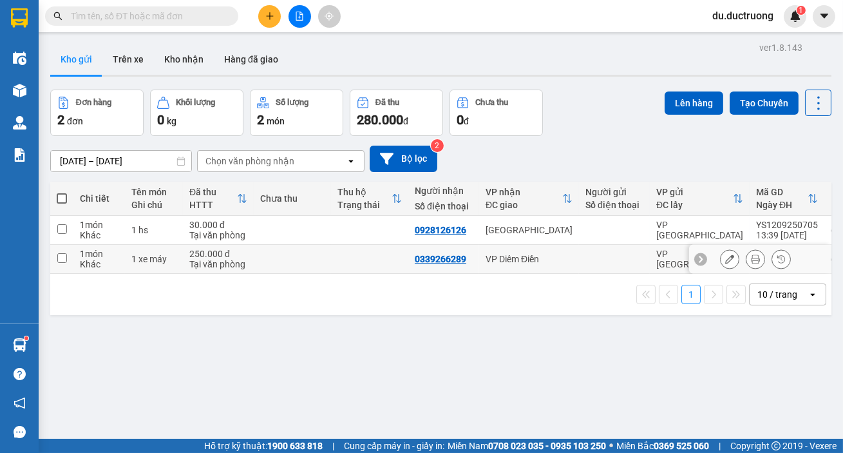
click at [751, 262] on icon at bounding box center [755, 258] width 9 height 9
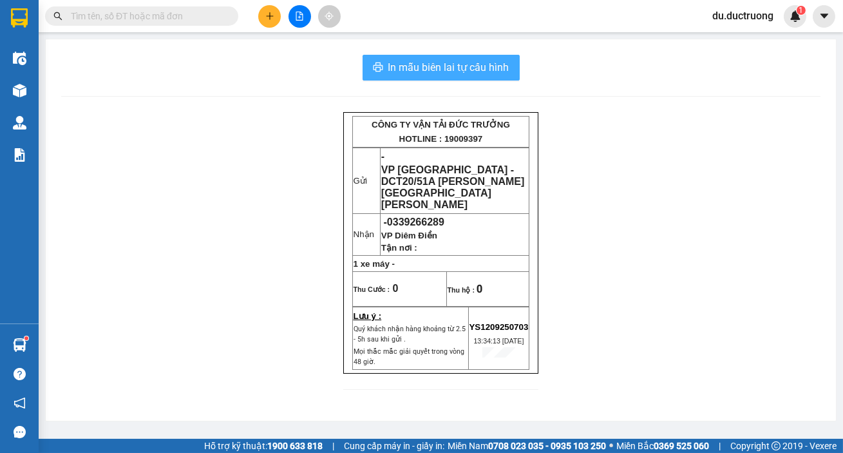
click at [485, 66] on span "In mẫu biên lai tự cấu hình" at bounding box center [448, 67] width 121 height 16
